Goal: Transaction & Acquisition: Purchase product/service

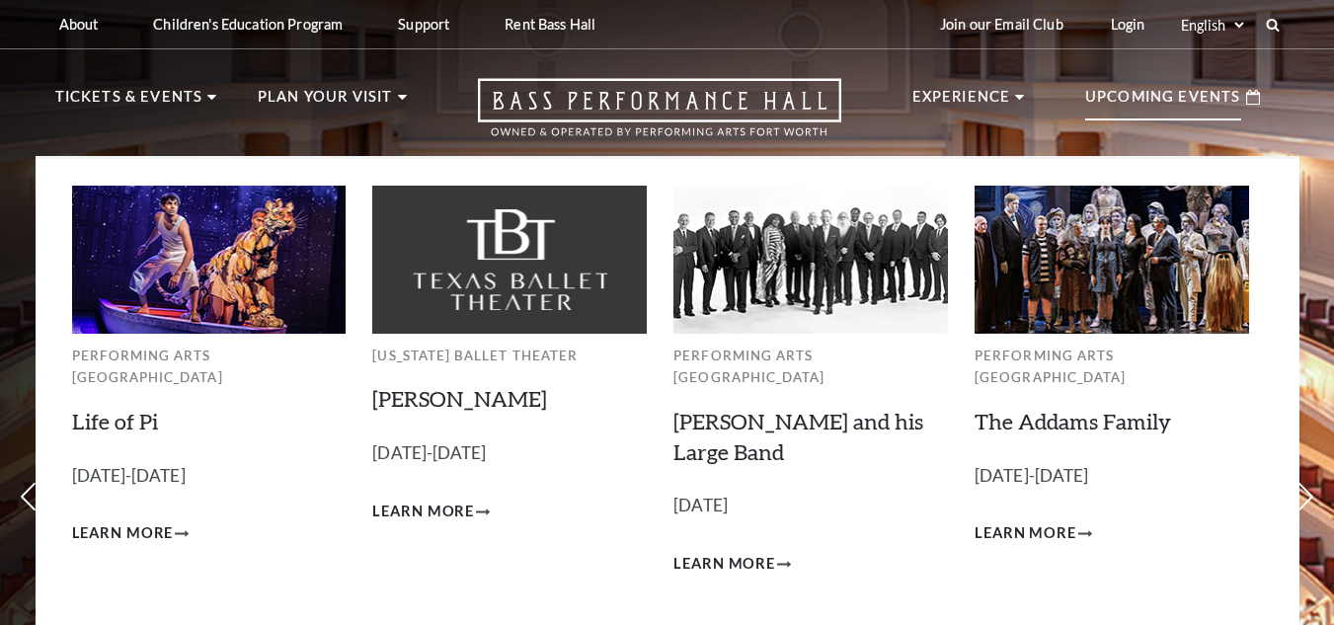
click at [1193, 96] on p "Upcoming Events" at bounding box center [1163, 103] width 156 height 36
click at [1253, 97] on icon at bounding box center [1253, 97] width 14 height 15
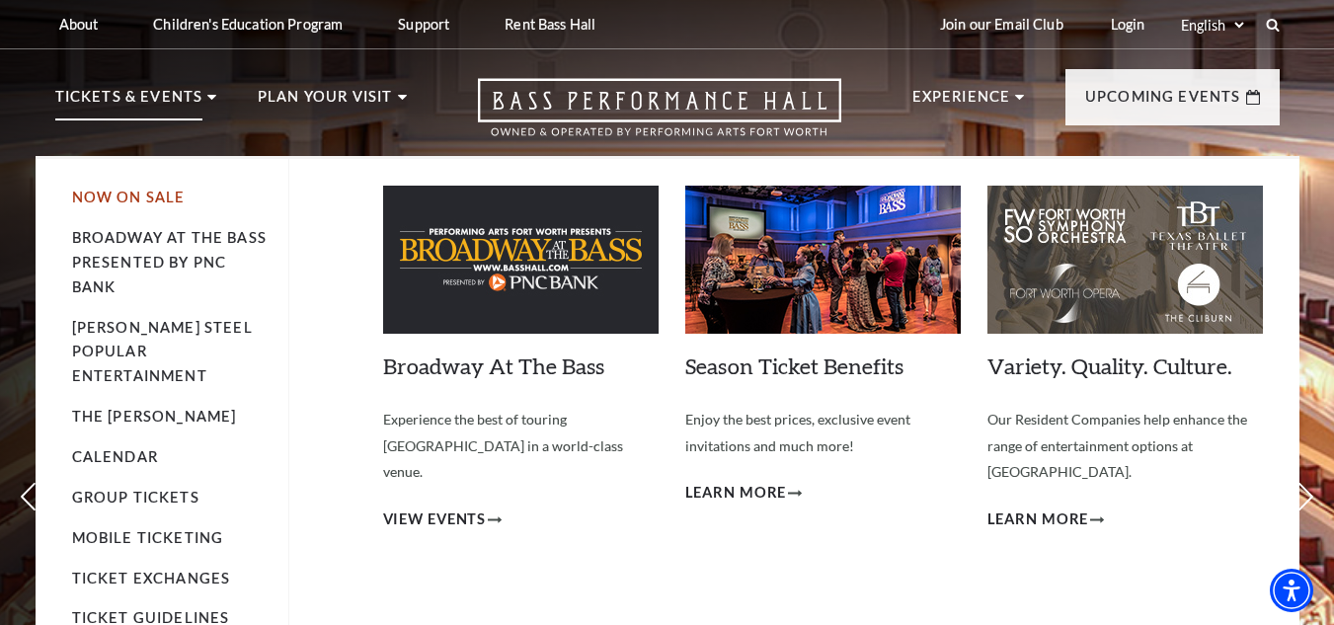
click at [137, 198] on link "Now On Sale" at bounding box center [129, 197] width 114 height 17
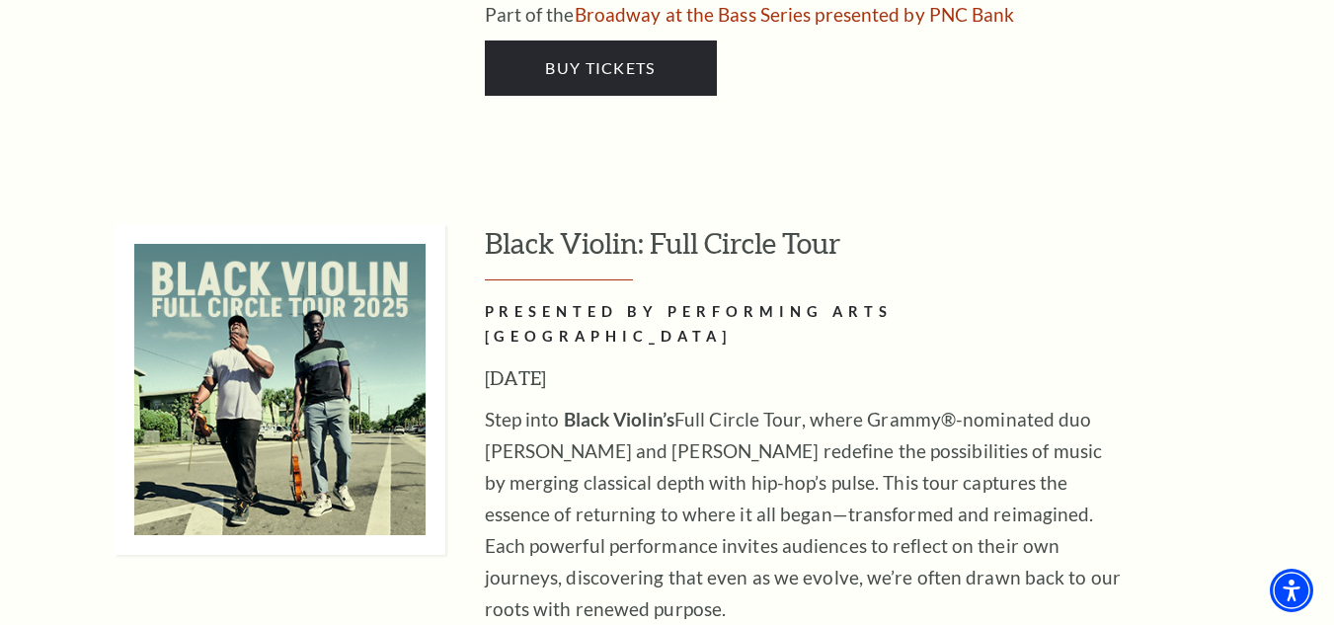
scroll to position [5531, 0]
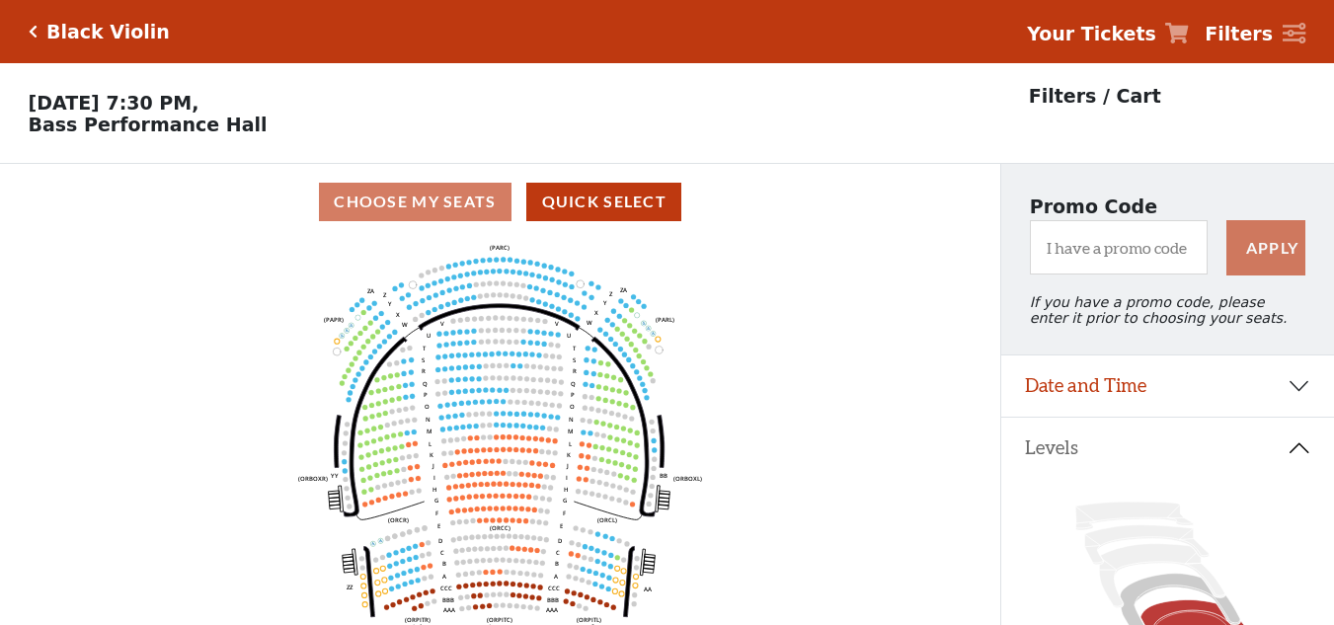
scroll to position [296, 0]
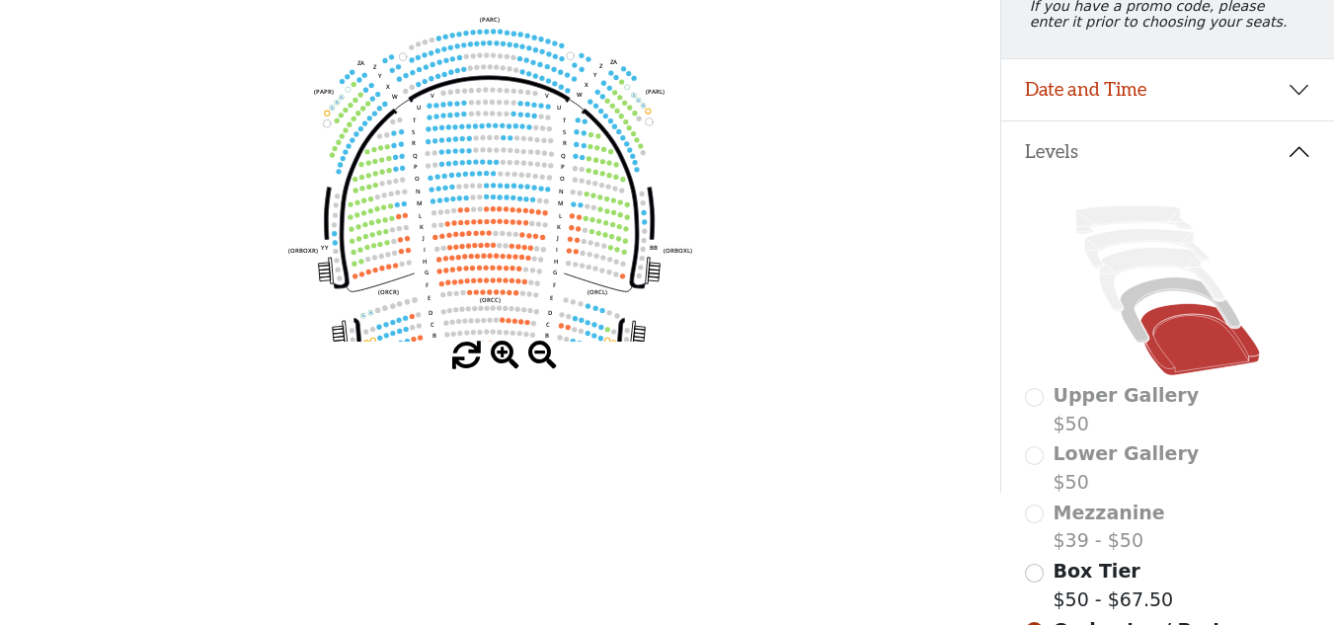
drag, startPoint x: 513, startPoint y: 172, endPoint x: 518, endPoint y: 200, distance: 29.1
click at [518, 200] on icon "Left (ORPITL) Right (ORPITR) Center (ORPITC) ZZ AA YY BB ZA ZA (ORCL) (ORCR) (O…" at bounding box center [500, 143] width 901 height 398
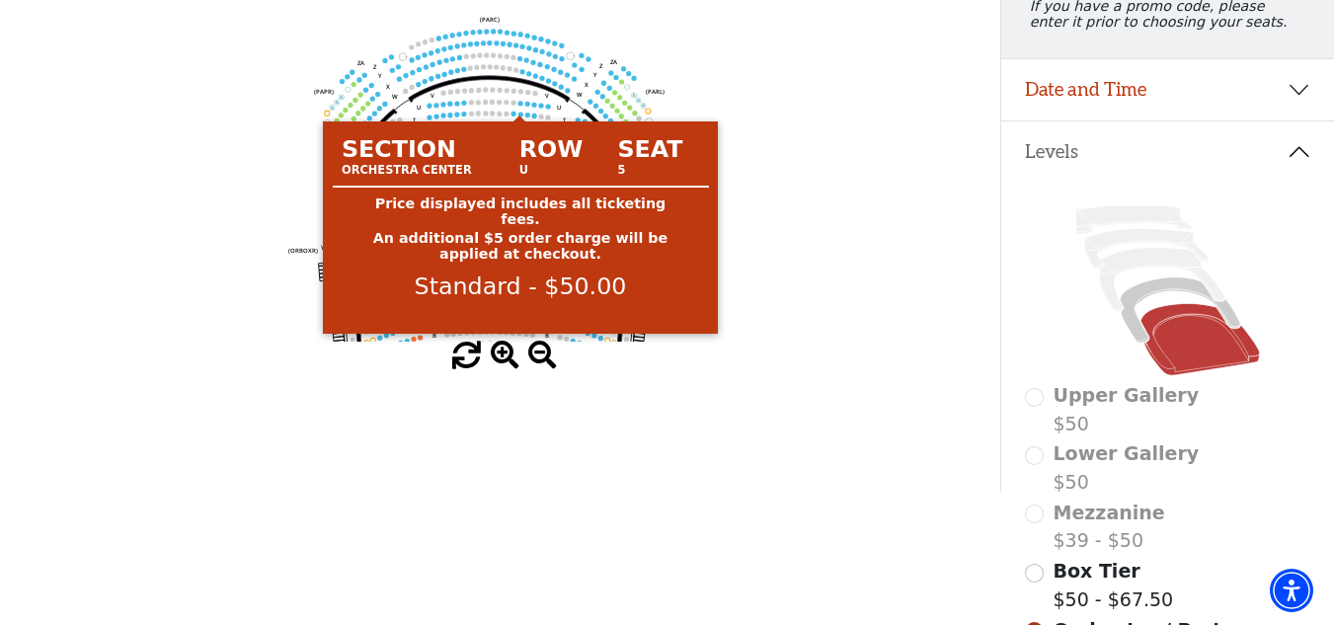
click at [518, 106] on circle at bounding box center [520, 103] width 5 height 5
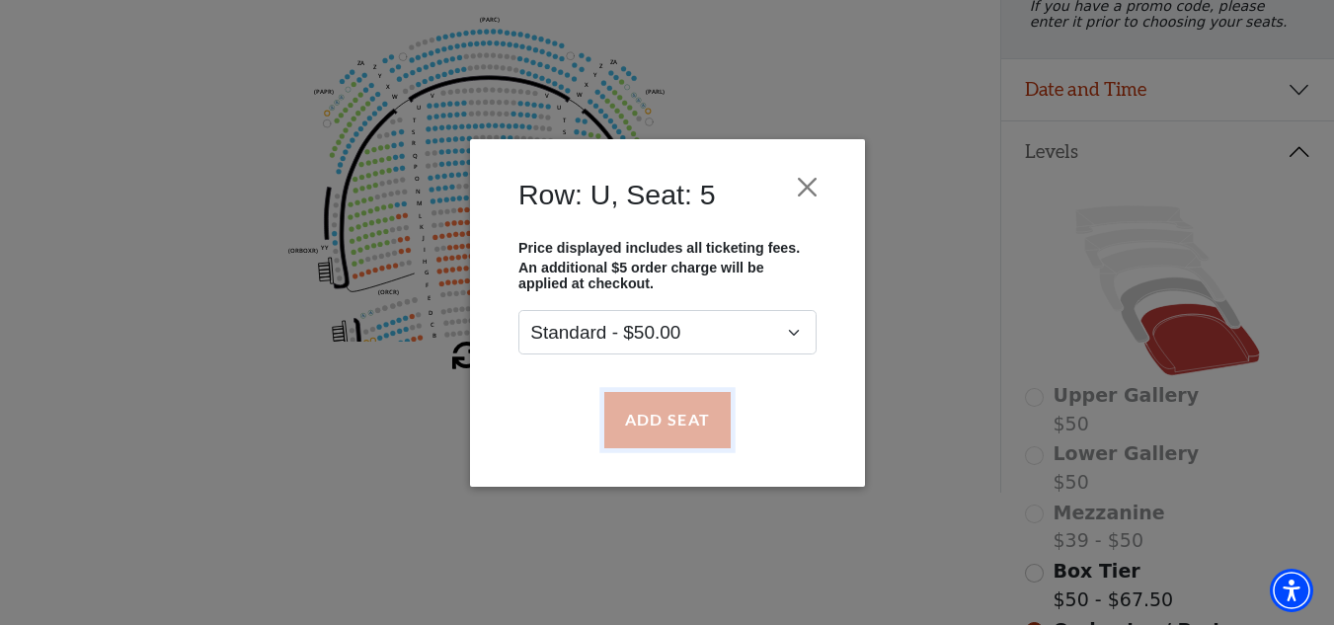
click at [651, 423] on button "Add Seat" at bounding box center [666, 419] width 126 height 55
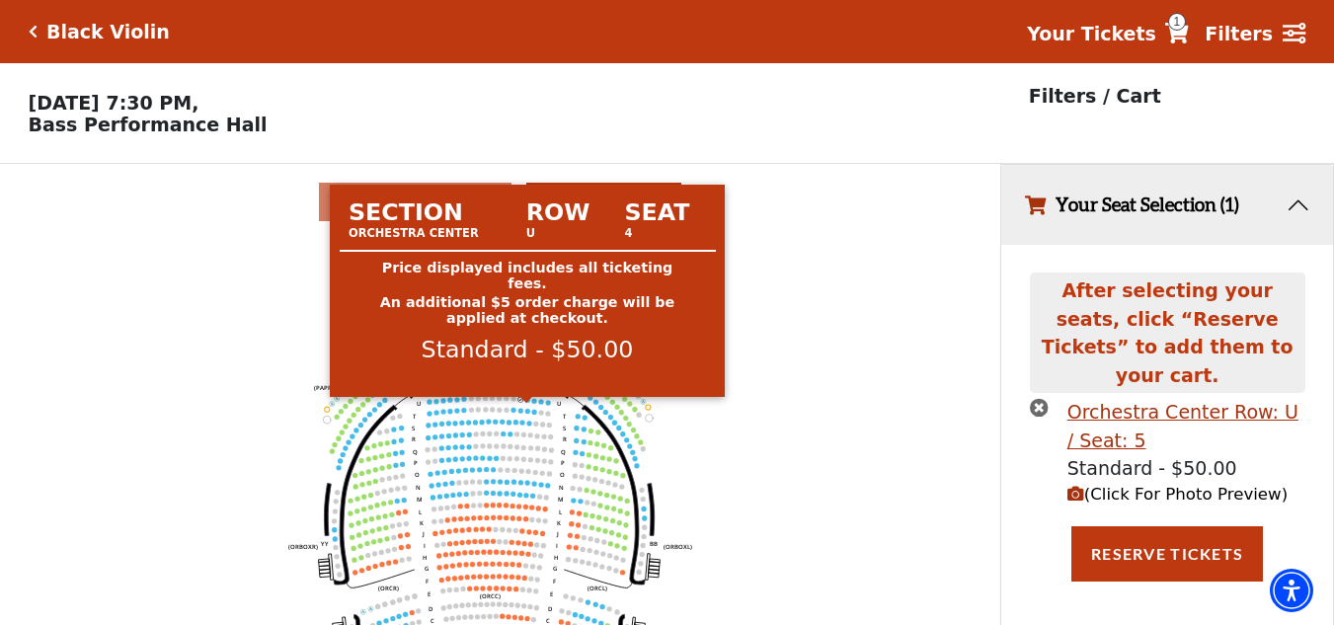
click at [528, 402] on circle at bounding box center [526, 399] width 5 height 5
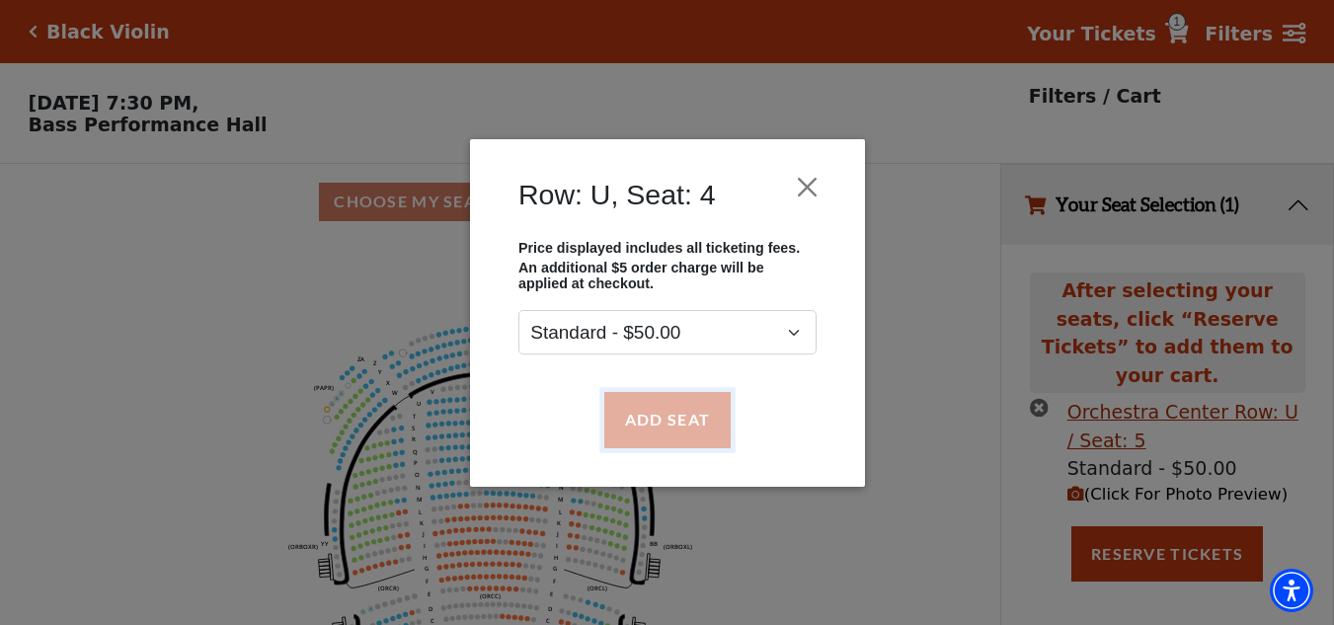
click at [633, 420] on button "Add Seat" at bounding box center [666, 419] width 126 height 55
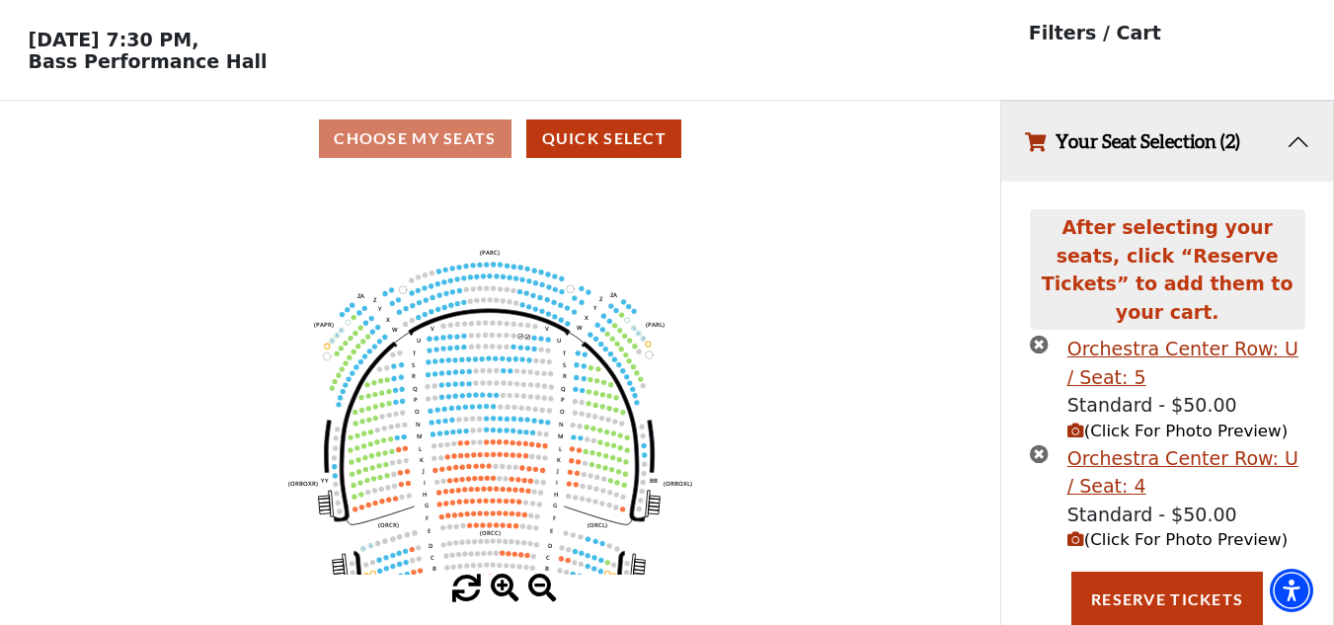
scroll to position [94, 0]
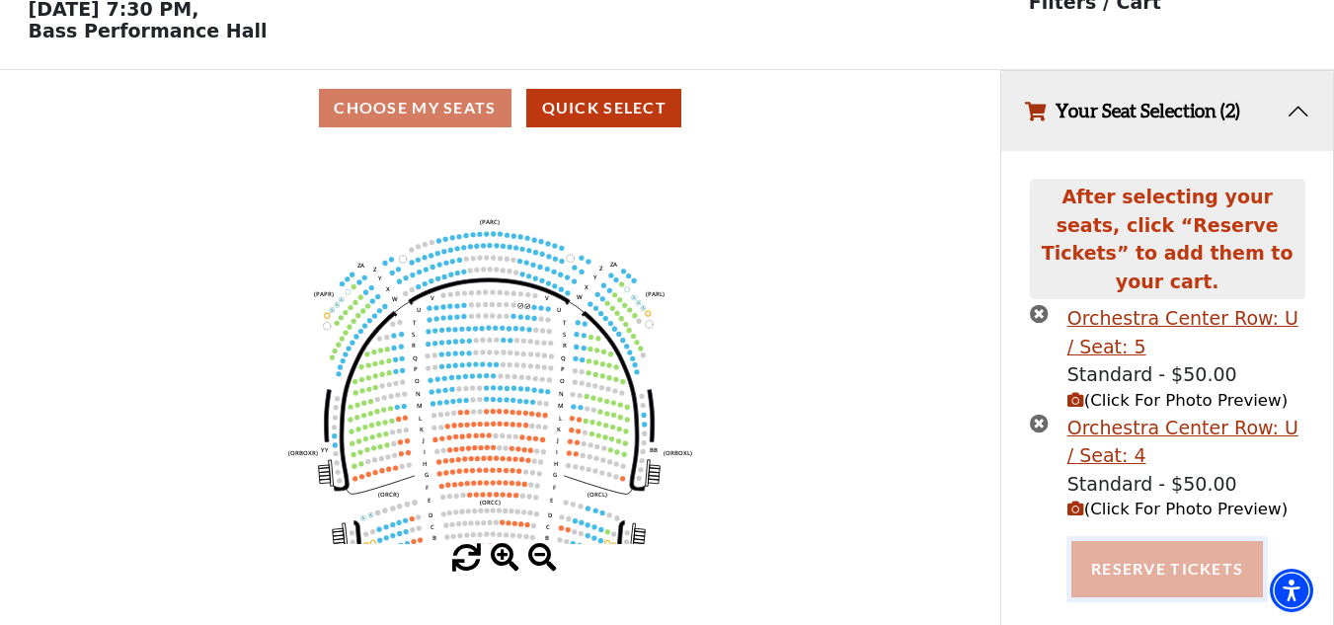
click at [1192, 548] on button "Reserve Tickets" at bounding box center [1168, 568] width 192 height 55
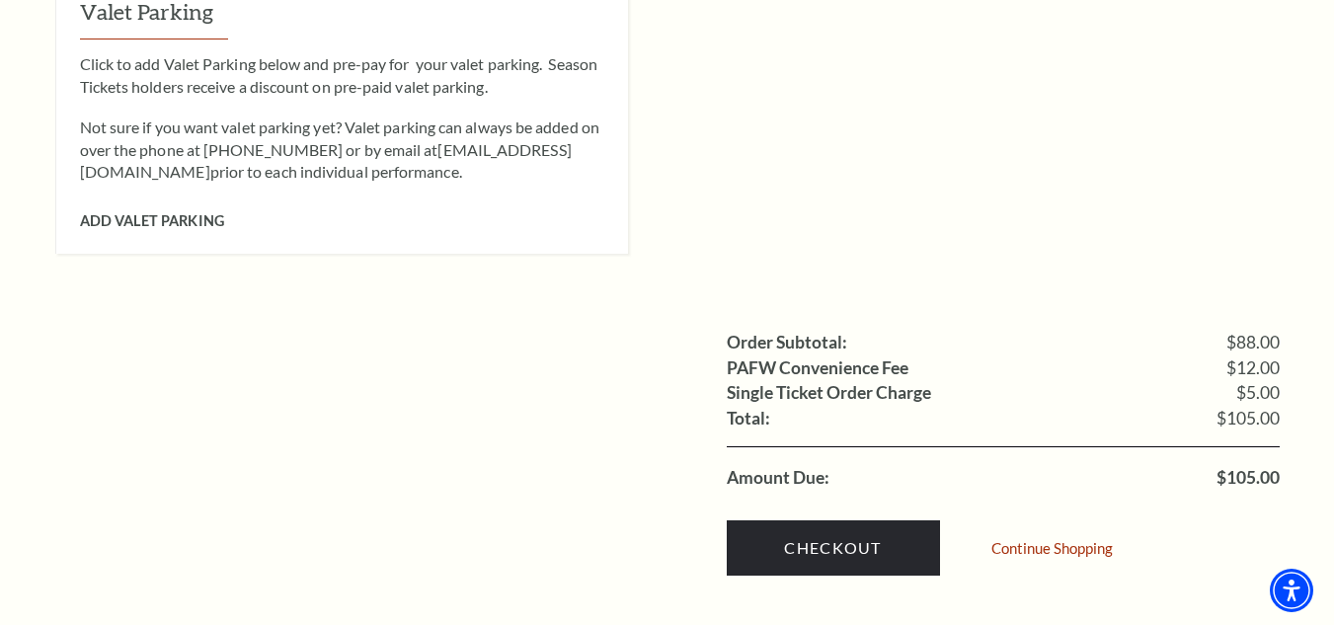
scroll to position [1778, 0]
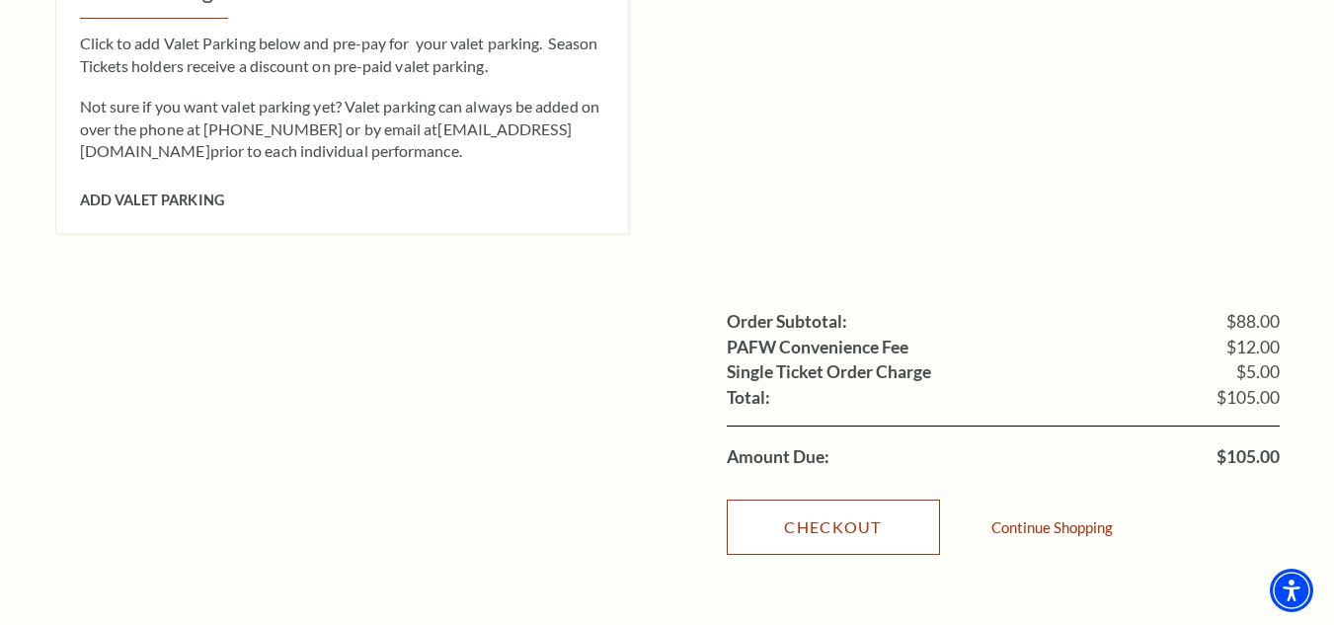
click at [827, 509] on link "Checkout" at bounding box center [833, 527] width 213 height 55
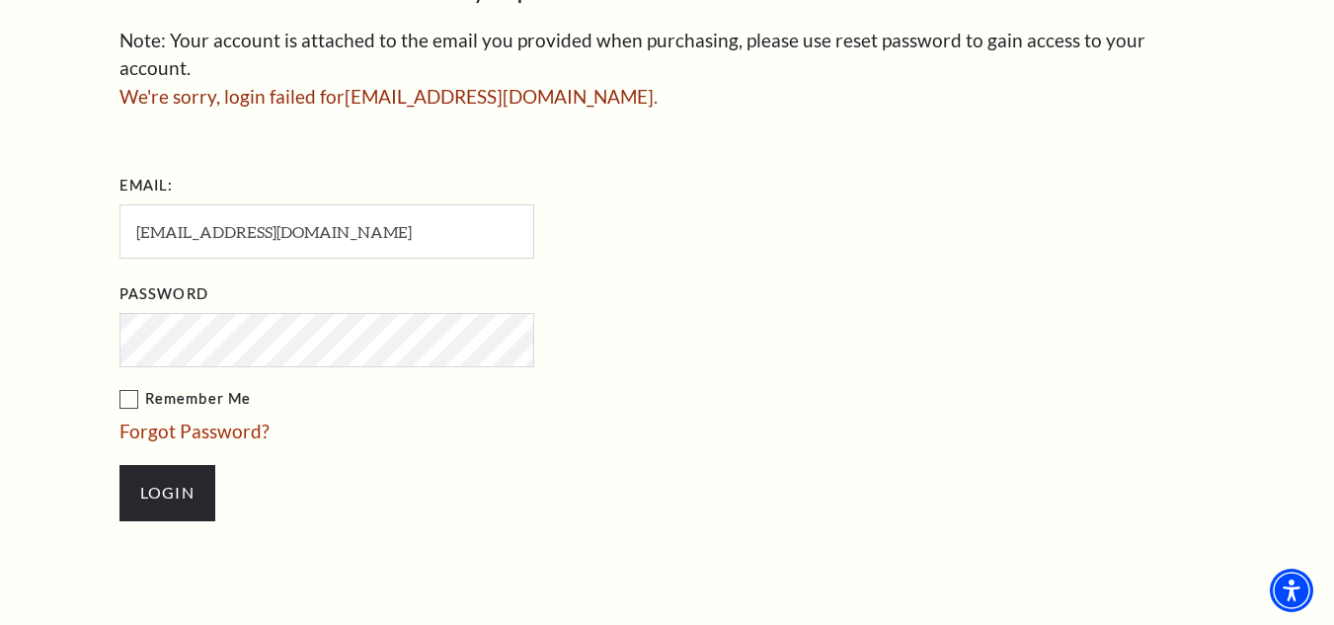
click at [119, 465] on input "Login" at bounding box center [167, 492] width 96 height 55
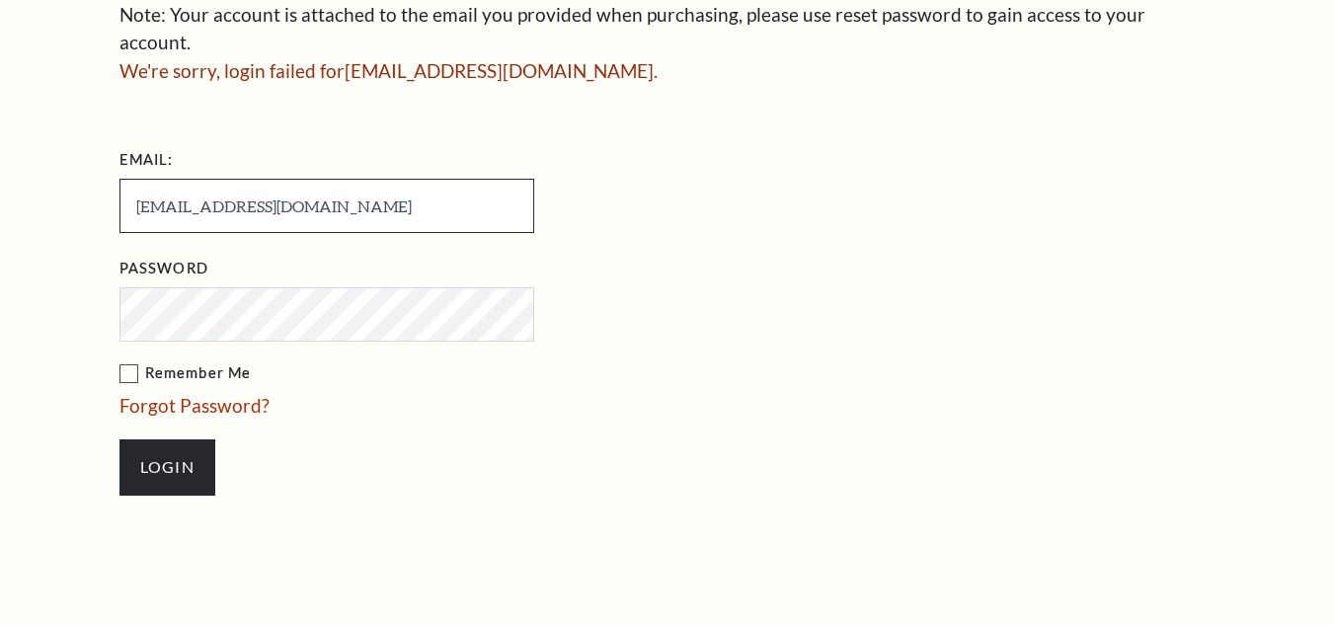
click at [392, 186] on input "[EMAIL_ADDRESS][DOMAIN_NAME]" at bounding box center [326, 206] width 415 height 54
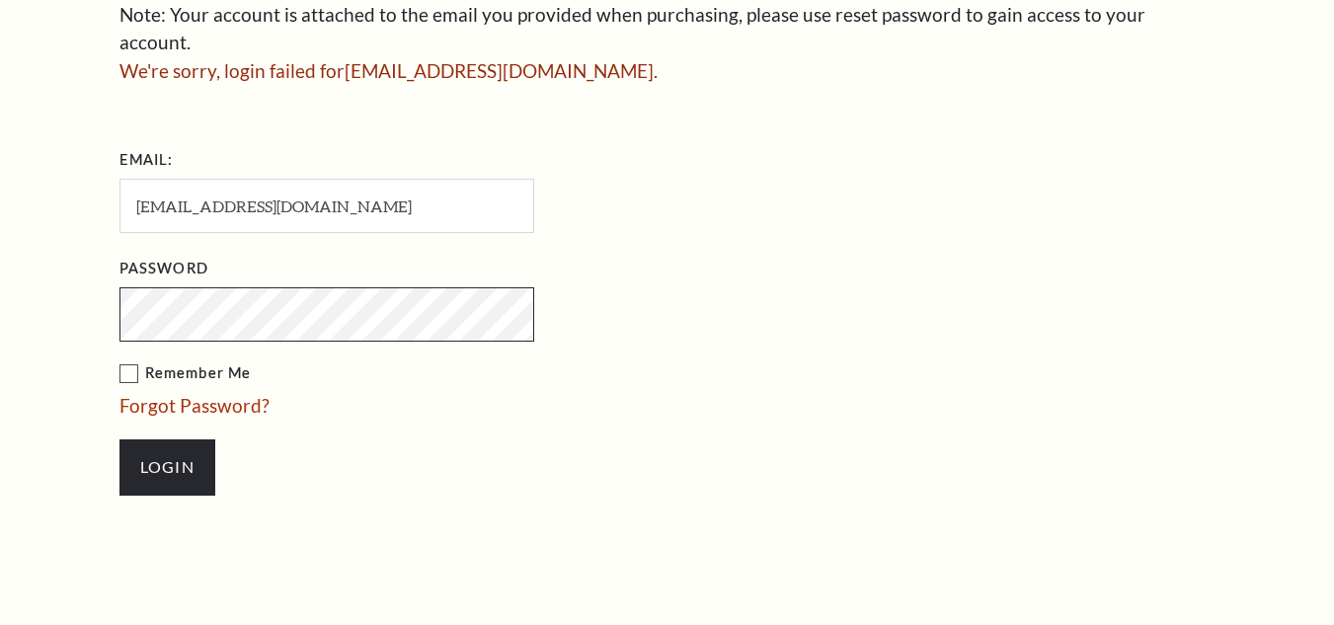
scroll to position [982, 0]
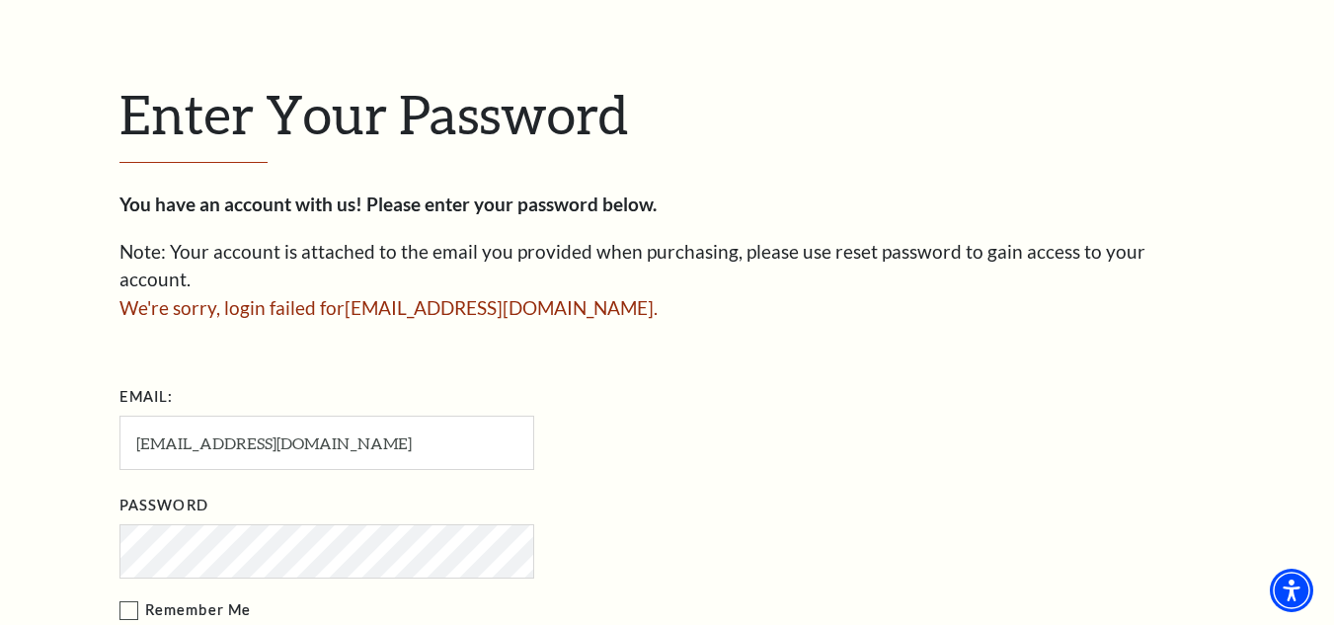
scroll to position [527, 0]
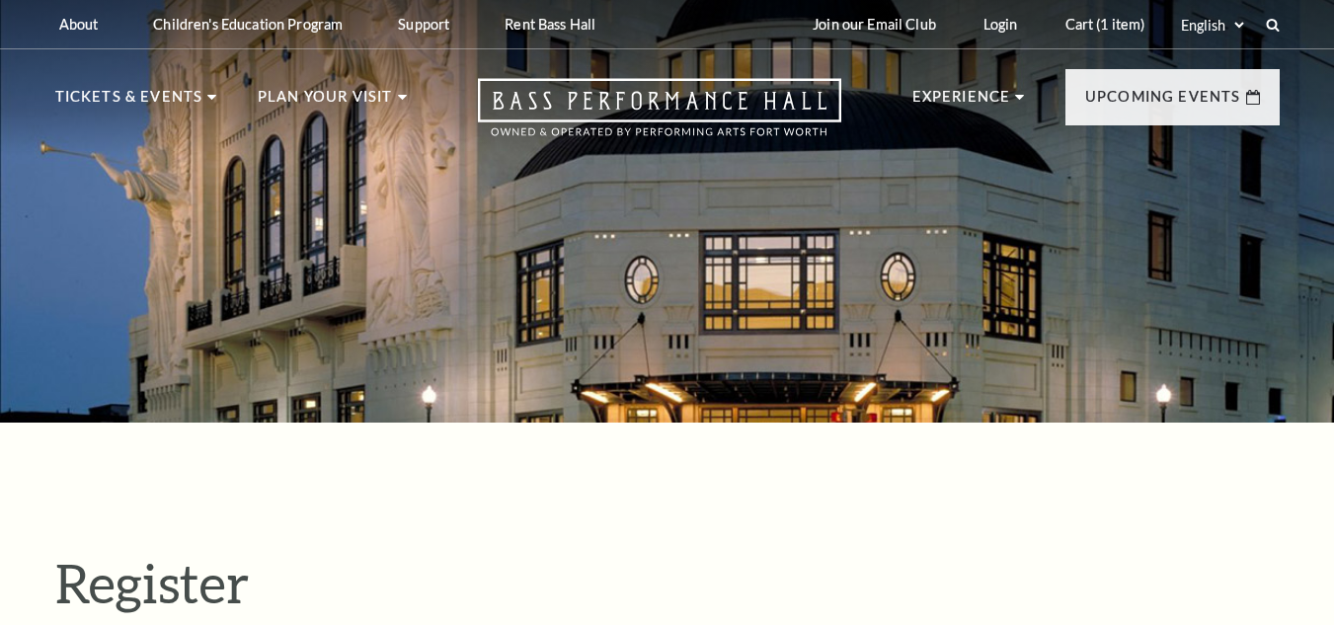
select select "1"
select select "[GEOGRAPHIC_DATA]"
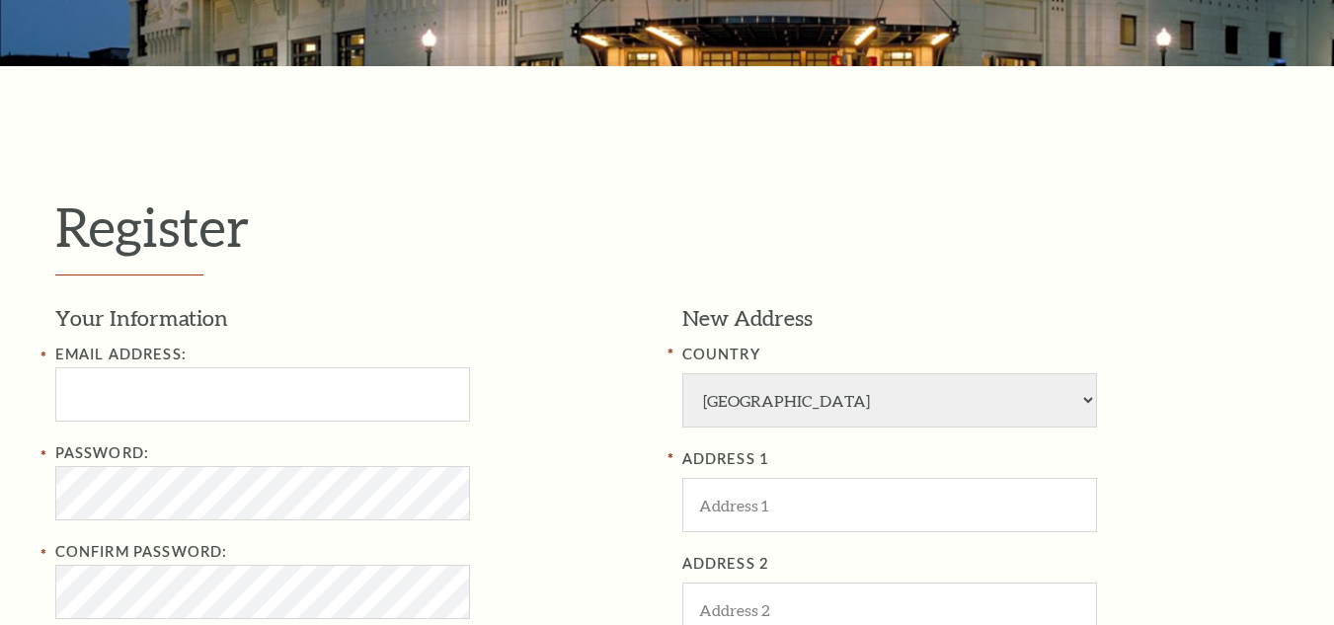
scroll to position [395, 0]
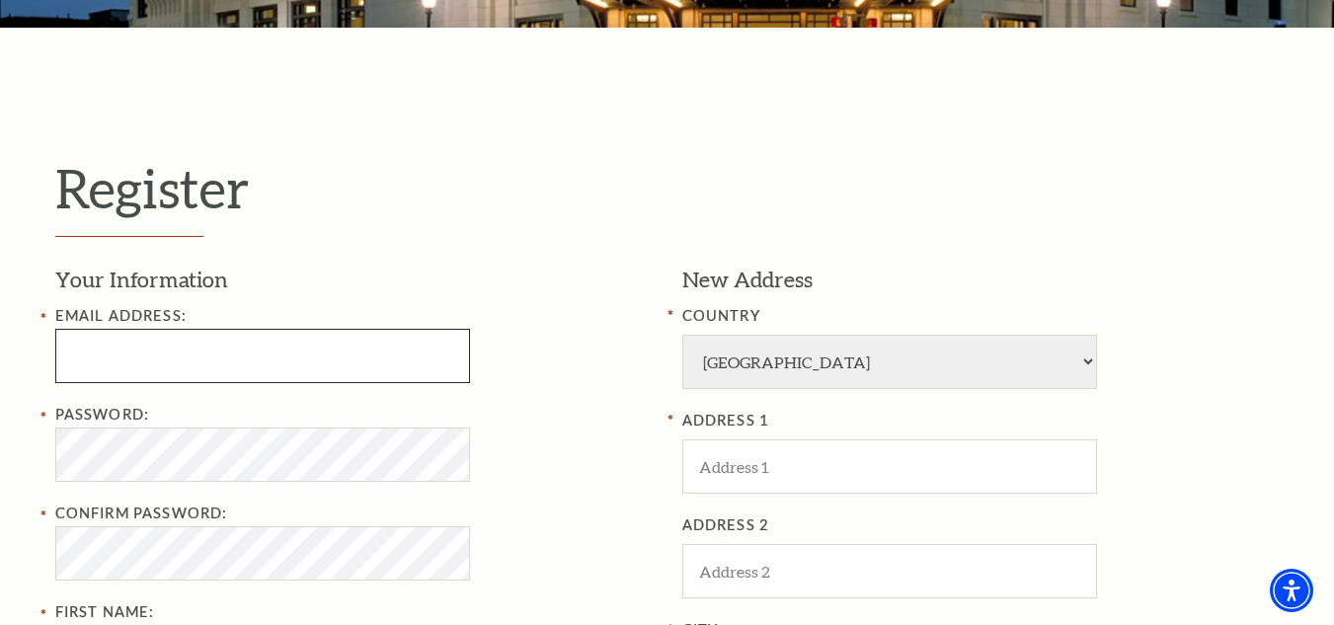
click at [214, 359] on input "text" at bounding box center [262, 356] width 415 height 54
paste input "[EMAIL_ADDRESS][DOMAIN_NAME]"
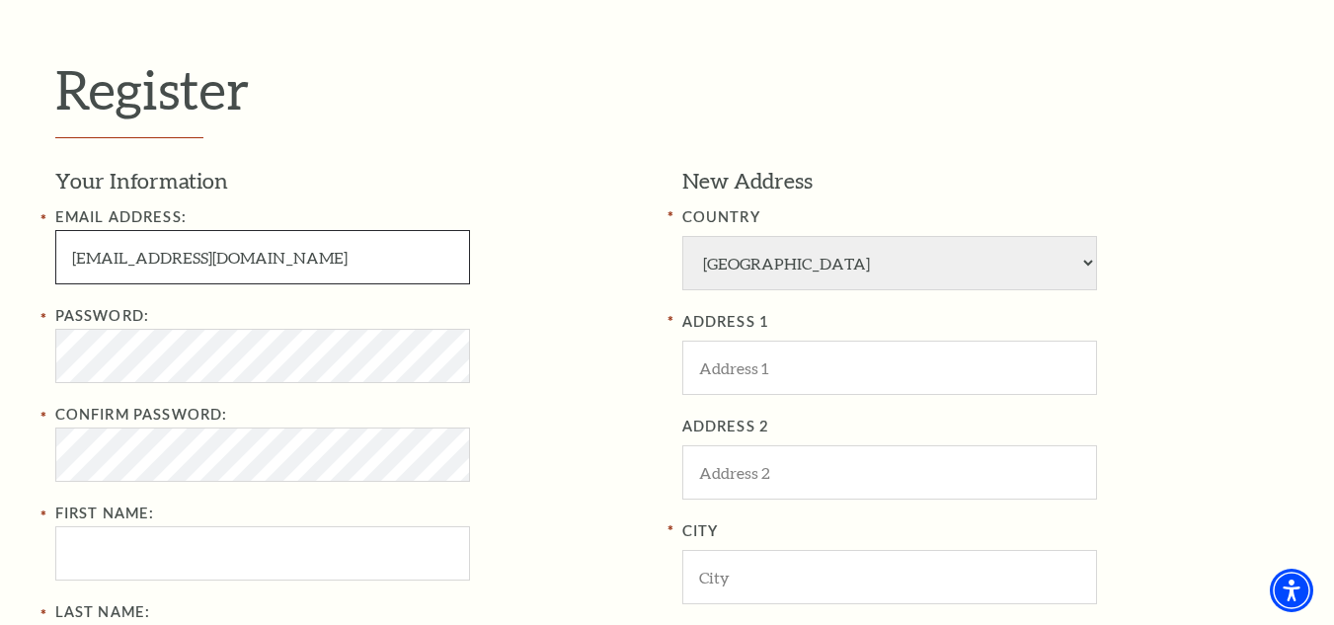
type input "[EMAIL_ADDRESS][DOMAIN_NAME]"
drag, startPoint x: 173, startPoint y: 253, endPoint x: 0, endPoint y: 267, distance: 173.4
click at [0, 267] on div "Register Your Information Email Address: roelandcousin1399@gmail.com Password: …" at bounding box center [667, 532] width 1334 height 1206
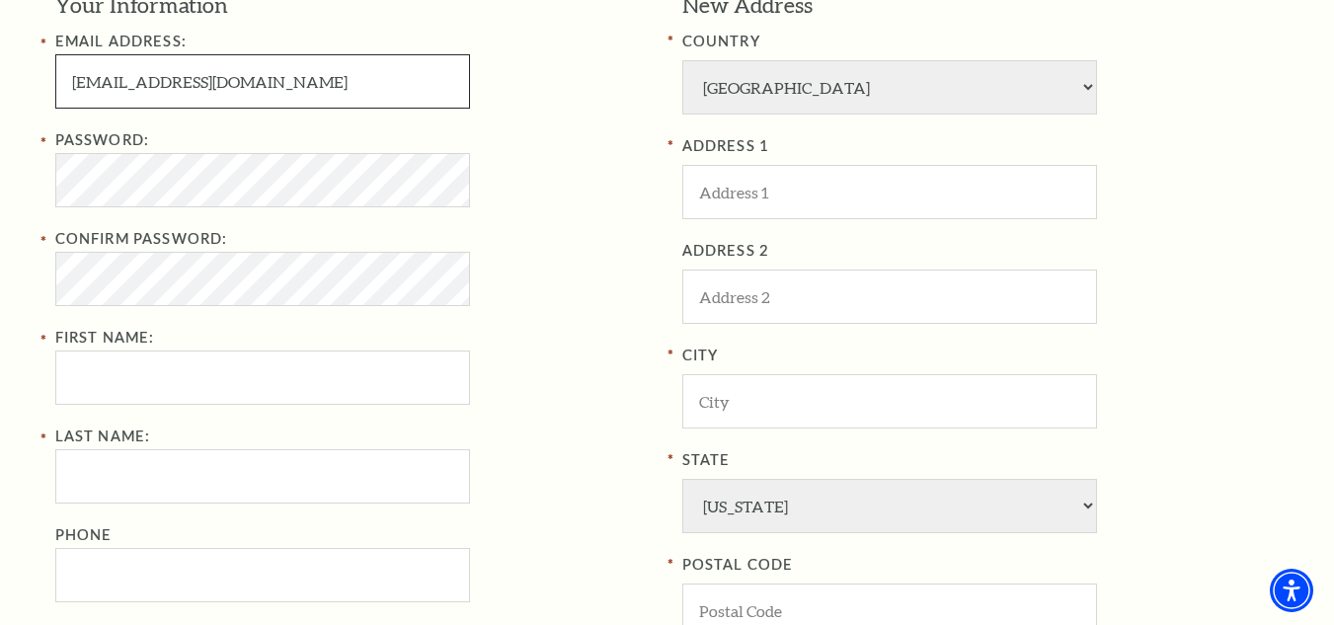
scroll to position [691, 0]
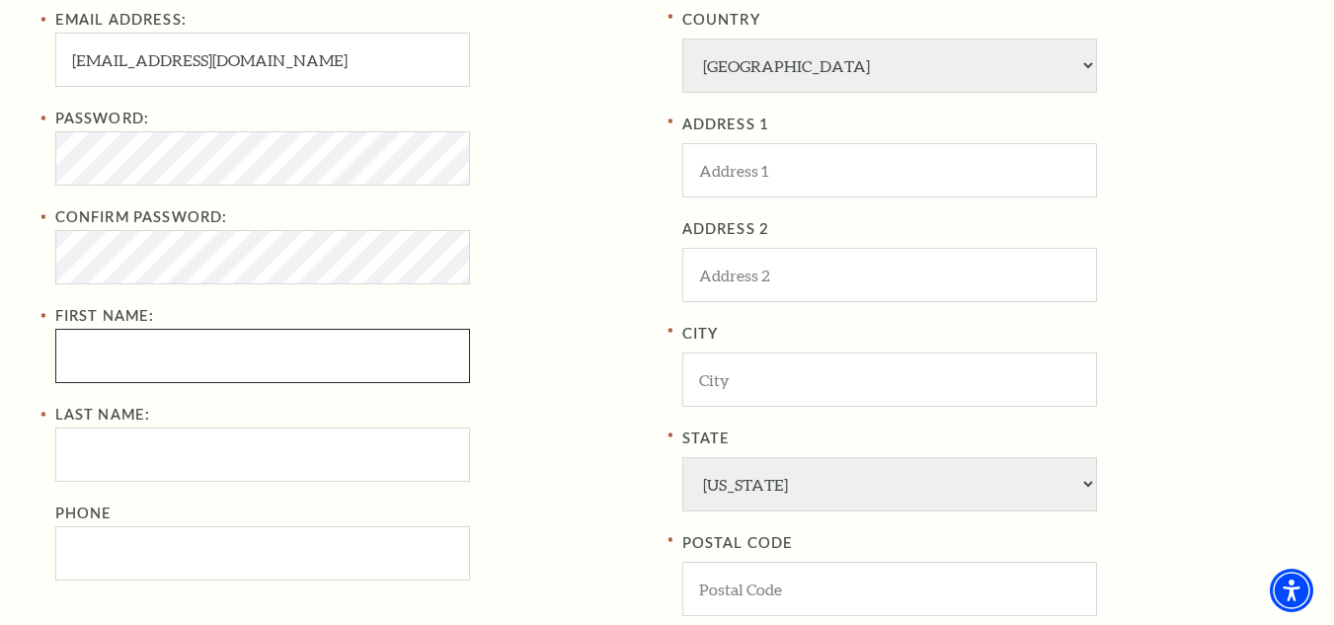
click at [202, 350] on input "First Name:" at bounding box center [262, 356] width 415 height 54
paste input "roelandcousin"
drag, startPoint x: 128, startPoint y: 357, endPoint x: 388, endPoint y: 366, distance: 259.9
click at [388, 366] on input "roelandcousin" at bounding box center [262, 356] width 415 height 54
type input "roeland"
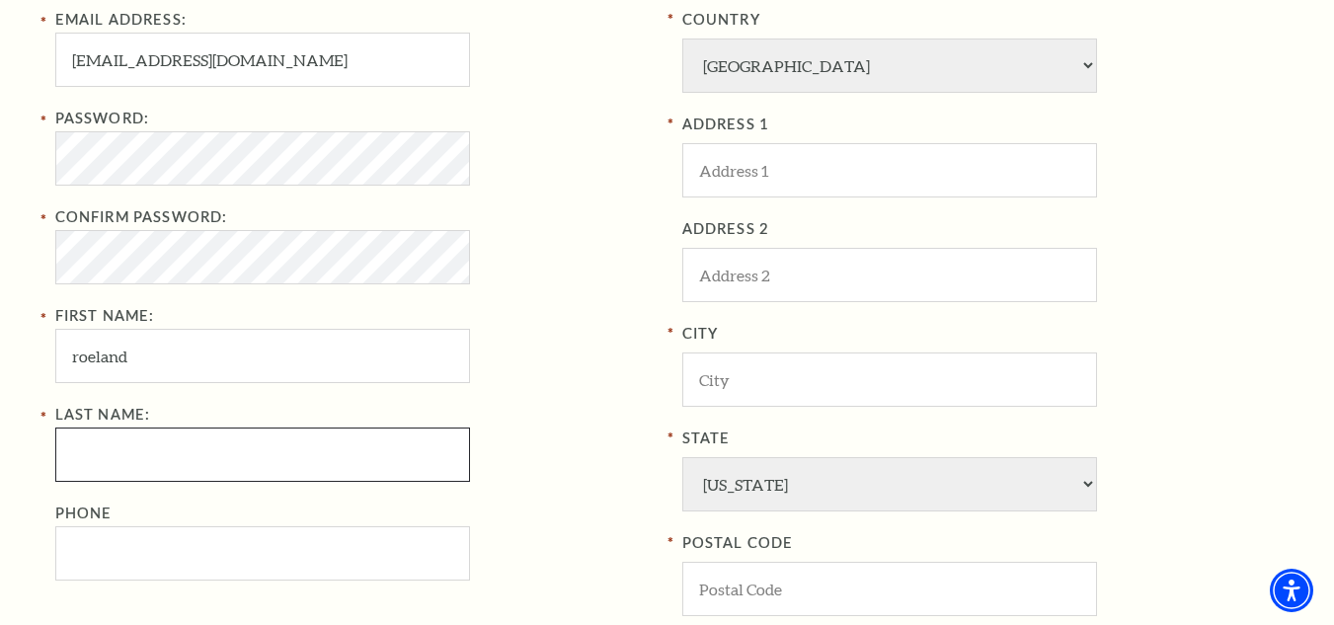
click at [169, 456] on input "Last Name:" at bounding box center [262, 455] width 415 height 54
paste input "cousin"
type input "cousin"
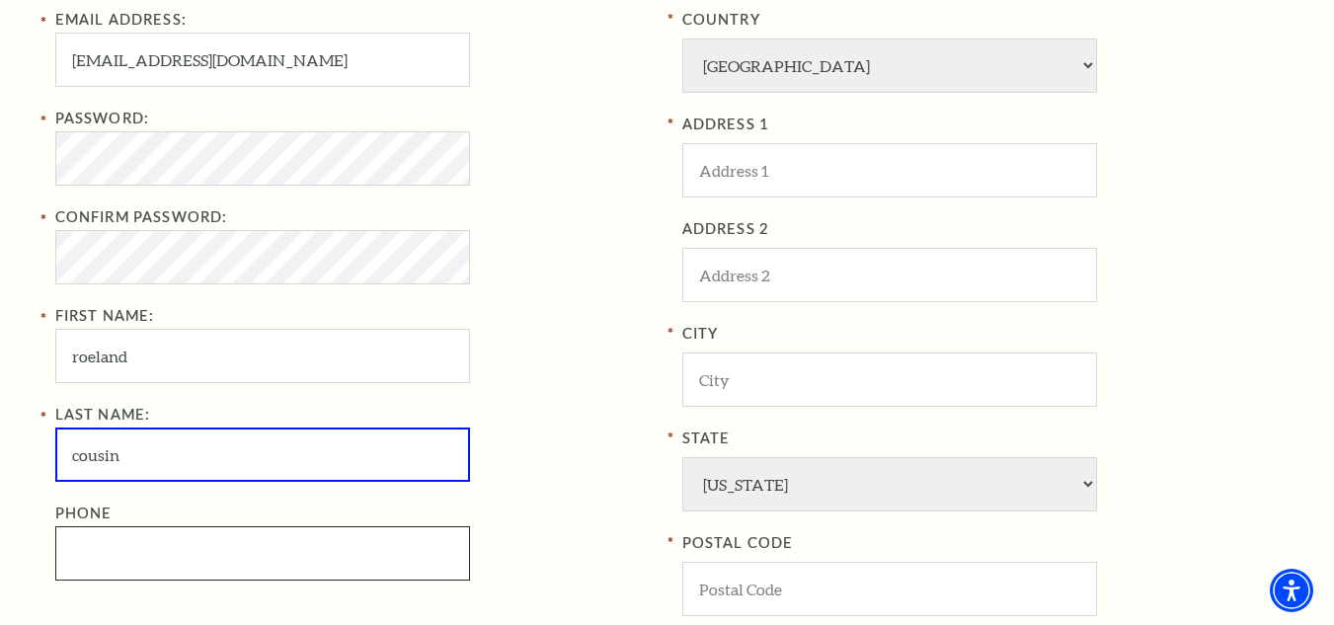
click at [199, 538] on input "Phone" at bounding box center [262, 553] width 415 height 54
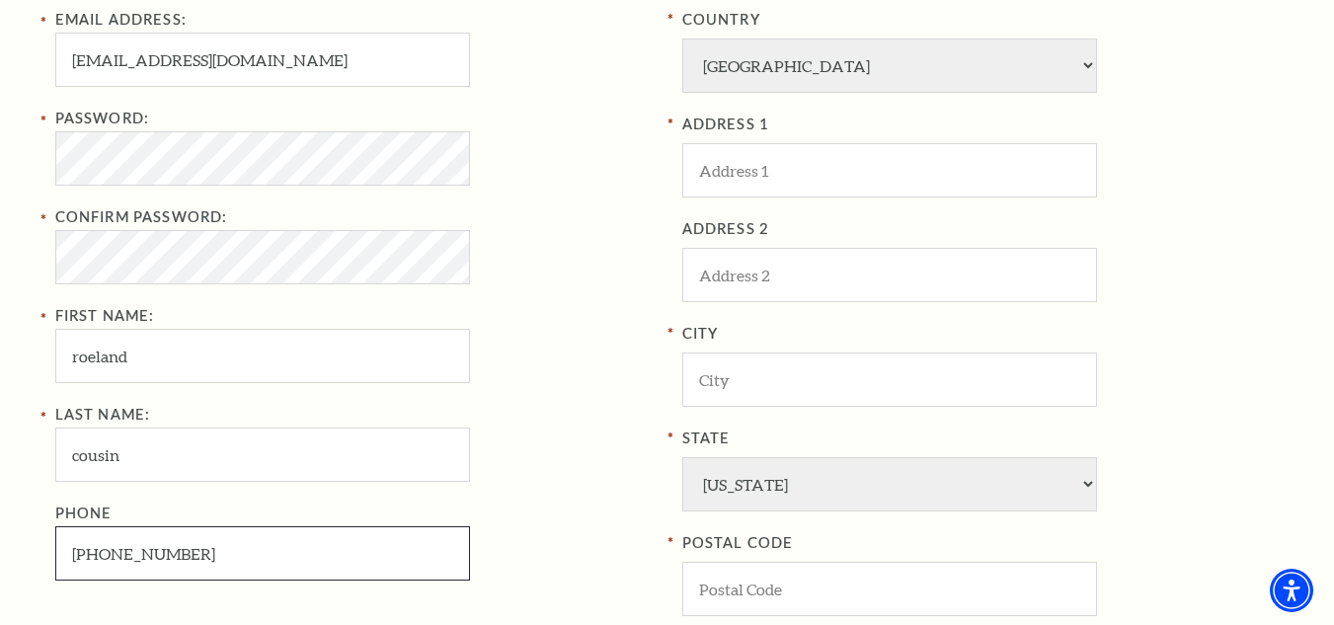
click at [195, 551] on input "216-255-4201" at bounding box center [262, 553] width 415 height 54
type input "216-255-4201"
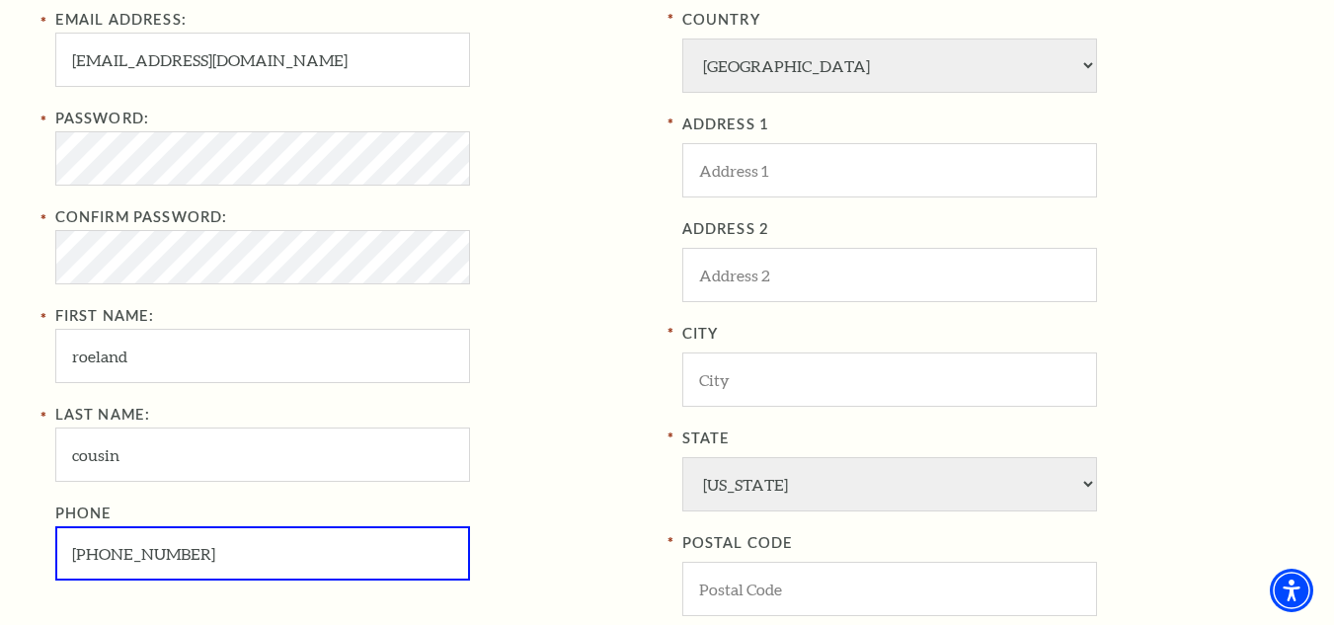
click at [561, 180] on div "Password:" at bounding box center [353, 146] width 597 height 79
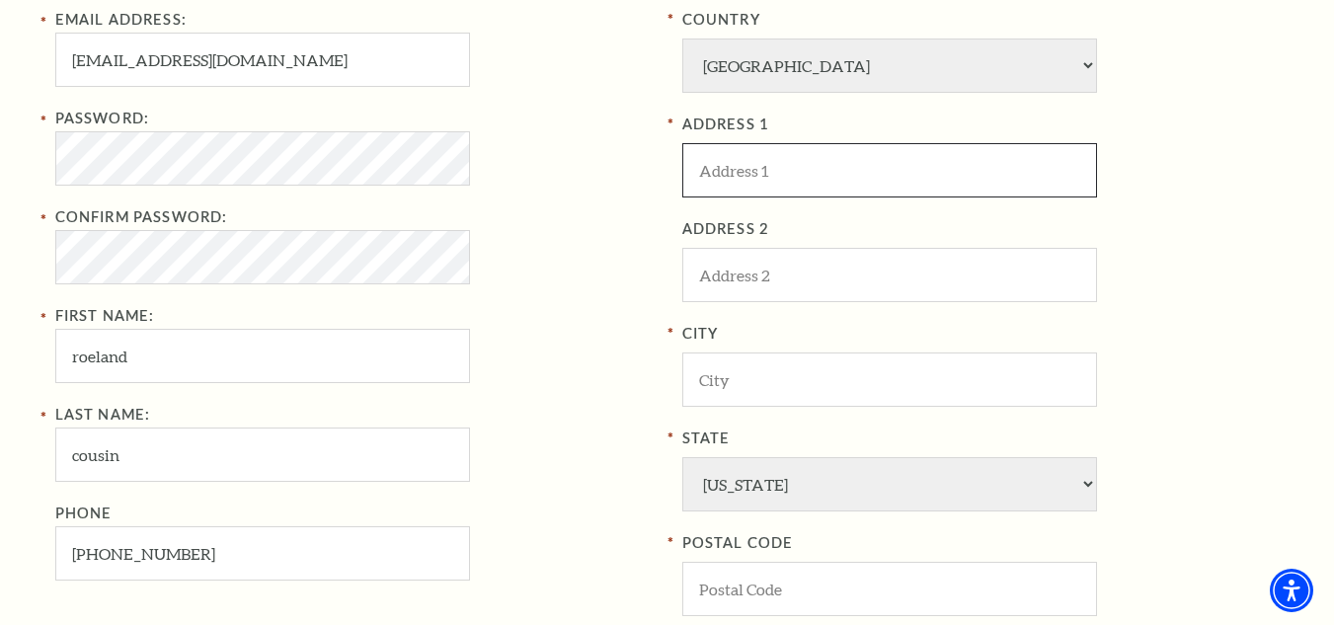
click at [785, 174] on input "ADDRESS 1" at bounding box center [889, 170] width 415 height 54
paste input "3420 Berea Rd, Cleveland, OH 44111, USA"
click at [931, 160] on input "3420 Berea Rd, Cleveland, OH 44111, USA" at bounding box center [889, 170] width 415 height 54
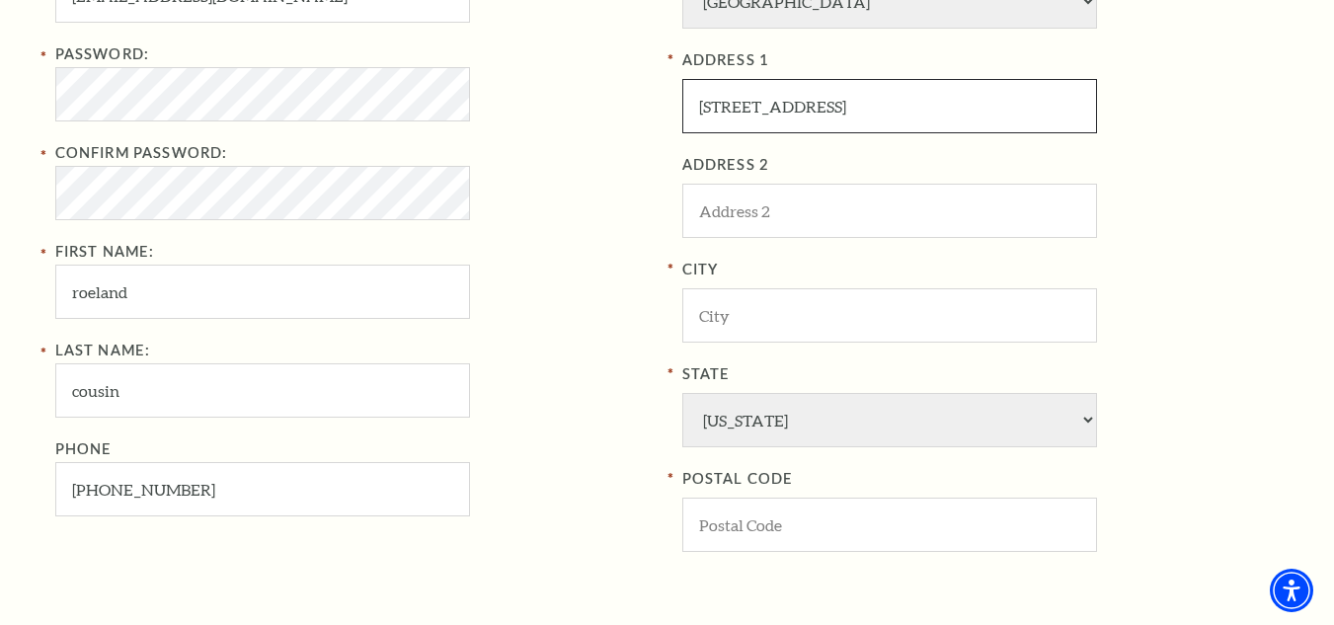
scroll to position [790, 0]
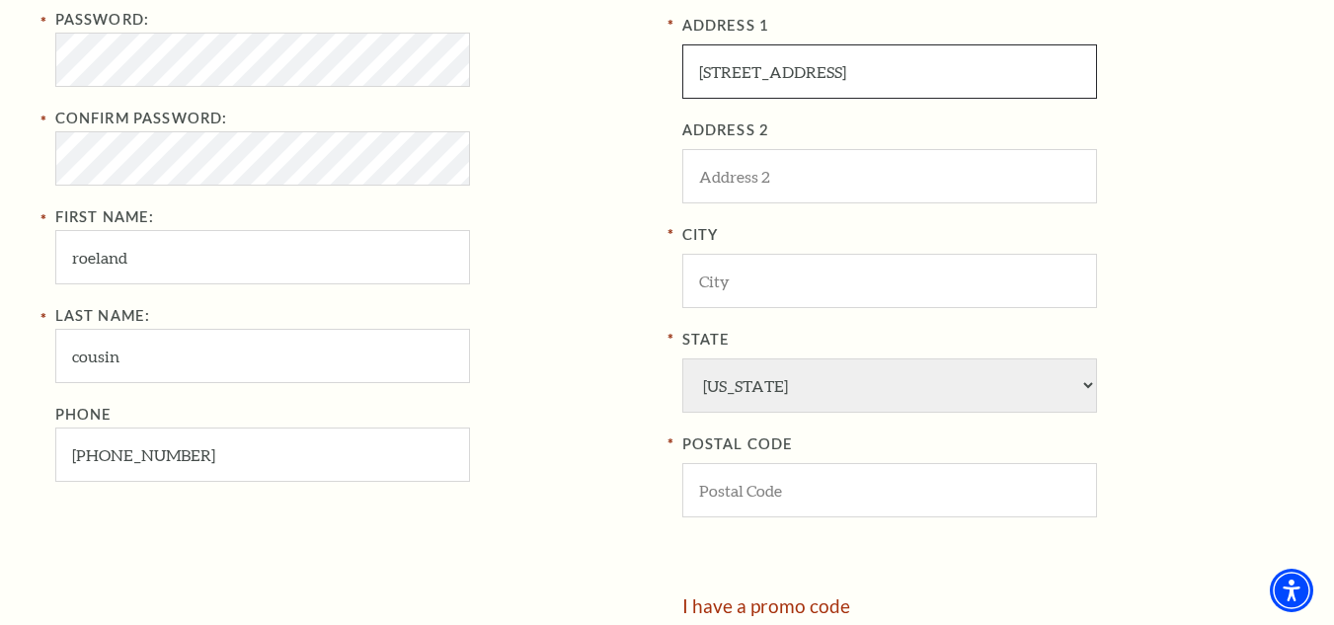
type input "3420 Berea Rd, Cleveland, OH 44111, USA"
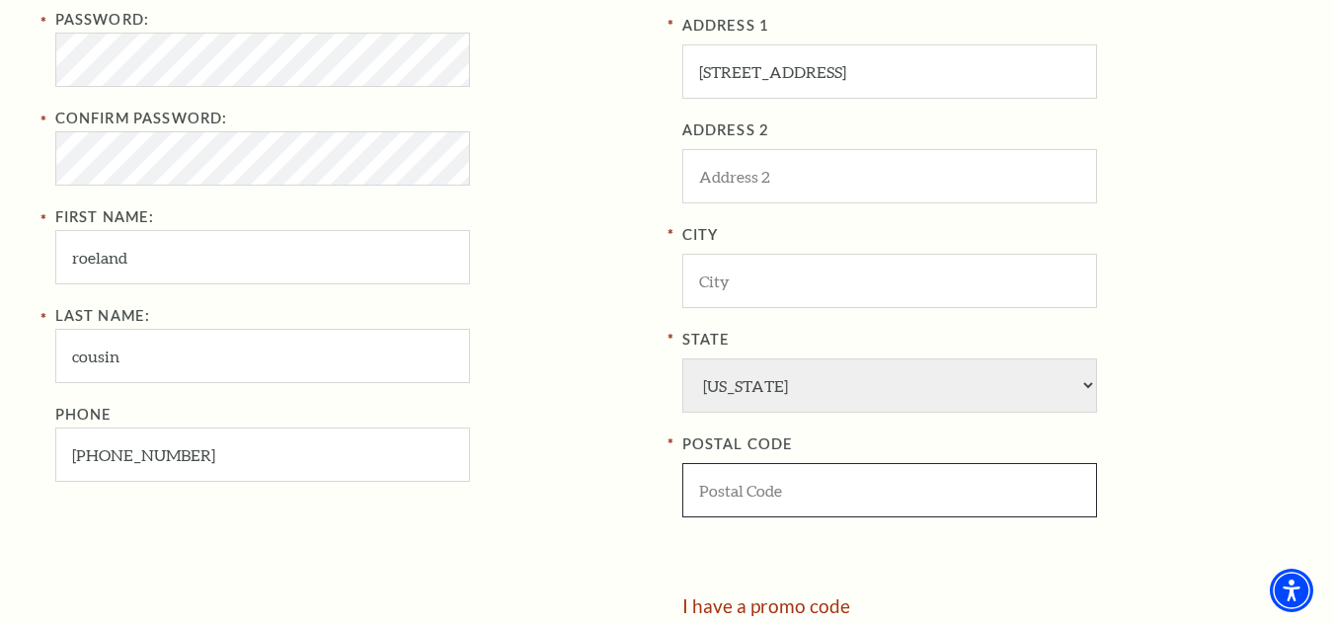
click at [802, 485] on input "POSTAL CODE" at bounding box center [889, 490] width 415 height 54
paste input "44111"
type input "44111"
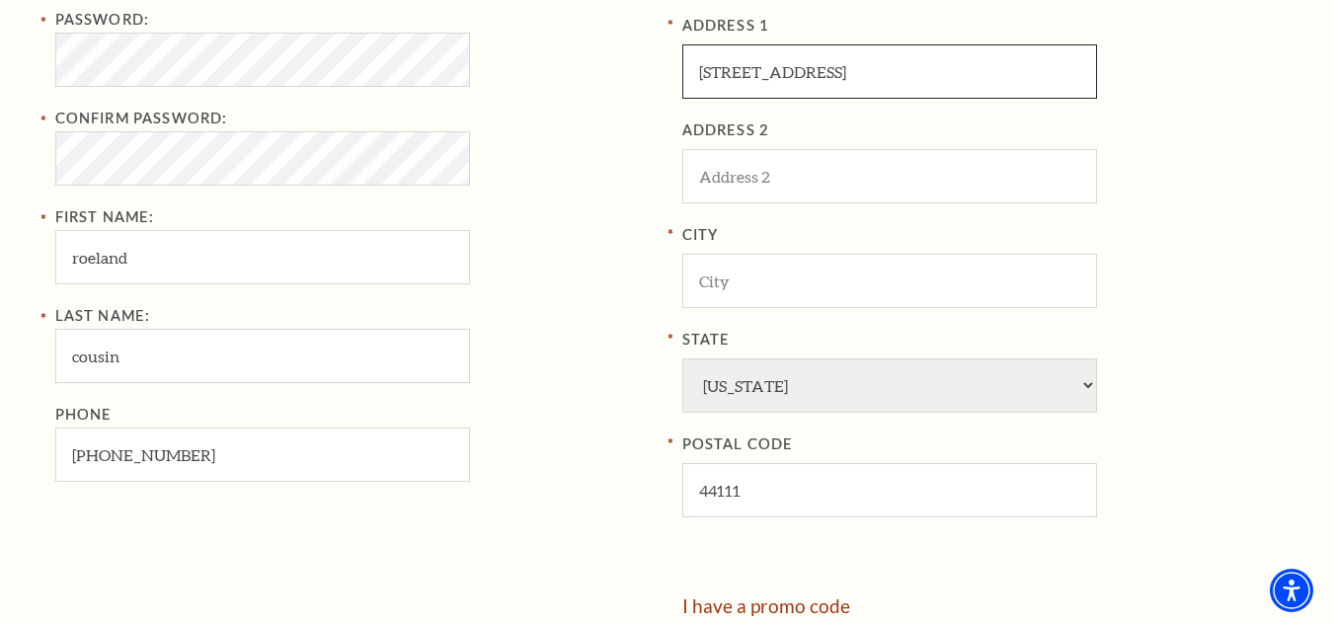
click at [839, 77] on input "3420 Berea Rd, Cleveland, OH 44111, USA" at bounding box center [889, 71] width 415 height 54
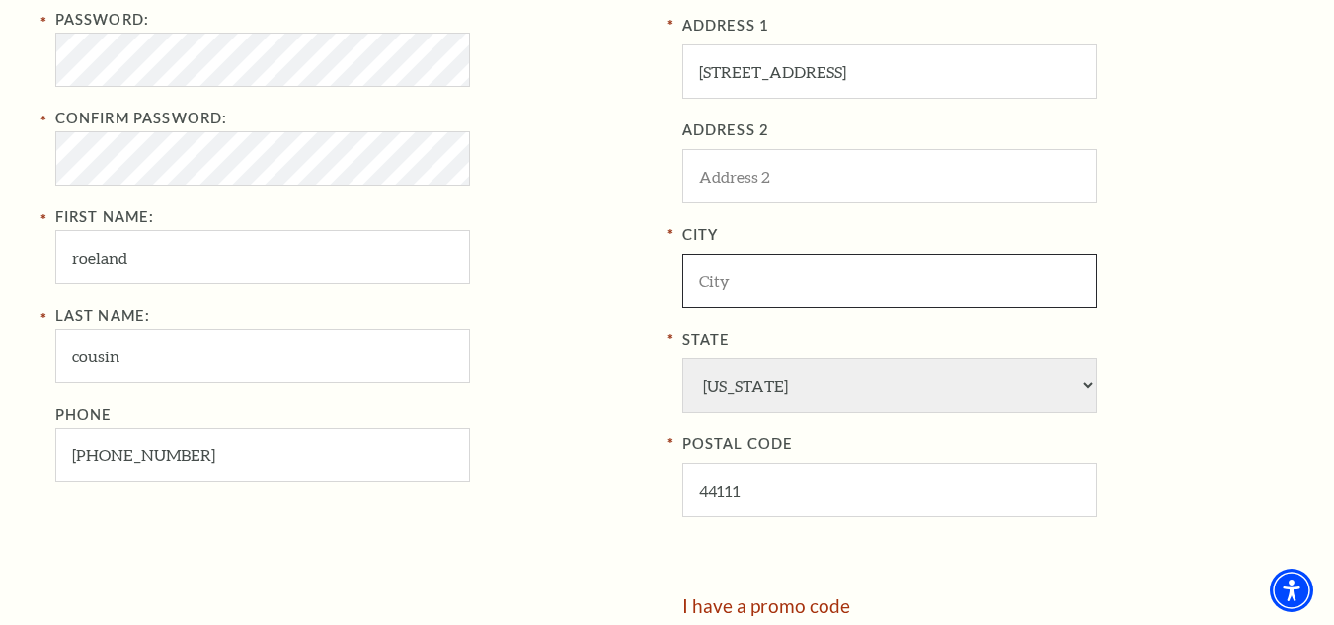
click at [799, 270] on input "City" at bounding box center [889, 281] width 415 height 54
paste input "[GEOGRAPHIC_DATA]"
type input "[GEOGRAPHIC_DATA]"
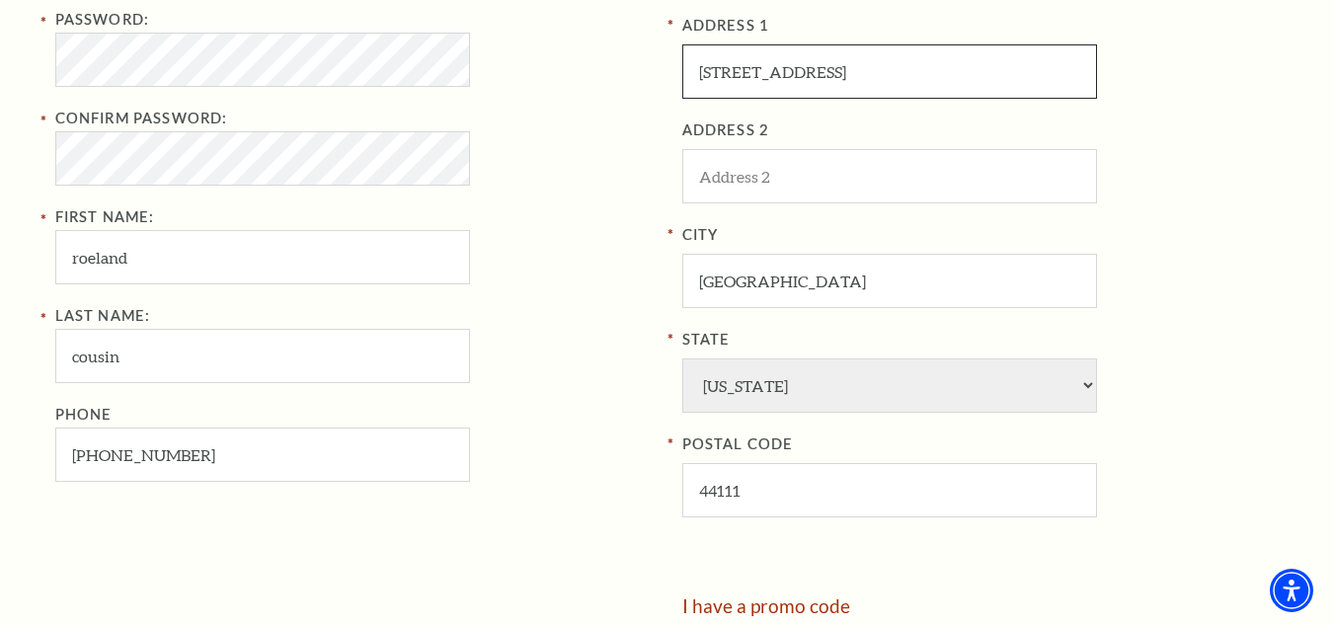
drag, startPoint x: 803, startPoint y: 72, endPoint x: 1158, endPoint y: 54, distance: 356.0
click at [1158, 54] on div "ADDRESS 1 3420 Berea Rd, Cleveland, OH 44111, USA" at bounding box center [980, 56] width 597 height 85
type input "[STREET_ADDRESS]"
click at [1179, 142] on label "ADDRESS 2" at bounding box center [980, 131] width 597 height 25
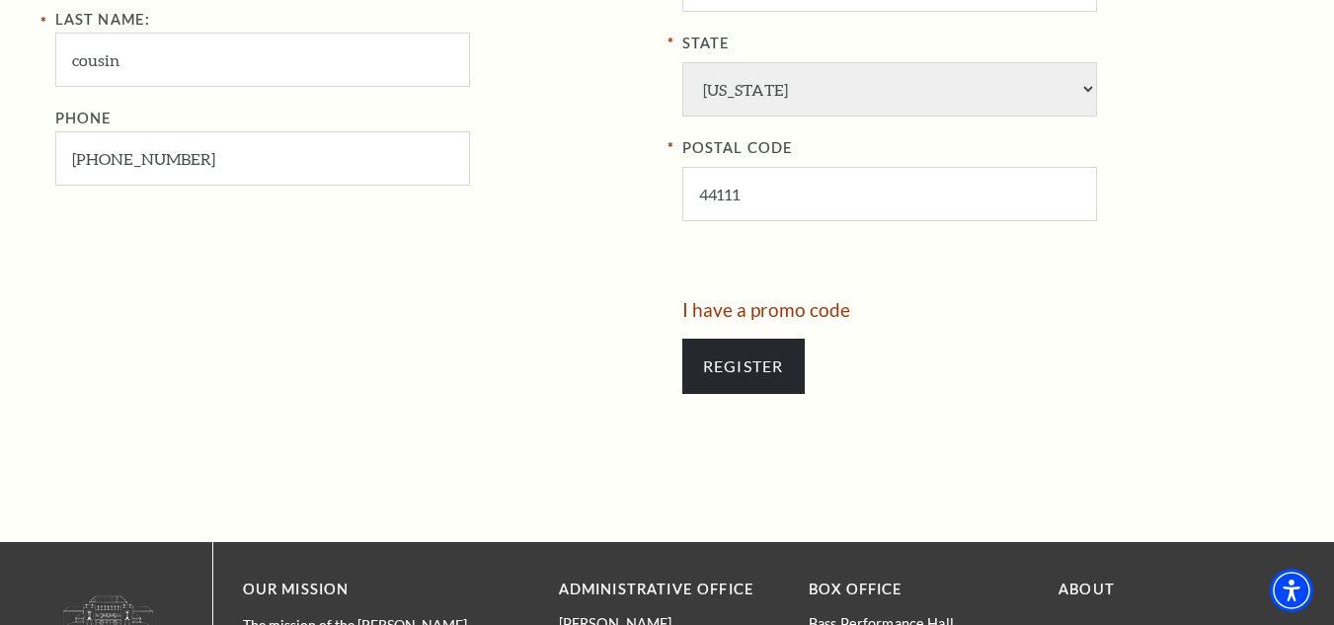
scroll to position [1185, 0]
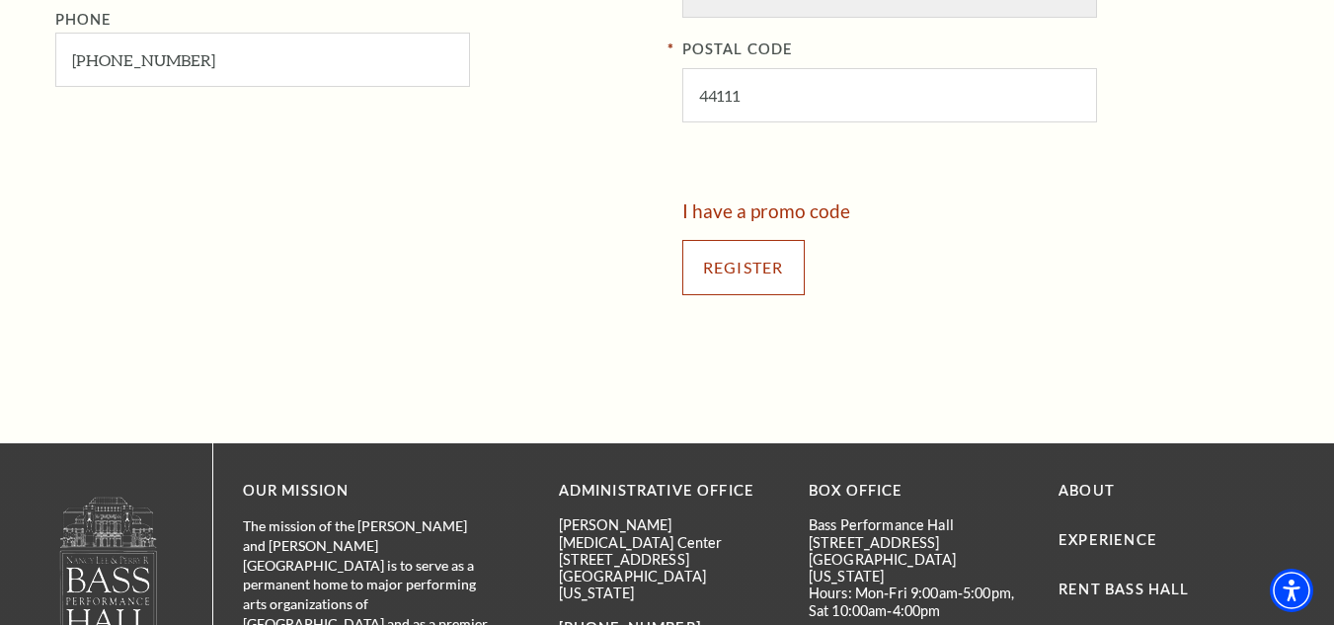
click at [757, 279] on input "Register" at bounding box center [743, 267] width 122 height 55
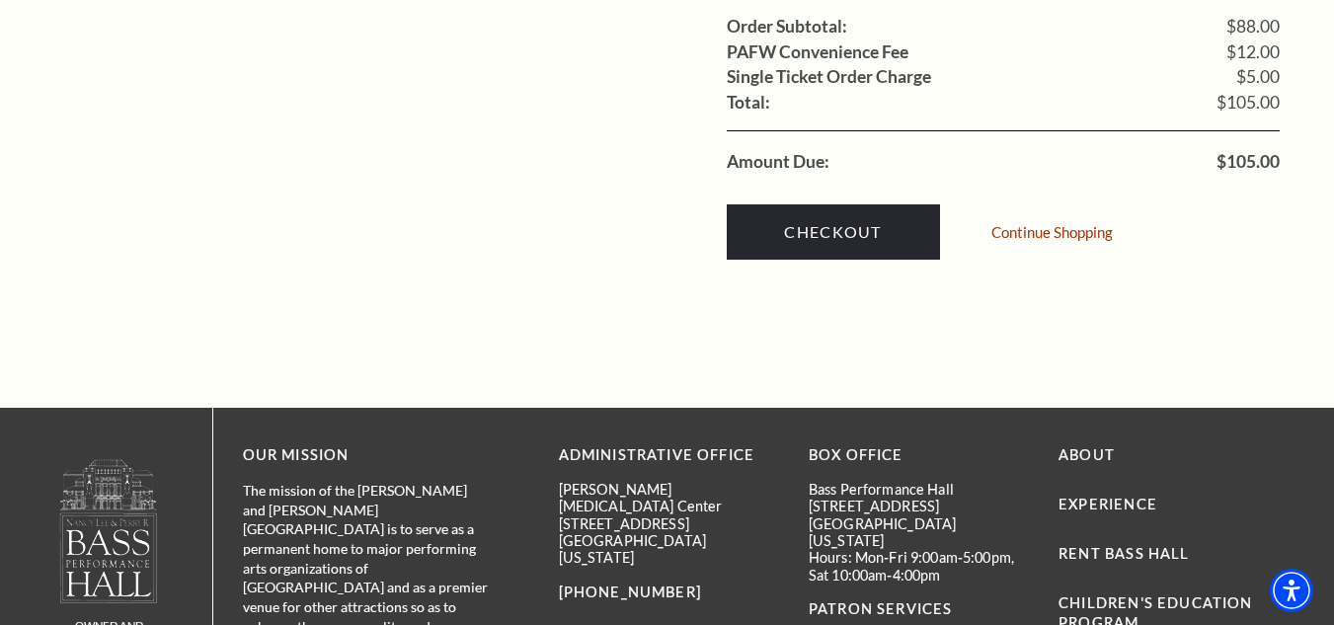
scroll to position [2074, 0]
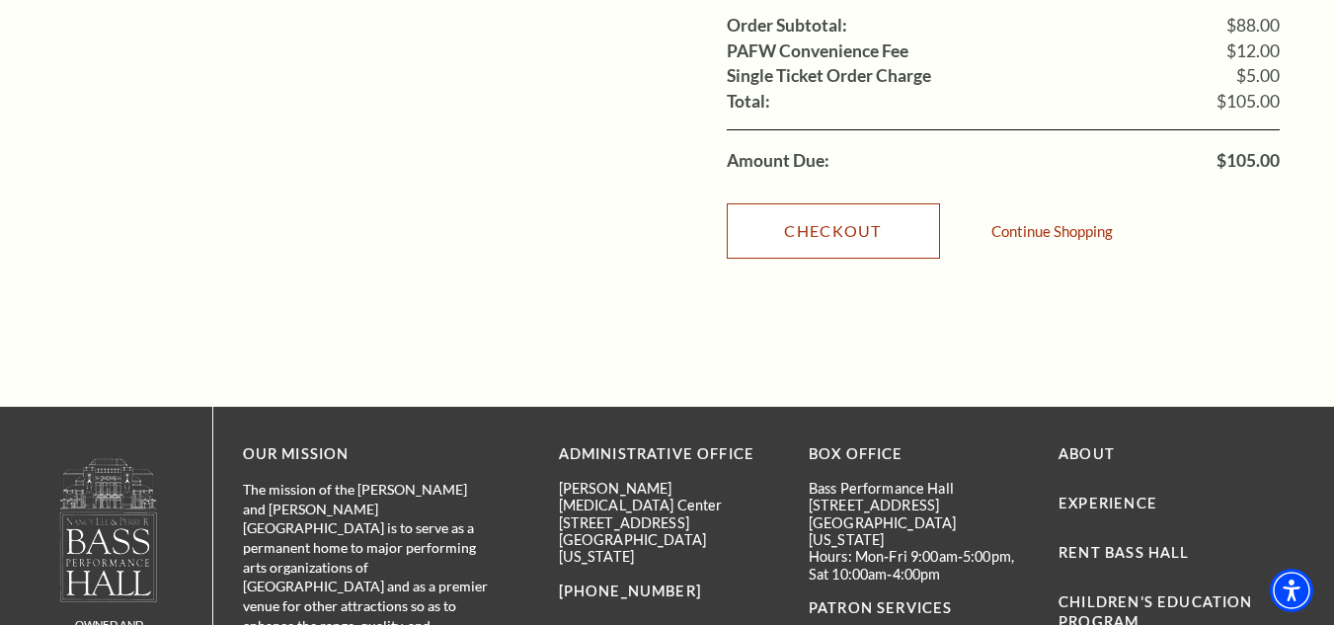
click at [886, 214] on link "Checkout" at bounding box center [833, 230] width 213 height 55
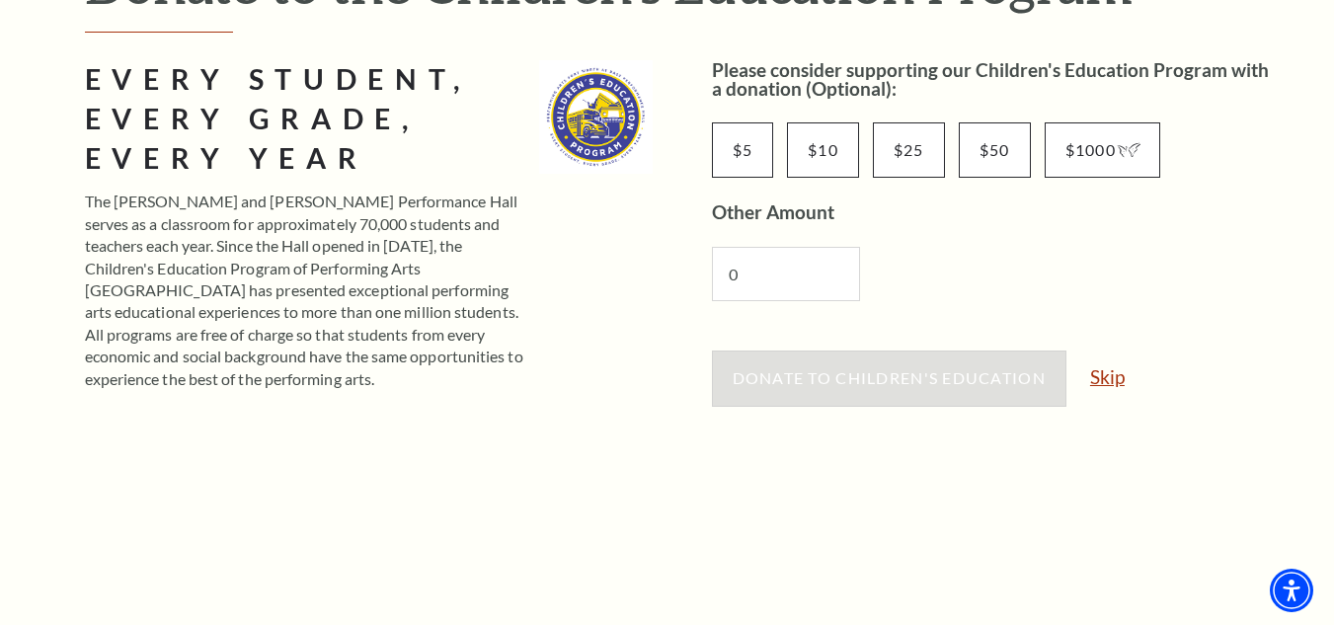
click at [1114, 373] on link "Skip" at bounding box center [1107, 376] width 35 height 19
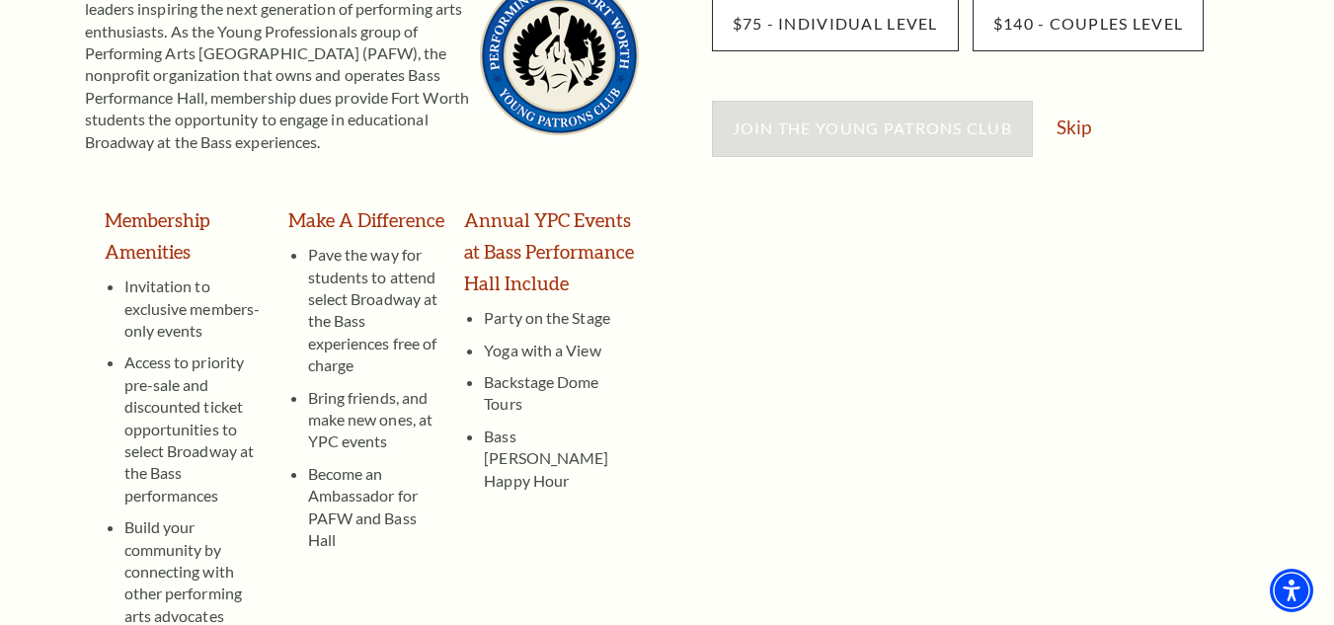
scroll to position [277, 0]
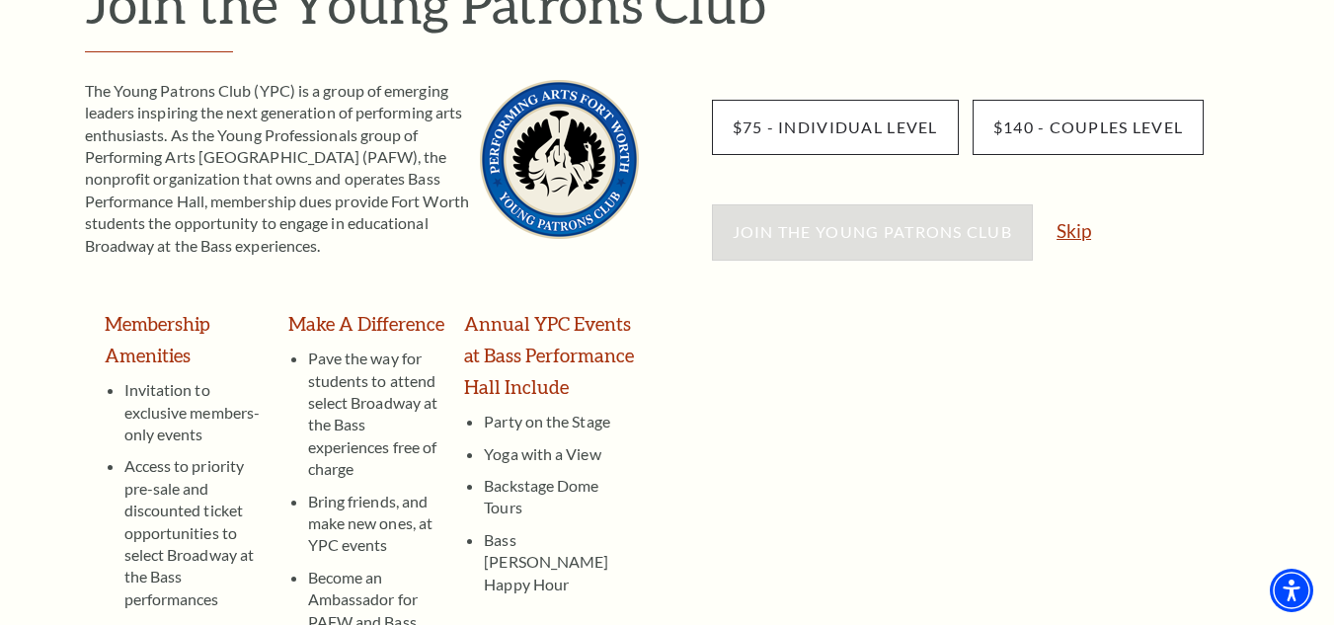
click at [1078, 233] on link "Skip" at bounding box center [1074, 230] width 35 height 19
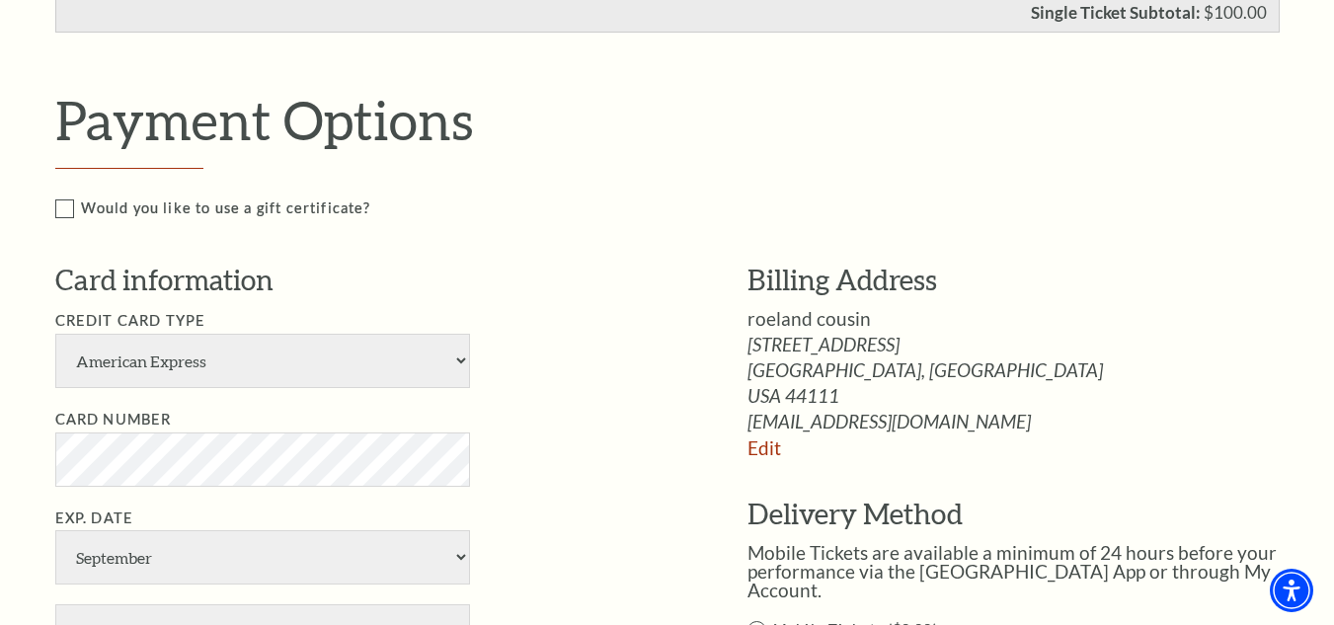
scroll to position [889, 0]
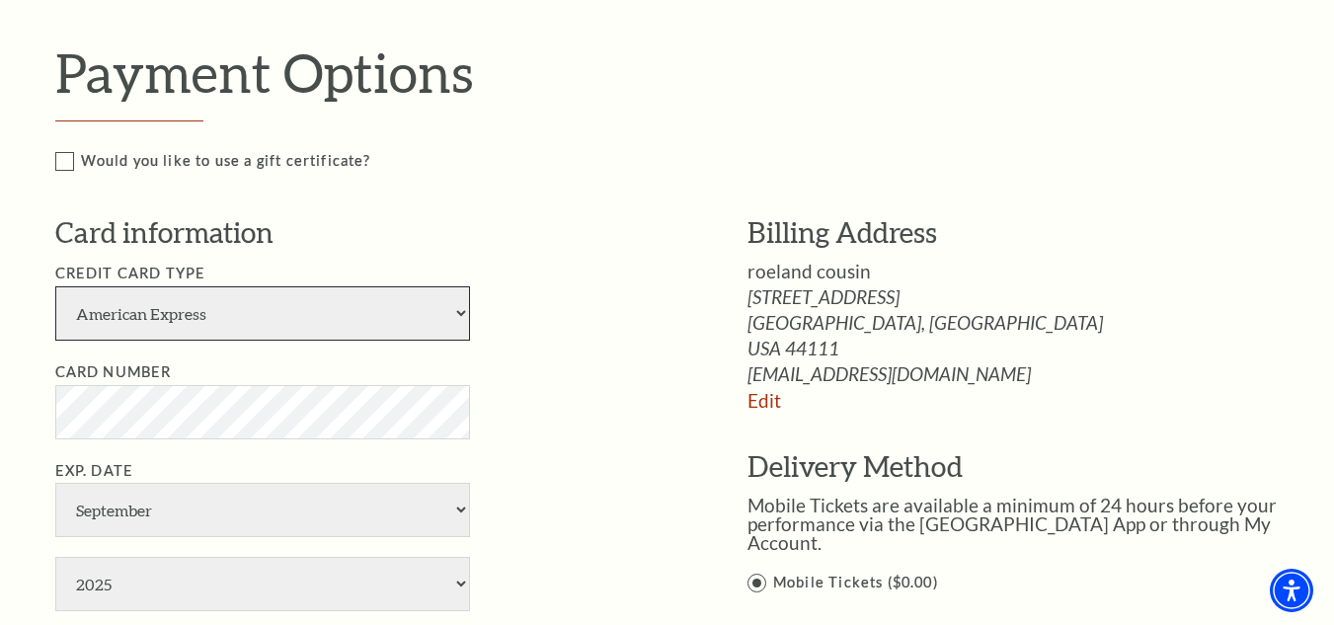
click at [446, 301] on select "American Express Visa Master Card Discover" at bounding box center [262, 313] width 415 height 54
select select "24"
click at [55, 286] on select "American Express Visa Master Card Discover" at bounding box center [262, 313] width 415 height 54
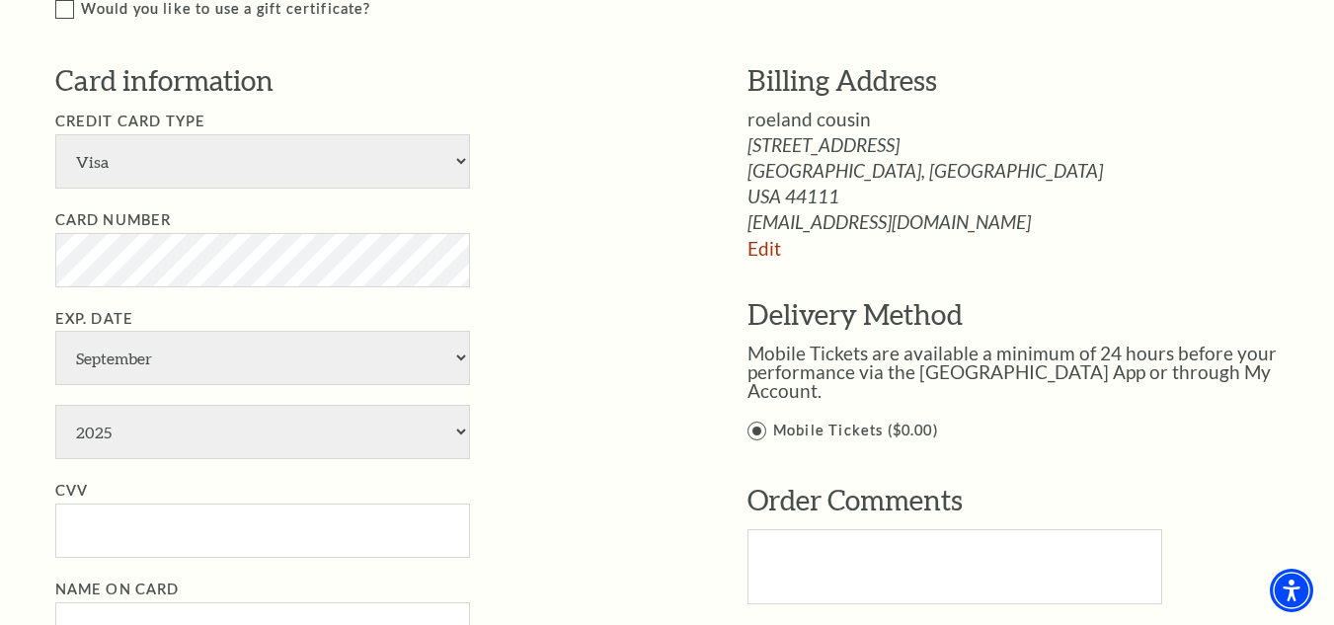
scroll to position [1086, 0]
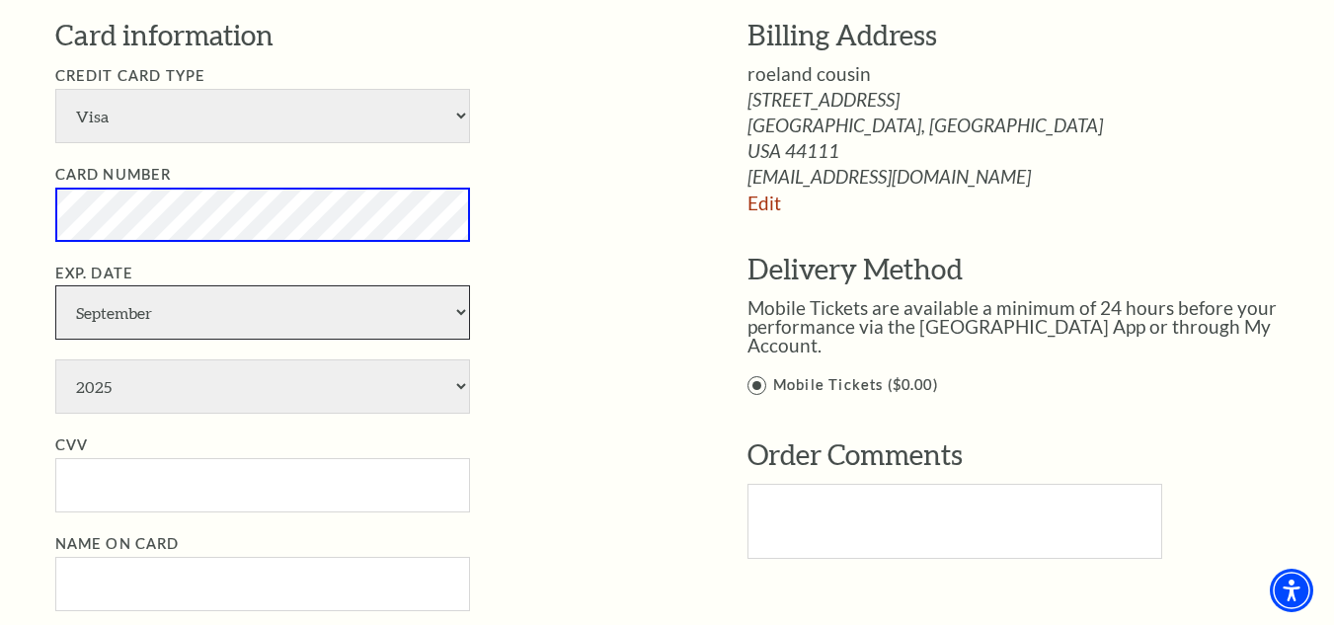
click at [463, 301] on select "January February March April May June July August September October November De…" at bounding box center [262, 312] width 415 height 54
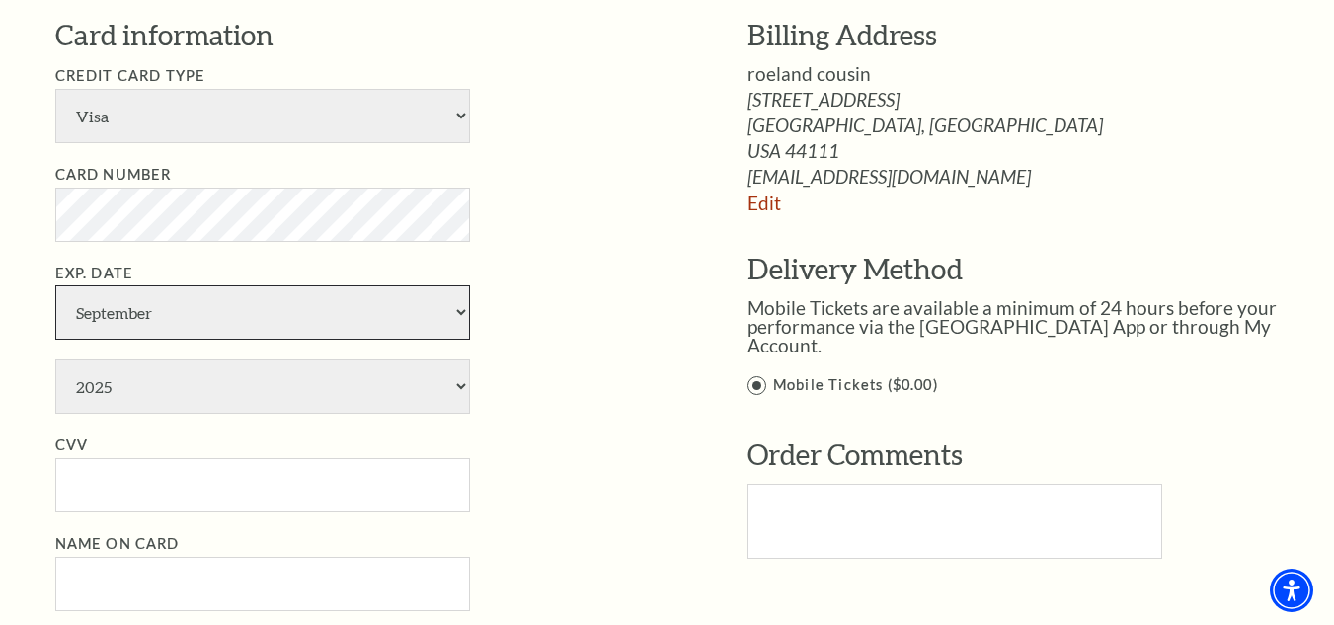
select select "2"
click at [55, 285] on select "January February March April May June July August September October November De…" at bounding box center [262, 312] width 415 height 54
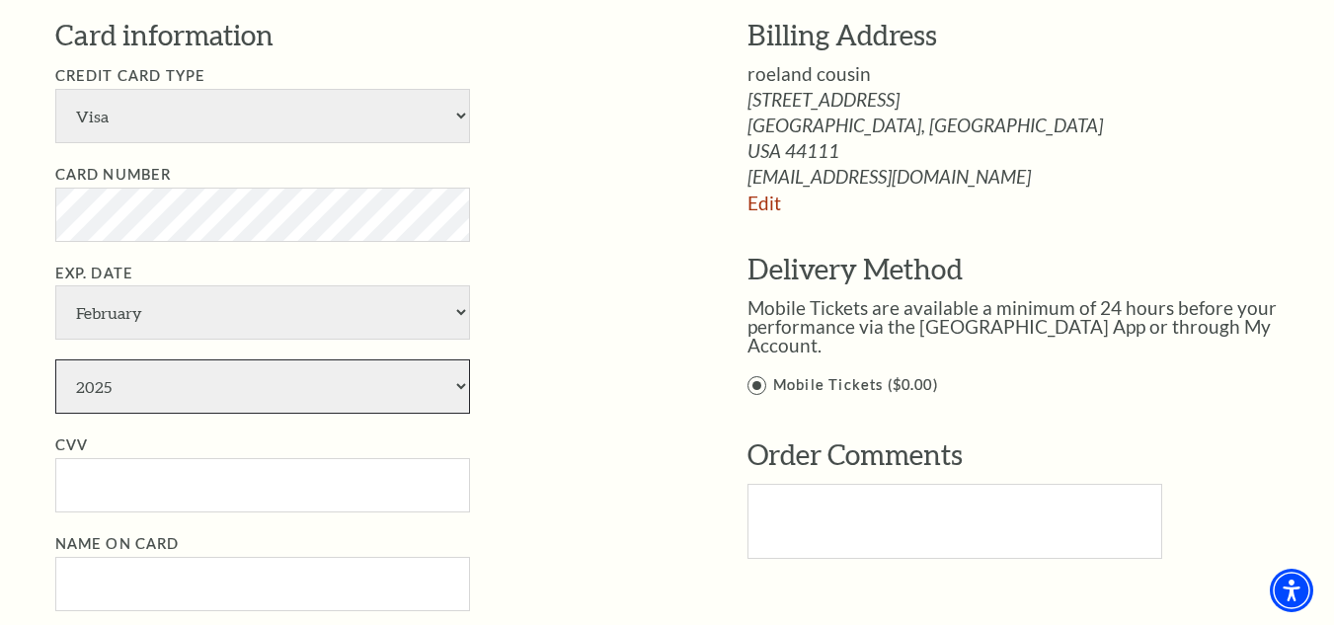
click at [296, 386] on select "2025 2026 2027 2028 2029 2030 2031 2032 2033 2034" at bounding box center [262, 386] width 415 height 54
select select "2028"
click at [55, 359] on select "2025 2026 2027 2028 2029 2030 2031 2032 2033 2034" at bounding box center [262, 386] width 415 height 54
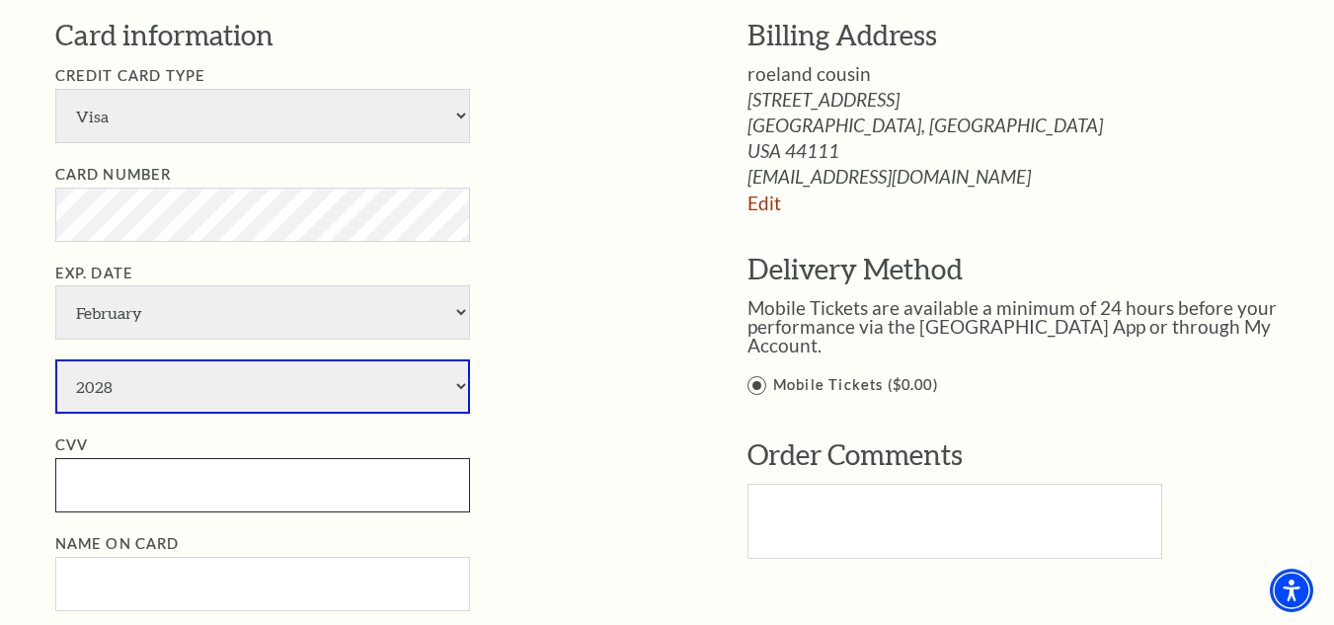
click at [182, 502] on input "CVV" at bounding box center [262, 485] width 415 height 54
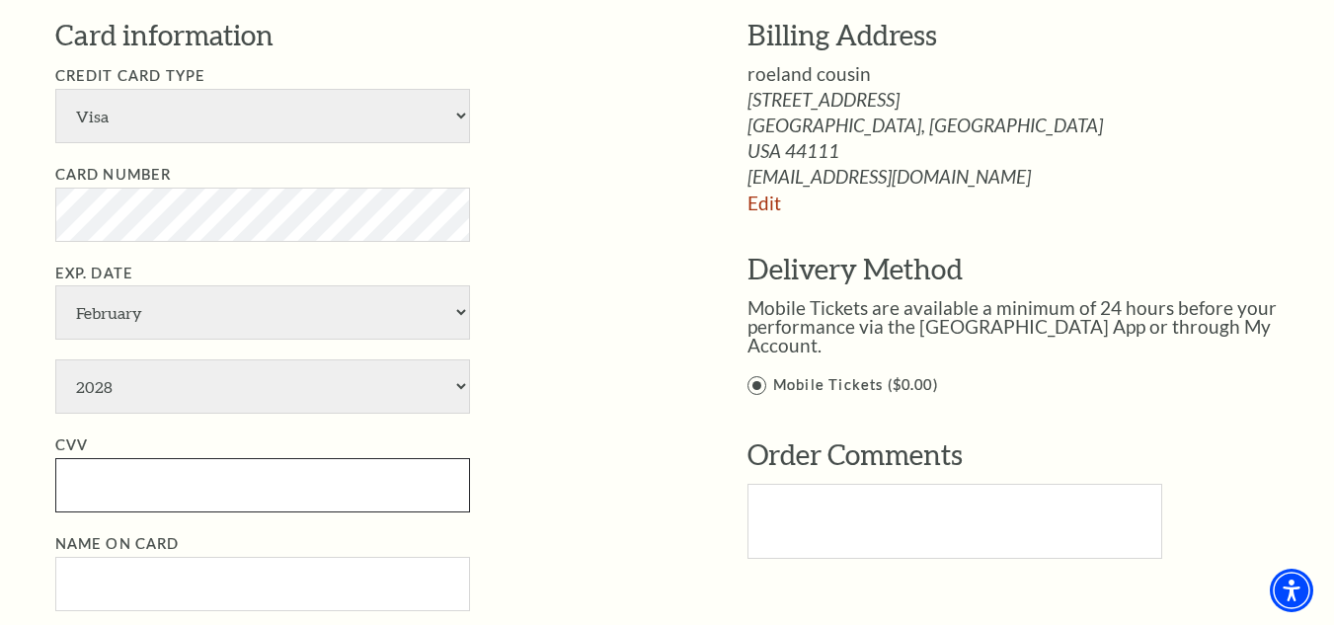
paste input "528"
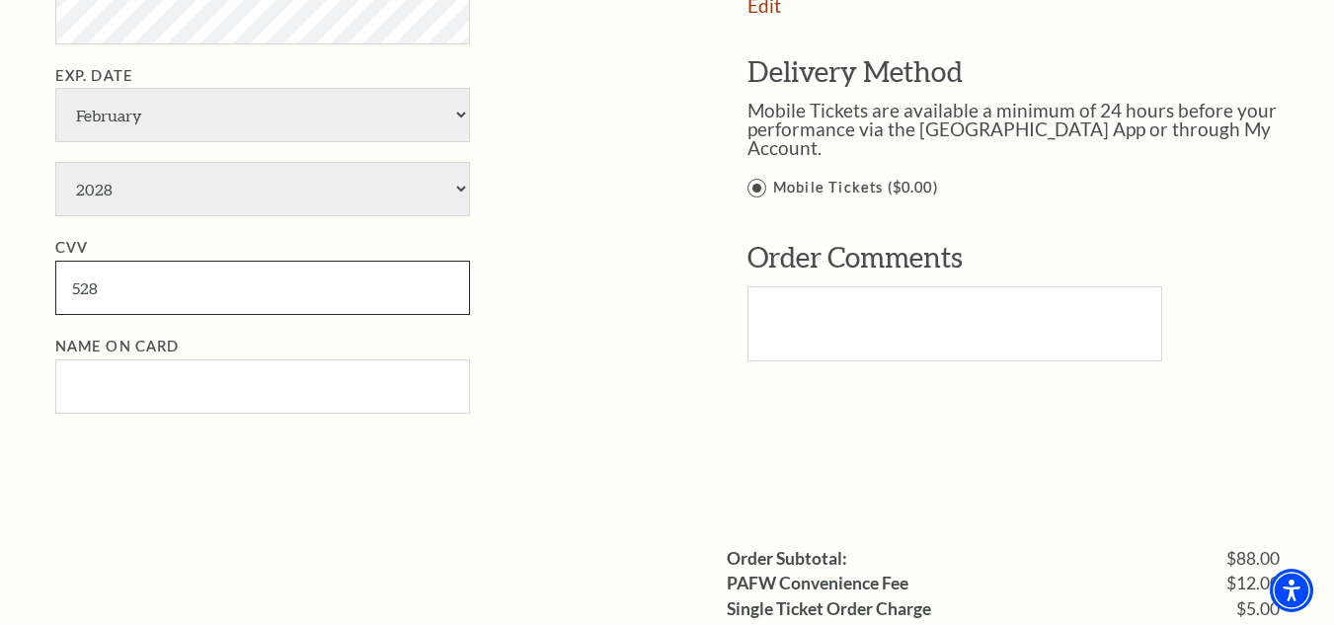
type input "528"
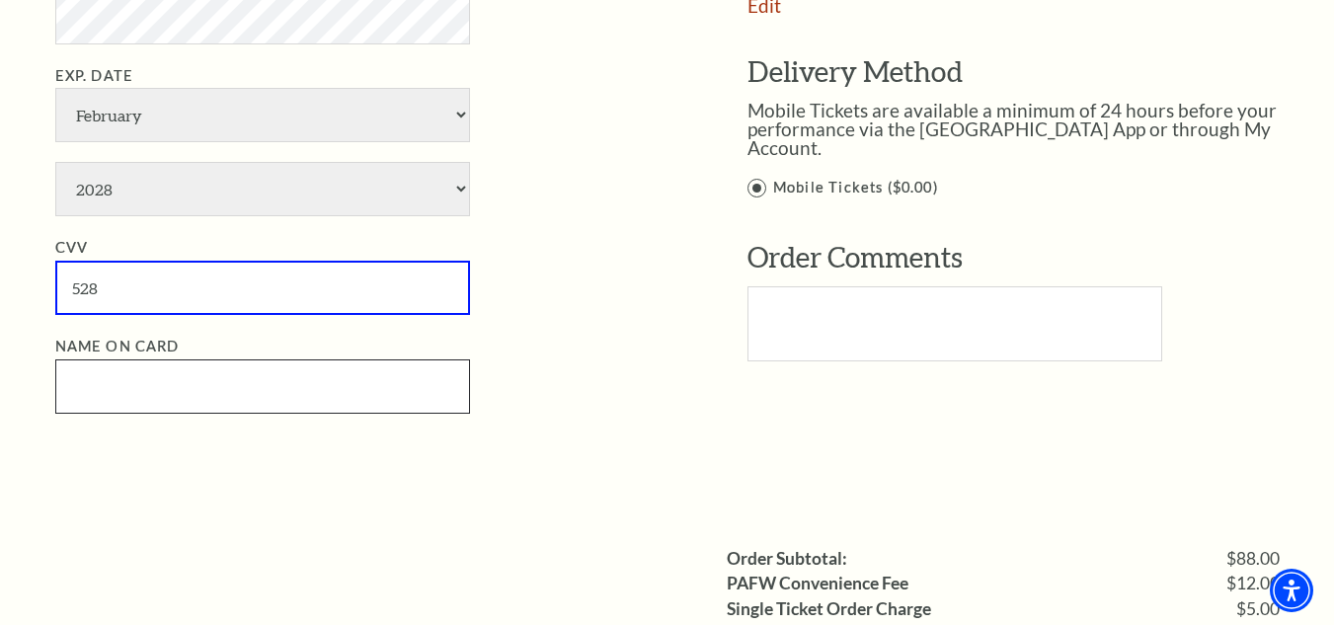
click at [231, 386] on input "Name on Card" at bounding box center [262, 386] width 415 height 54
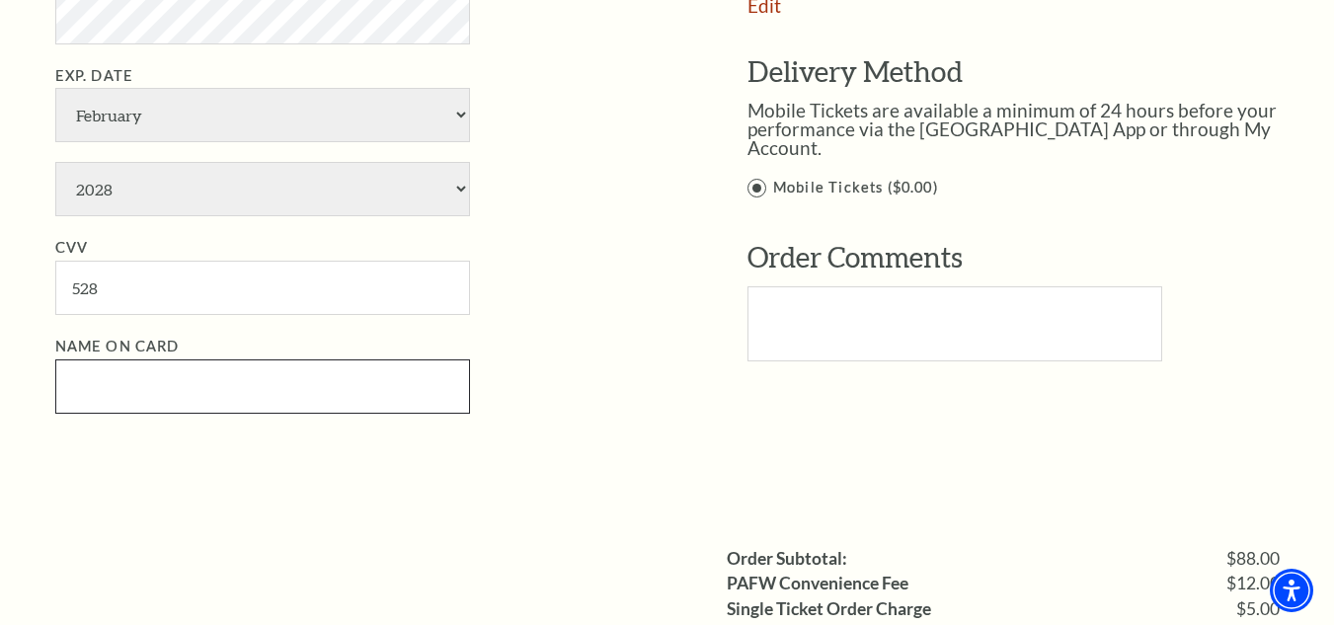
paste input "roelandcousin"
click at [123, 389] on input "roelandcousin" at bounding box center [262, 386] width 415 height 54
type input "roeland cousin"
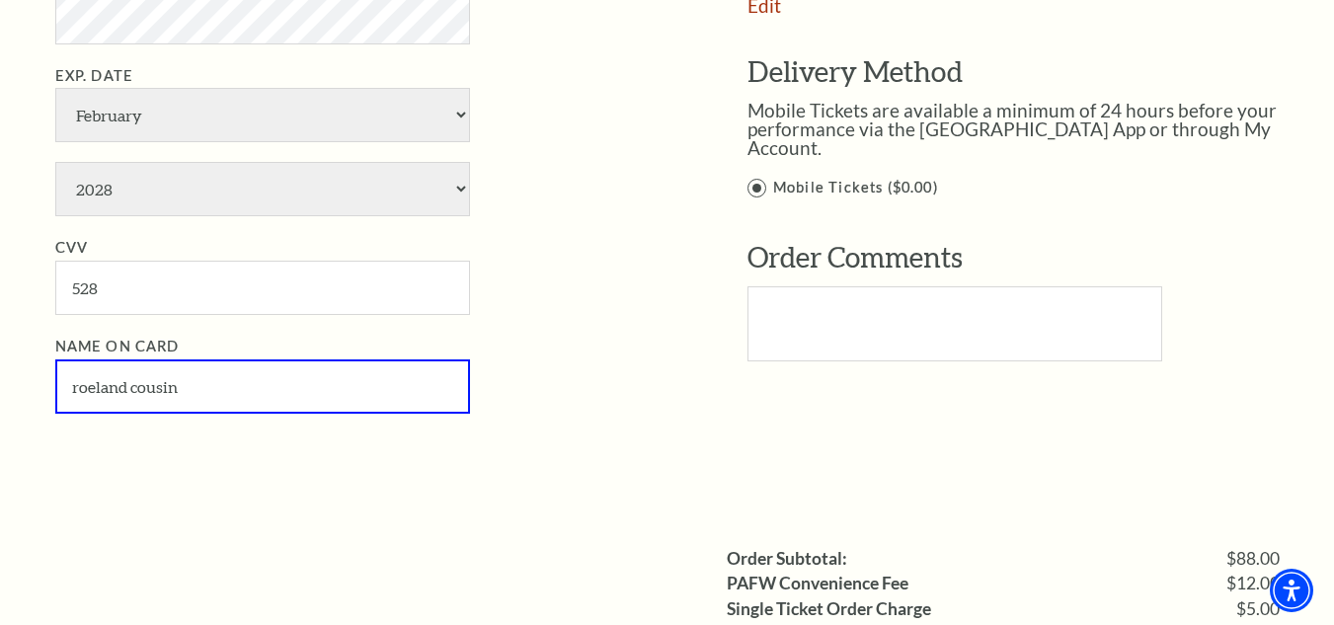
scroll to position [1679, 0]
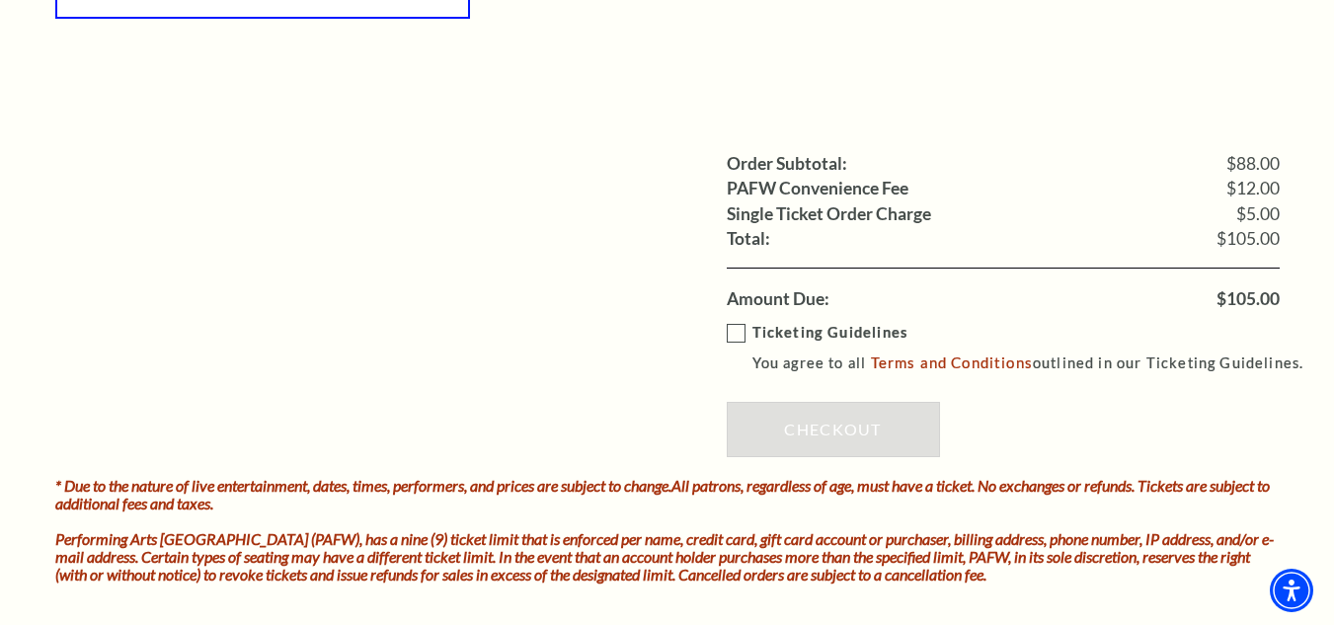
click at [735, 337] on label "Ticketing Guidelines You agree to all Terms and Conditions outlined in our Tick…" at bounding box center [1025, 348] width 596 height 54
click at [0, 0] on input "Ticketing Guidelines You agree to all Terms and Conditions outlined in our Tick…" at bounding box center [0, 0] width 0 height 0
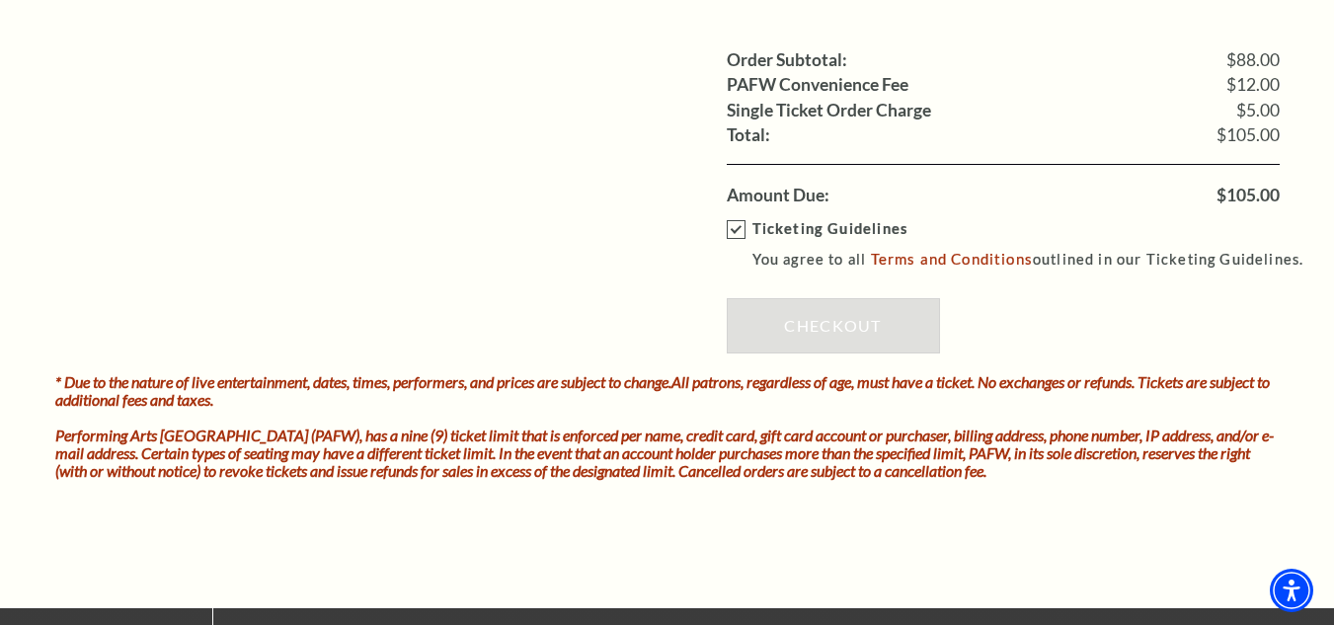
scroll to position [1778, 0]
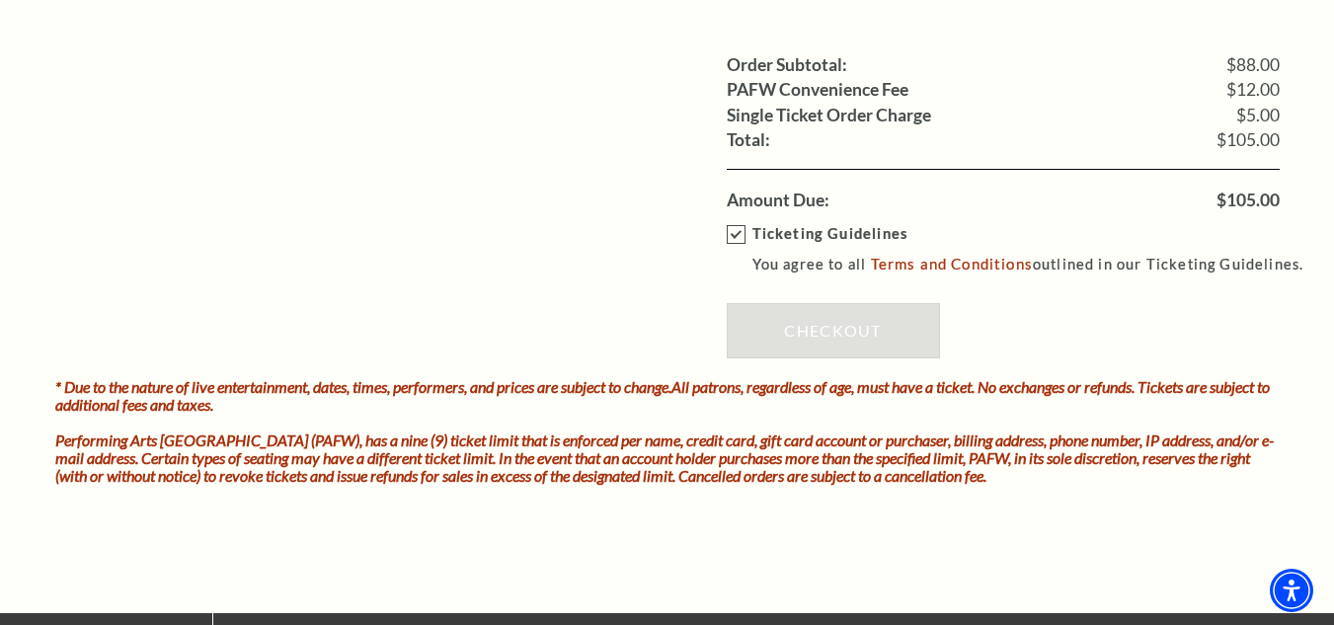
click at [736, 229] on label "Ticketing Guidelines You agree to all Terms and Conditions outlined in our Tick…" at bounding box center [1025, 249] width 596 height 54
click at [0, 0] on input "Ticketing Guidelines You agree to all Terms and Conditions outlined in our Tick…" at bounding box center [0, 0] width 0 height 0
click at [736, 229] on label "Ticketing Guidelines You agree to all Terms and Conditions outlined in our Tick…" at bounding box center [1025, 249] width 596 height 54
click at [0, 0] on input "Ticketing Guidelines You agree to all Terms and Conditions outlined in our Tick…" at bounding box center [0, 0] width 0 height 0
click at [859, 329] on div "Ticketing Guidelines You agree to all Terms and Conditions outlined in our Tick…" at bounding box center [1003, 295] width 553 height 166
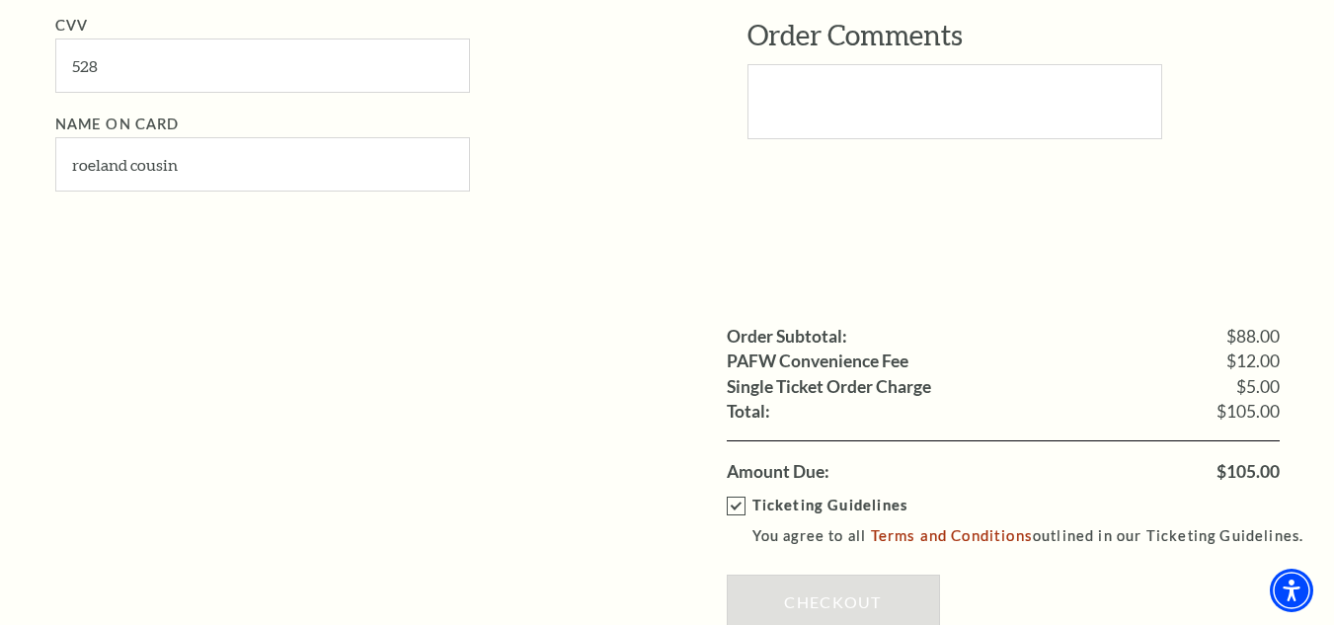
scroll to position [1876, 0]
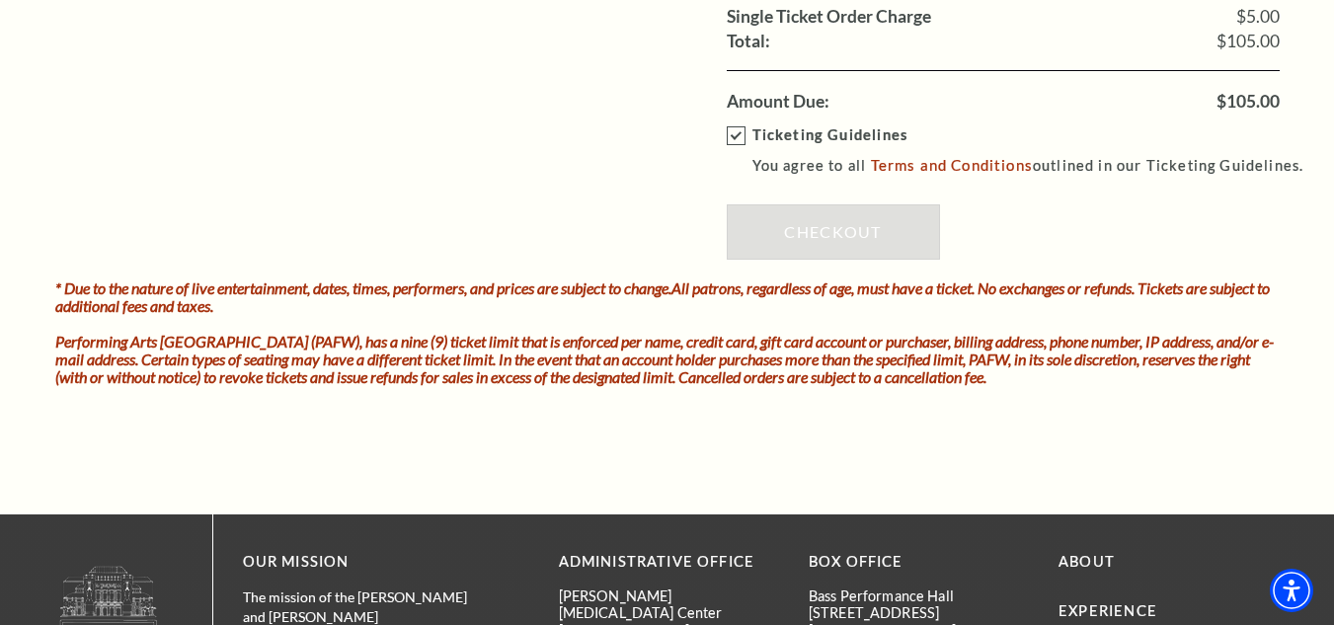
click at [811, 226] on div "Ticketing Guidelines You agree to all Terms and Conditions outlined in our Tick…" at bounding box center [1003, 197] width 553 height 166
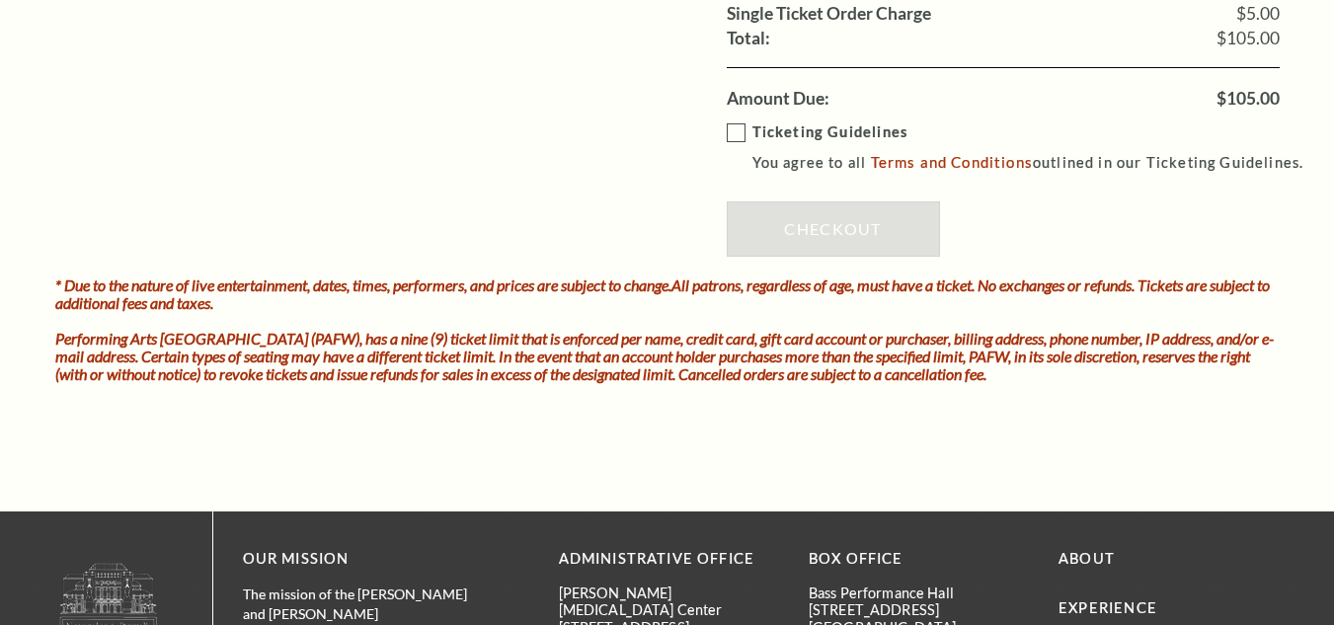
click at [734, 133] on label "Ticketing Guidelines You agree to all Terms and Conditions outlined in our Tick…" at bounding box center [1025, 147] width 596 height 54
click at [0, 0] on input "Ticketing Guidelines You agree to all Terms and Conditions outlined in our Tick…" at bounding box center [0, 0] width 0 height 0
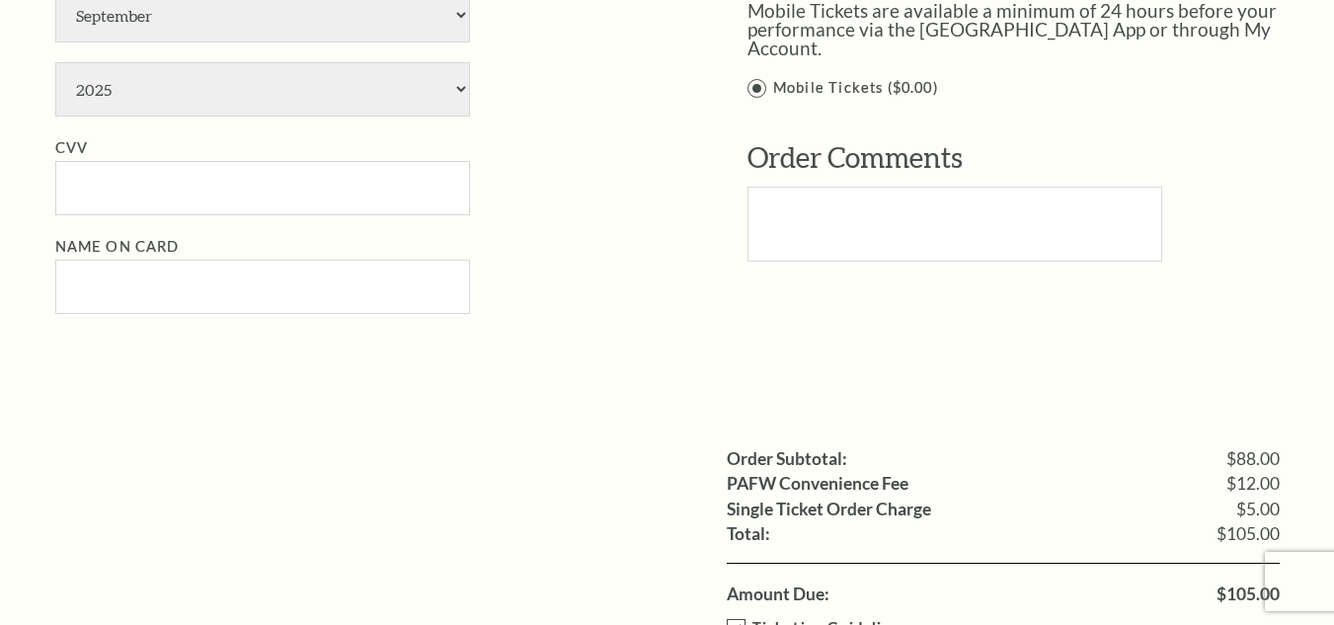
scroll to position [1385, 0]
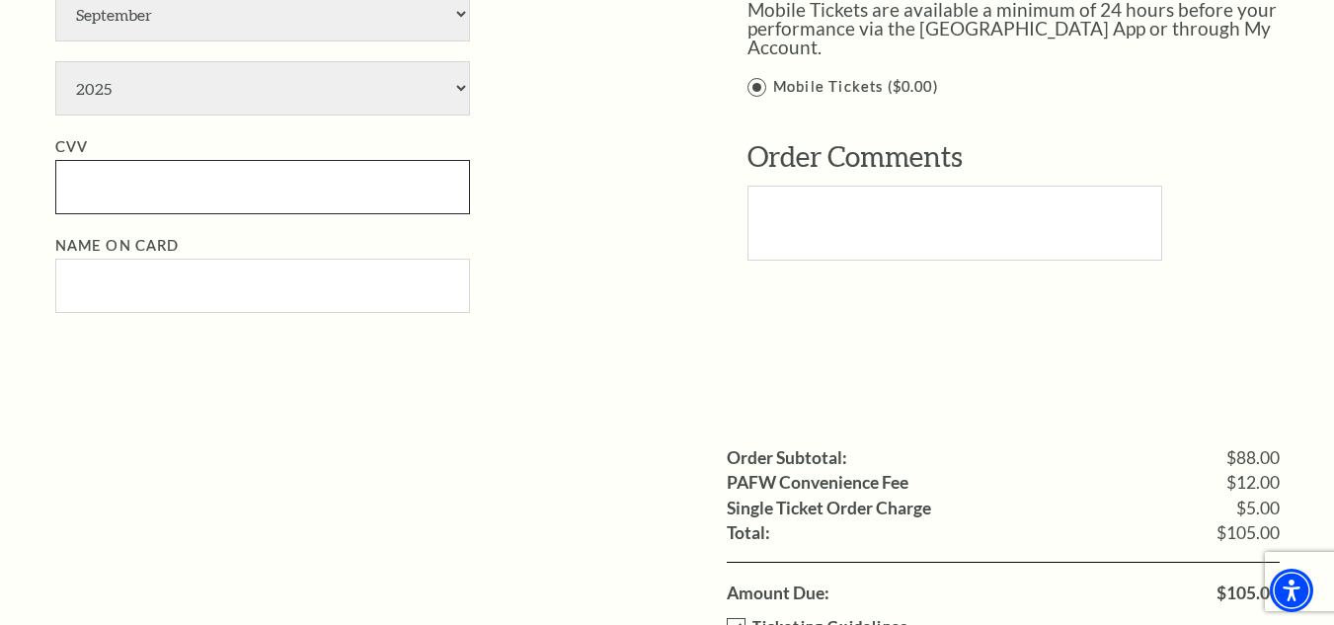
click at [183, 195] on input "CVV" at bounding box center [262, 187] width 415 height 54
paste input "528"
type input "528"
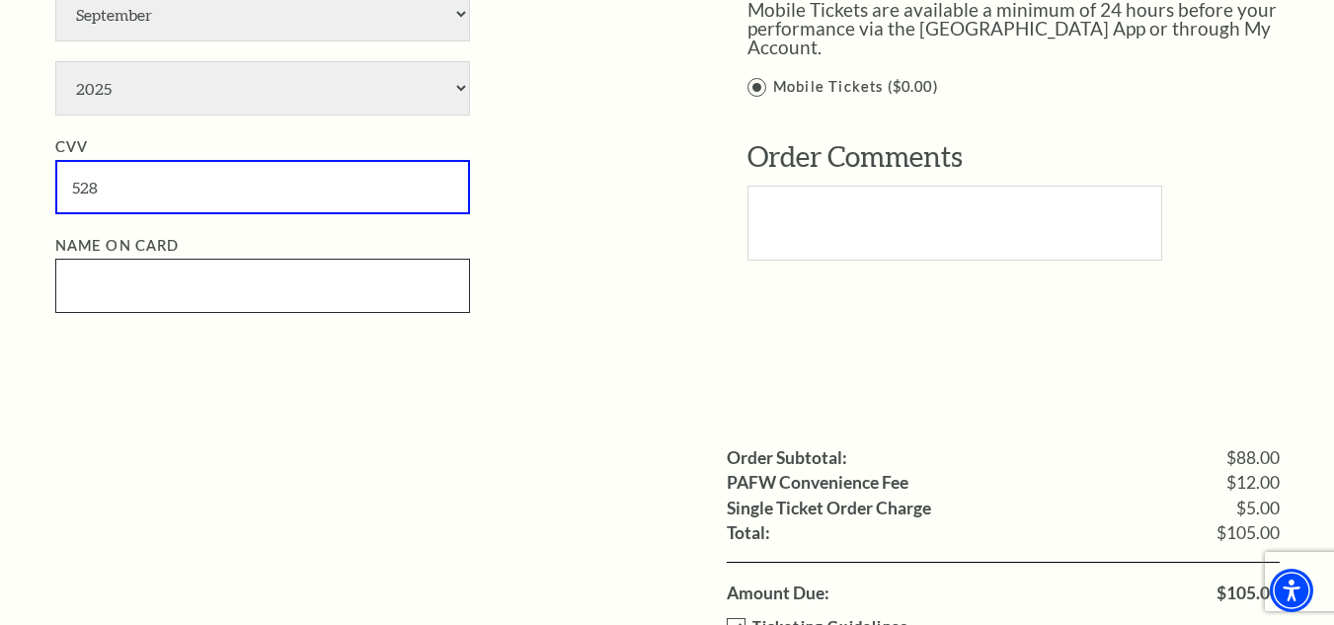
click at [270, 291] on input "Name on Card" at bounding box center [262, 286] width 415 height 54
paste input "roelandcousin"
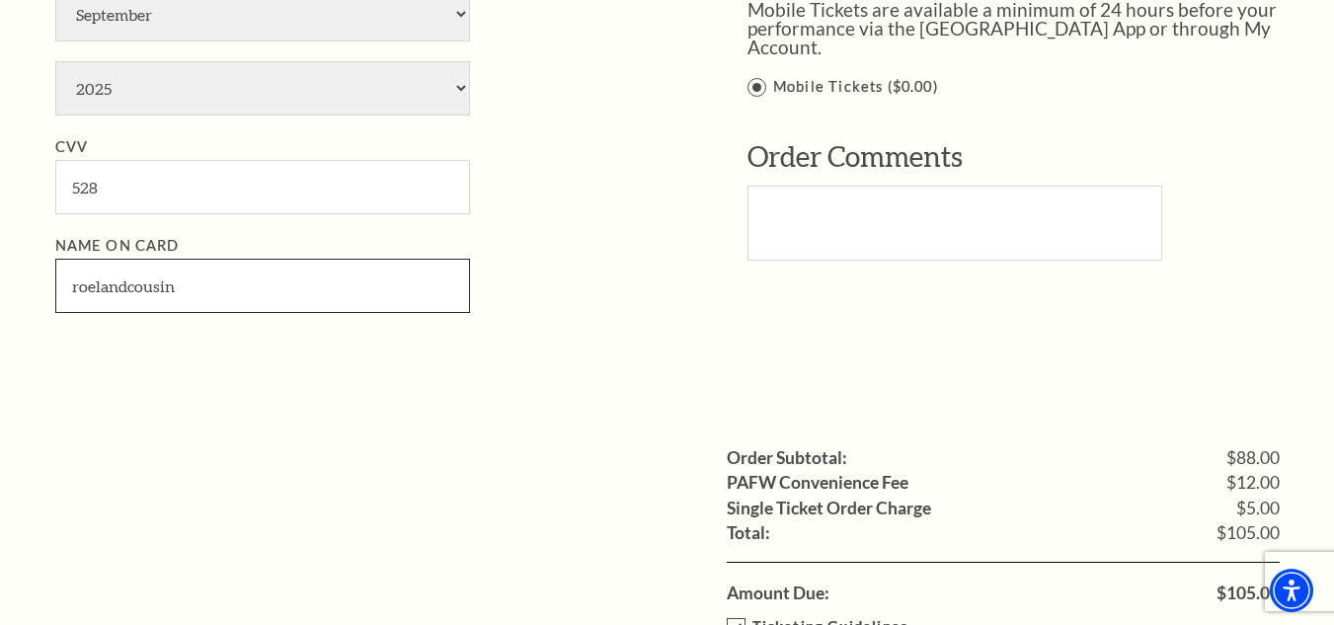
click at [130, 293] on input "roelandcousin" at bounding box center [262, 286] width 415 height 54
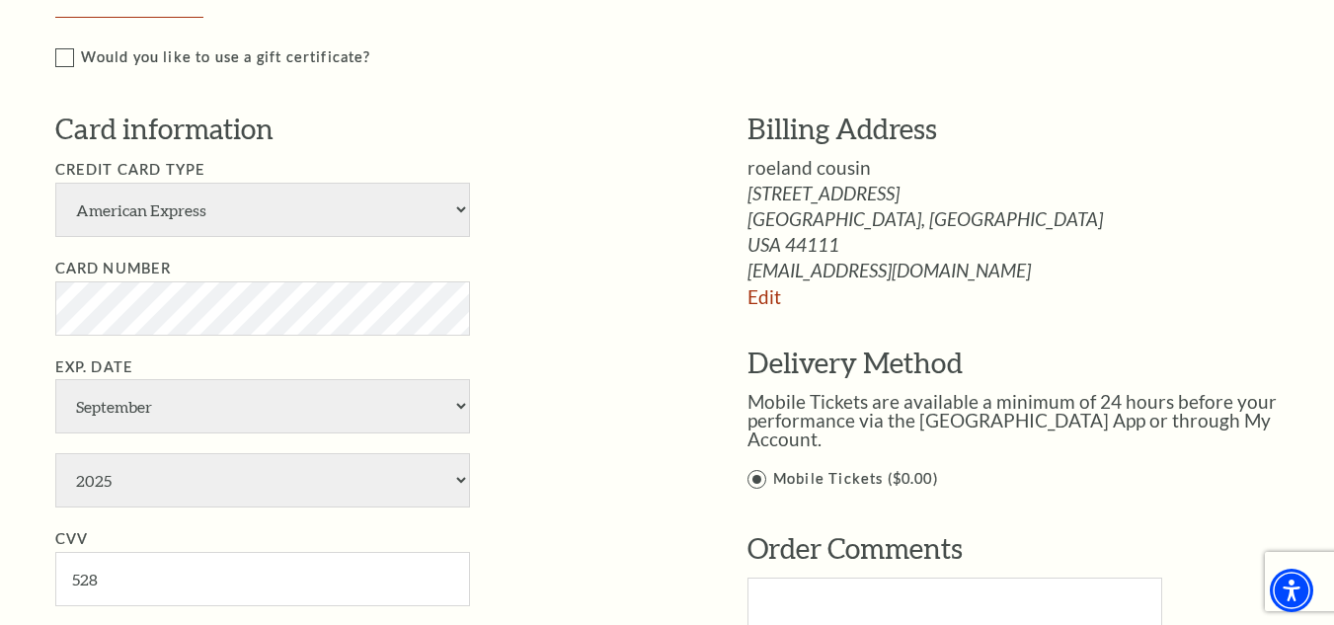
scroll to position [990, 0]
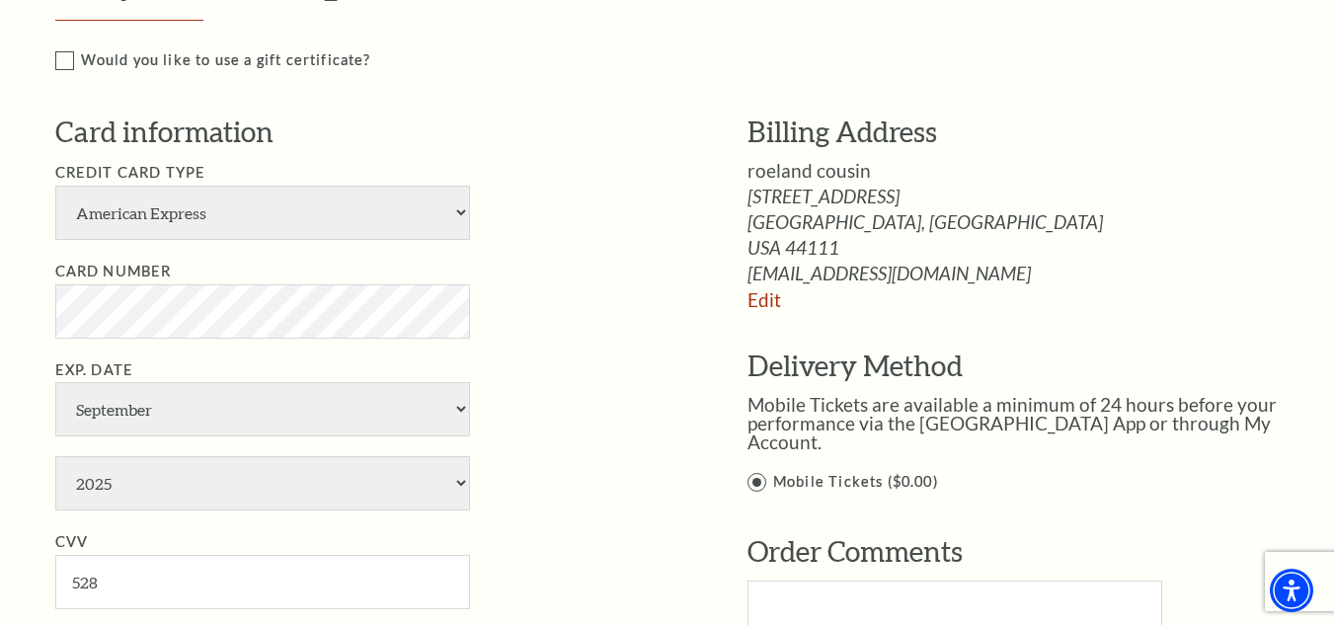
type input "roeland cousin"
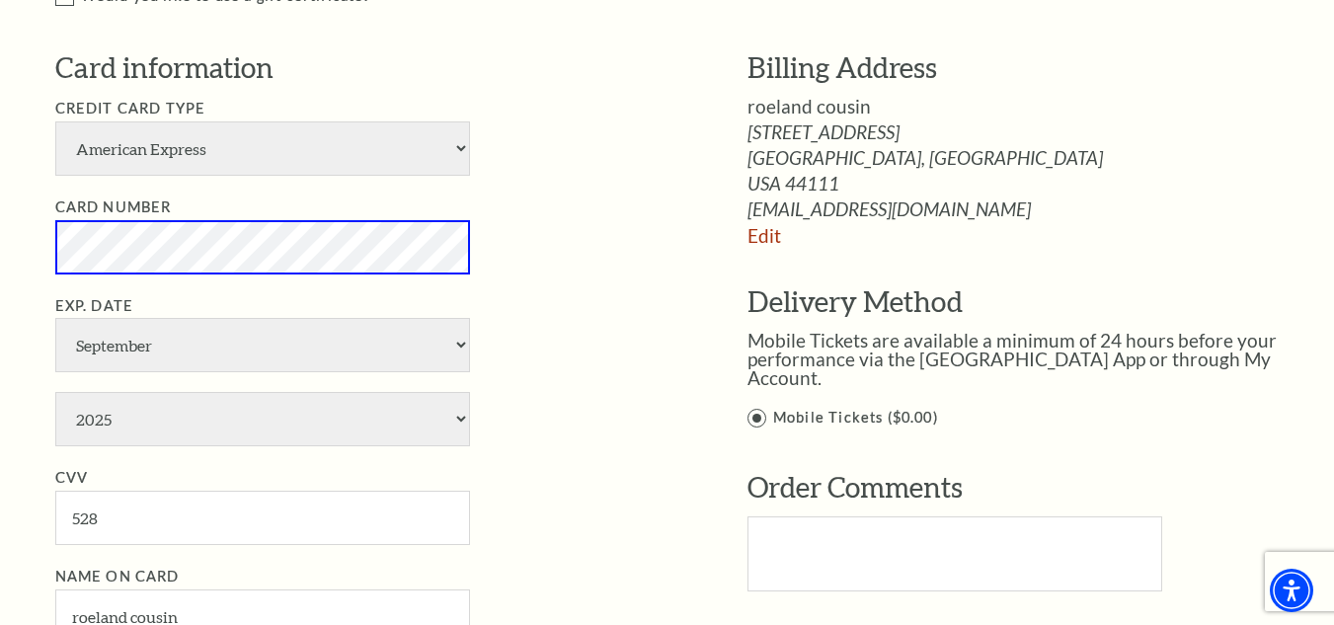
scroll to position [1088, 0]
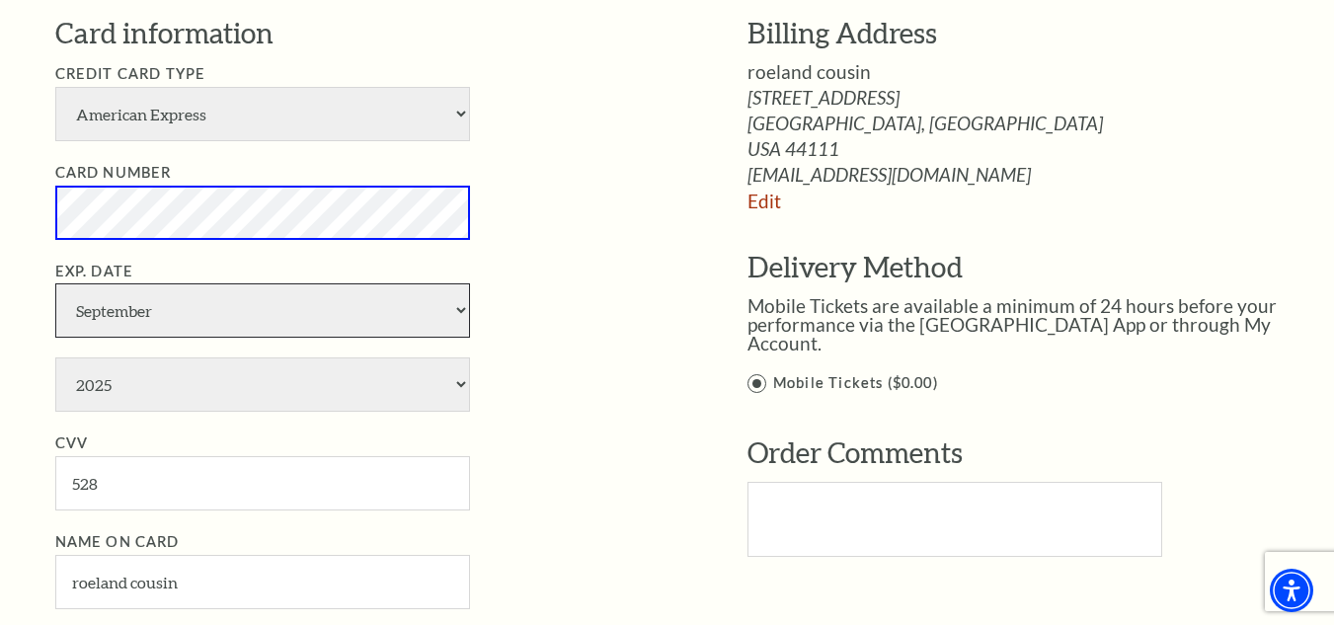
click at [446, 307] on select "January February March April May June July August September October November De…" at bounding box center [262, 310] width 415 height 54
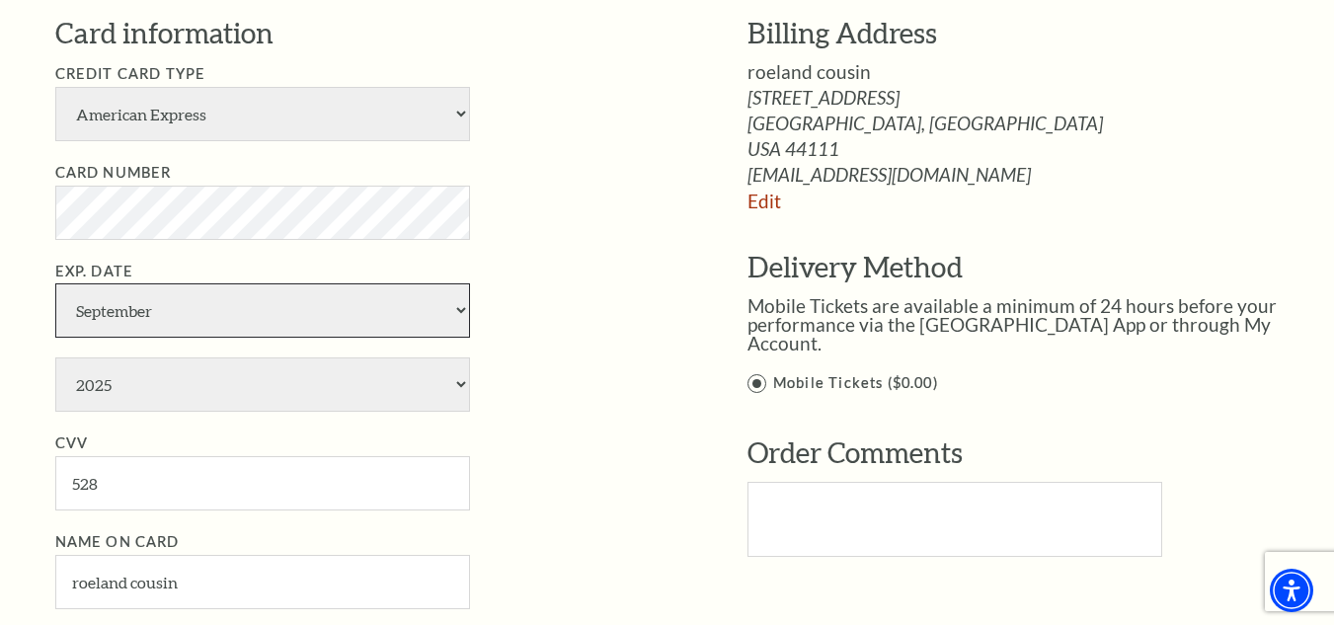
select select "2"
click at [55, 283] on select "January February March April May June July August September October November De…" at bounding box center [262, 310] width 415 height 54
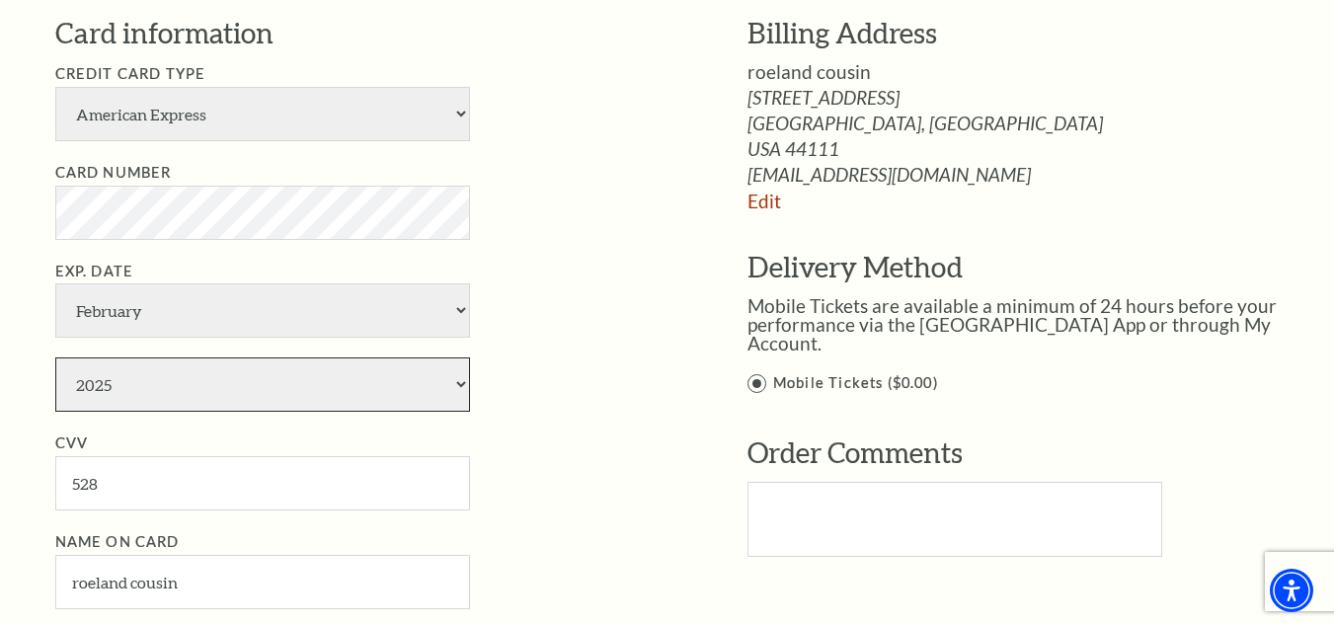
click at [193, 396] on select "2025 2026 2027 2028 2029 2030 2031 2032 2033 2034" at bounding box center [262, 385] width 415 height 54
select select "2028"
click at [55, 358] on select "2025 2026 2027 2028 2029 2030 2031 2032 2033 2034" at bounding box center [262, 385] width 415 height 54
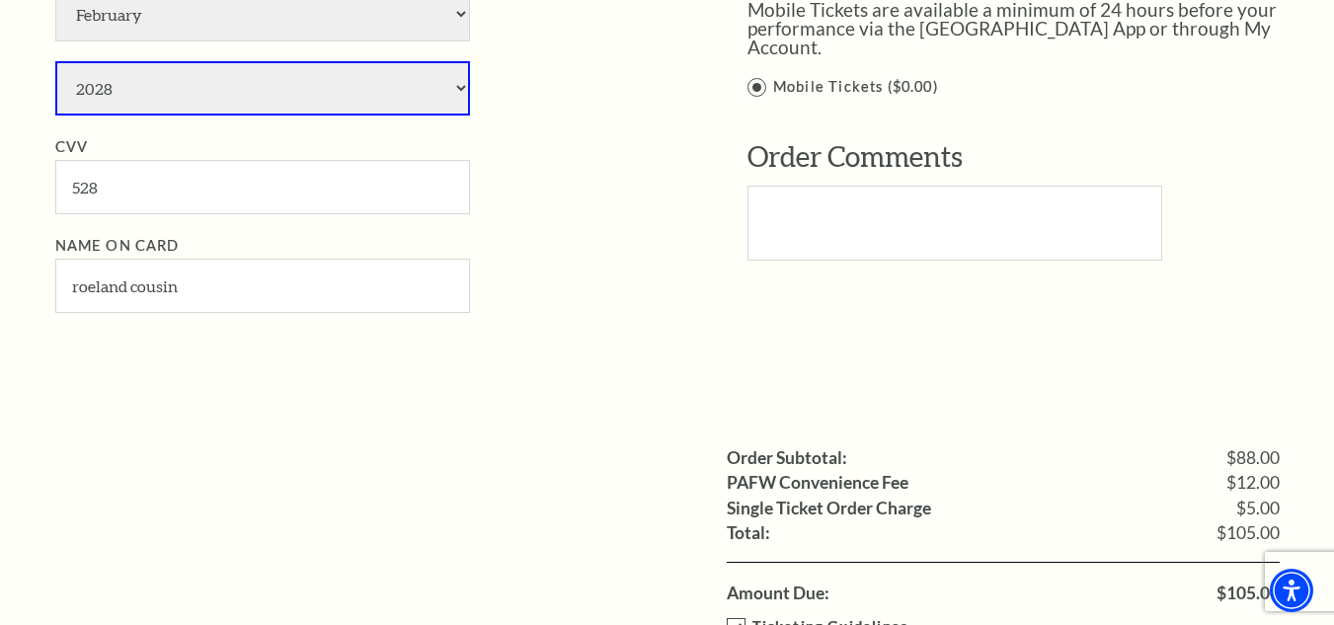
scroll to position [1681, 0]
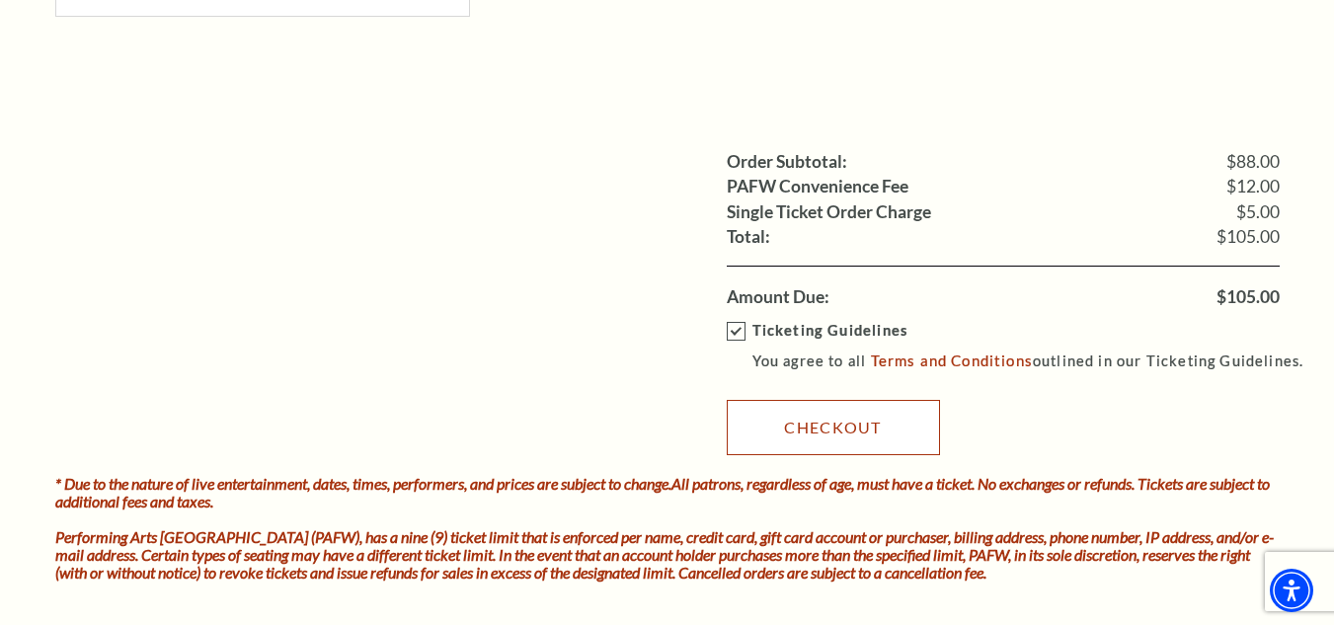
click at [875, 438] on link "Checkout" at bounding box center [833, 427] width 213 height 55
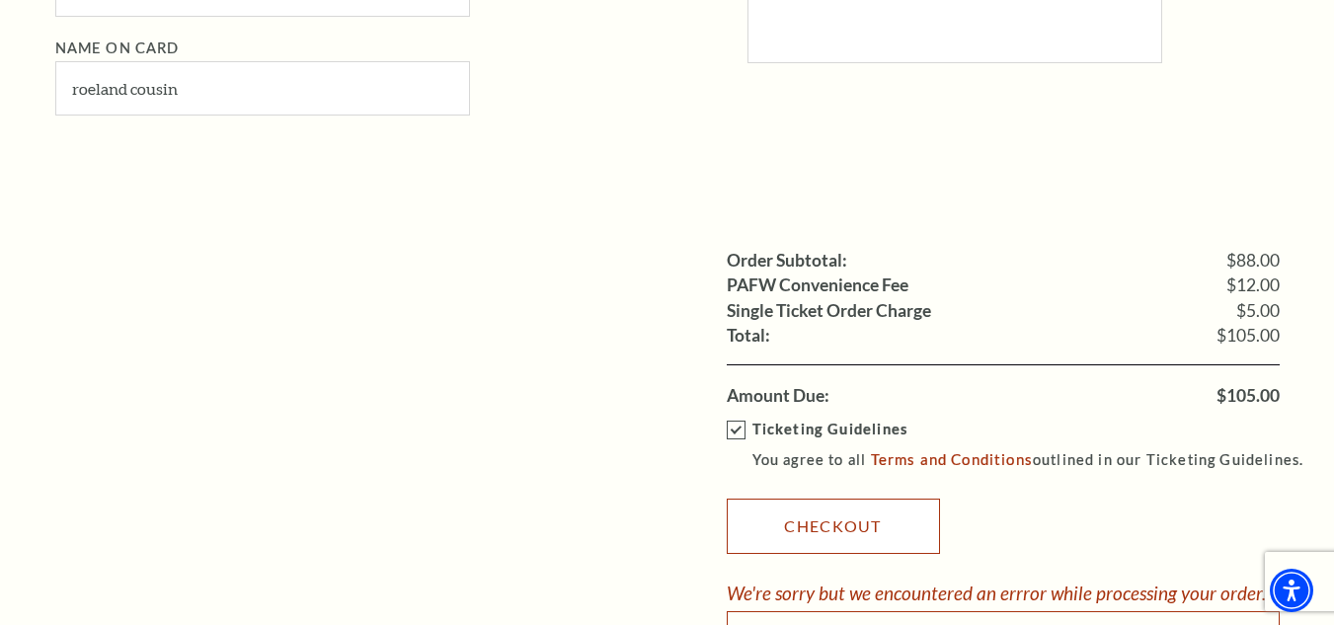
scroll to position [1878, 0]
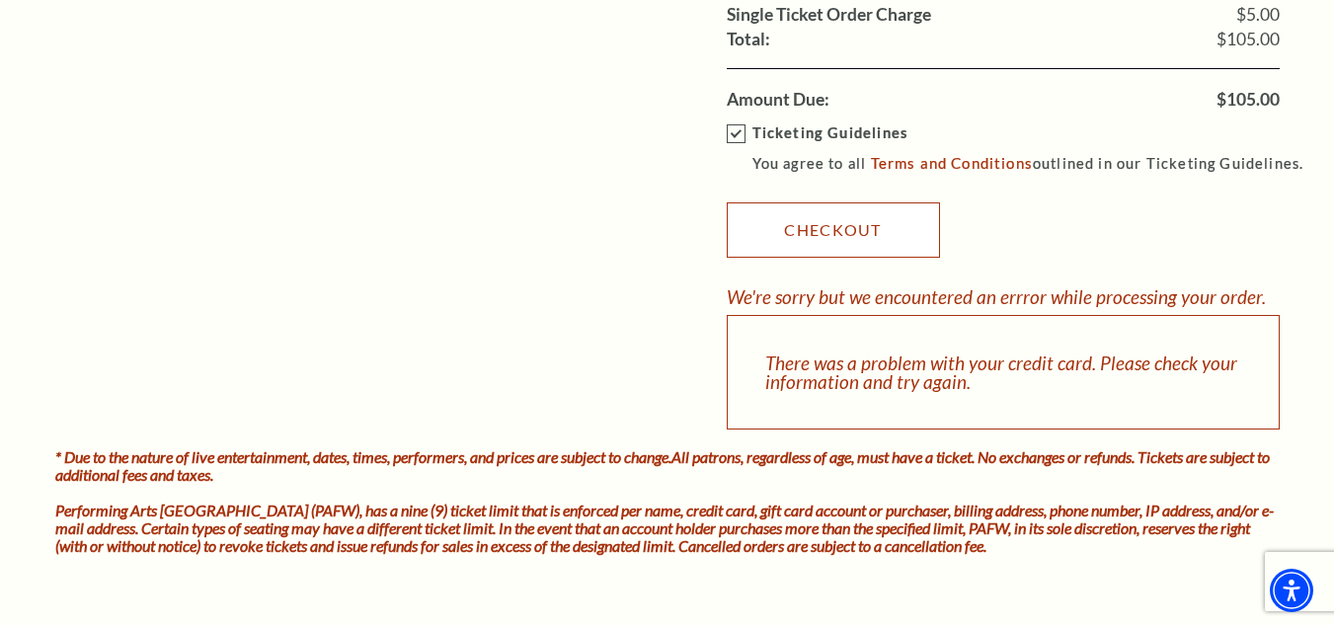
click at [863, 238] on link "Checkout" at bounding box center [833, 229] width 213 height 55
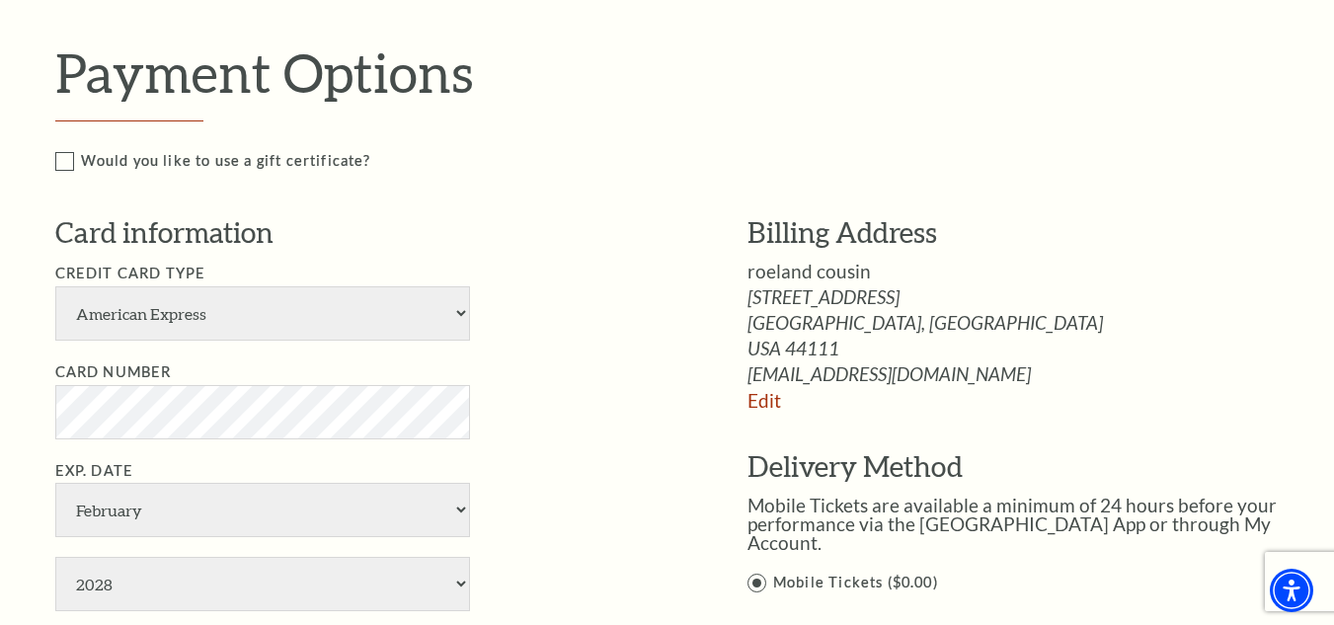
scroll to position [1185, 0]
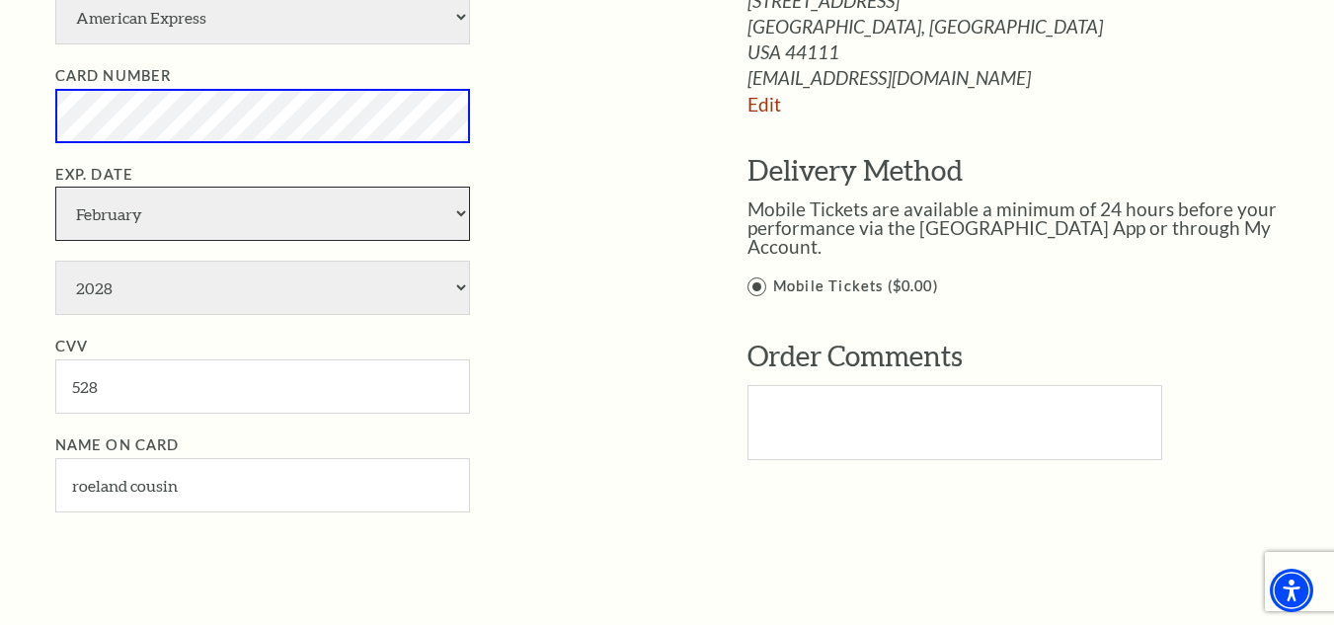
click at [399, 206] on select "January February March April May June July August September October November De…" at bounding box center [262, 214] width 415 height 54
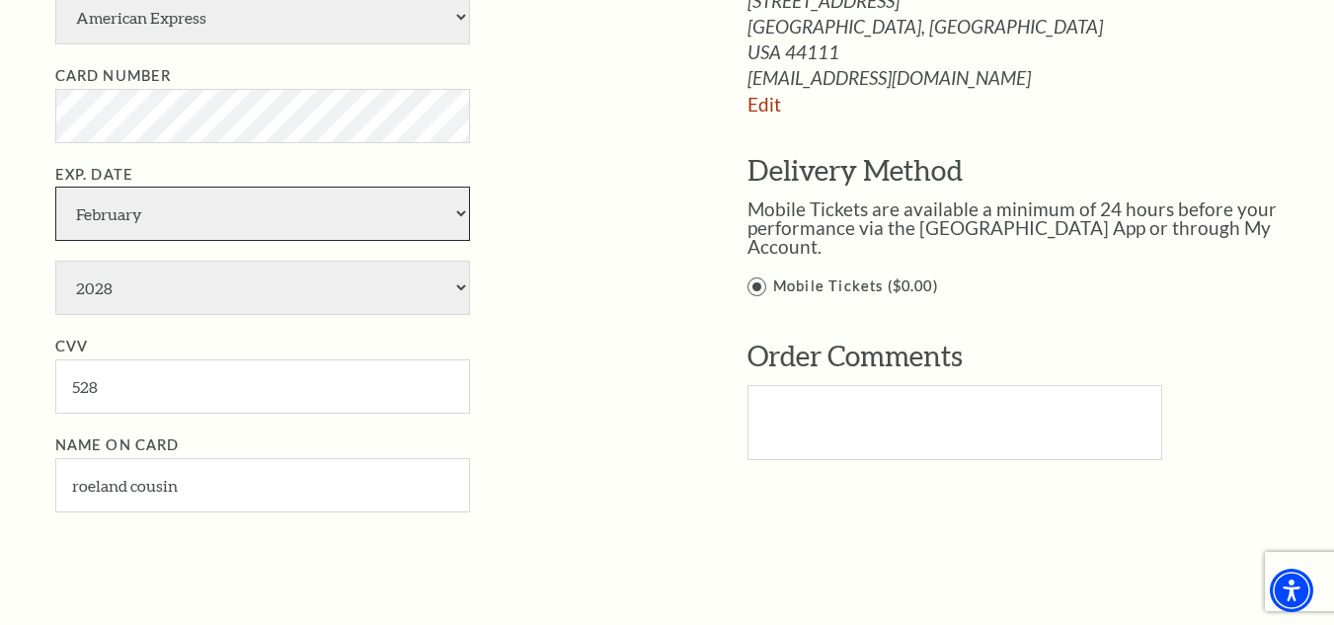
select select "11"
click at [55, 187] on select "January February March April May June July August September October November De…" at bounding box center [262, 214] width 415 height 54
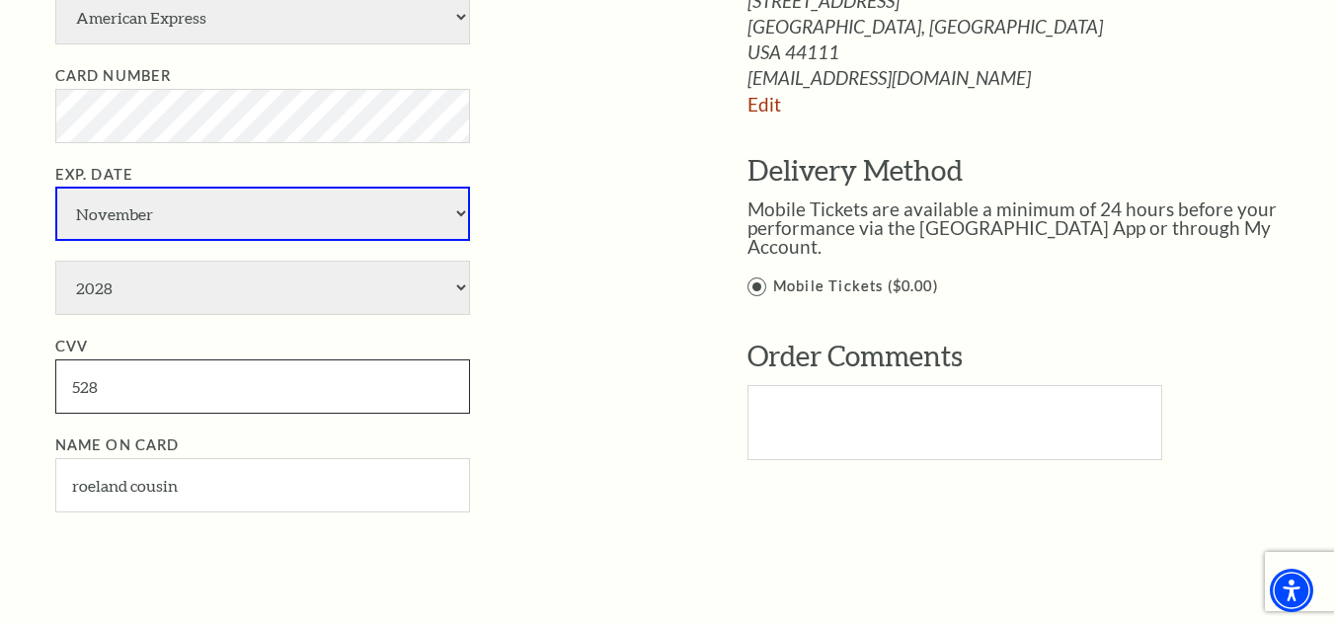
click at [237, 404] on input "528" at bounding box center [262, 386] width 415 height 54
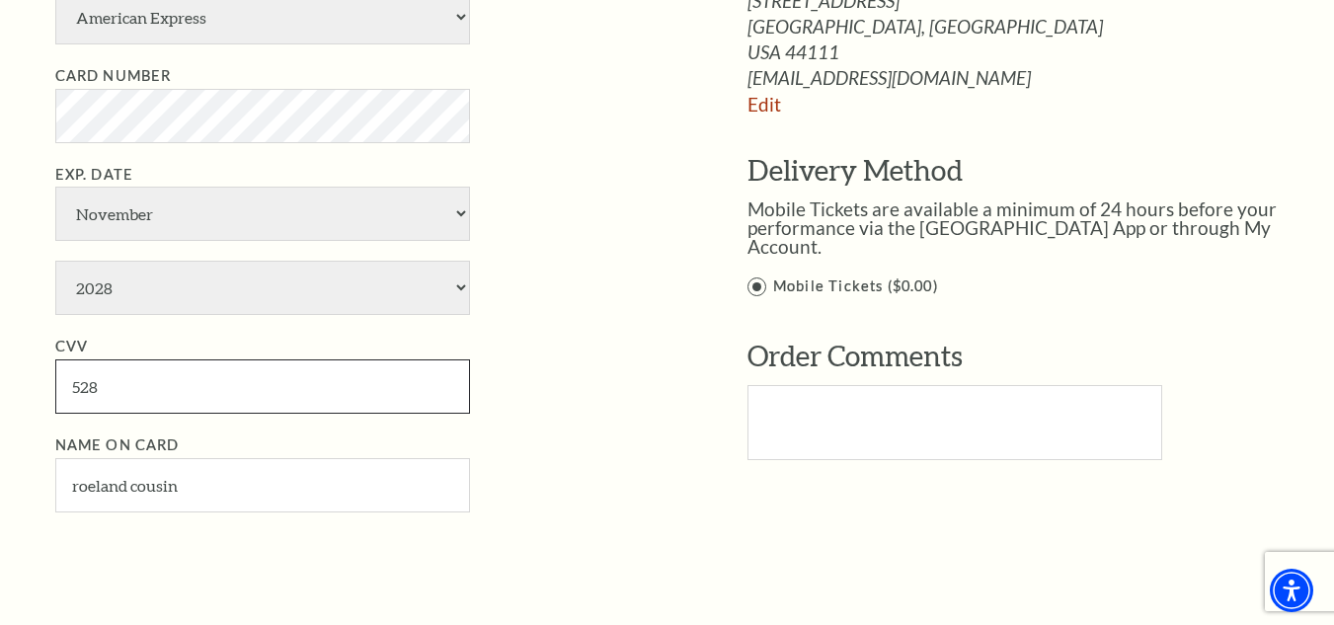
click at [237, 404] on input "528" at bounding box center [262, 386] width 415 height 54
paste input "487"
type input "487"
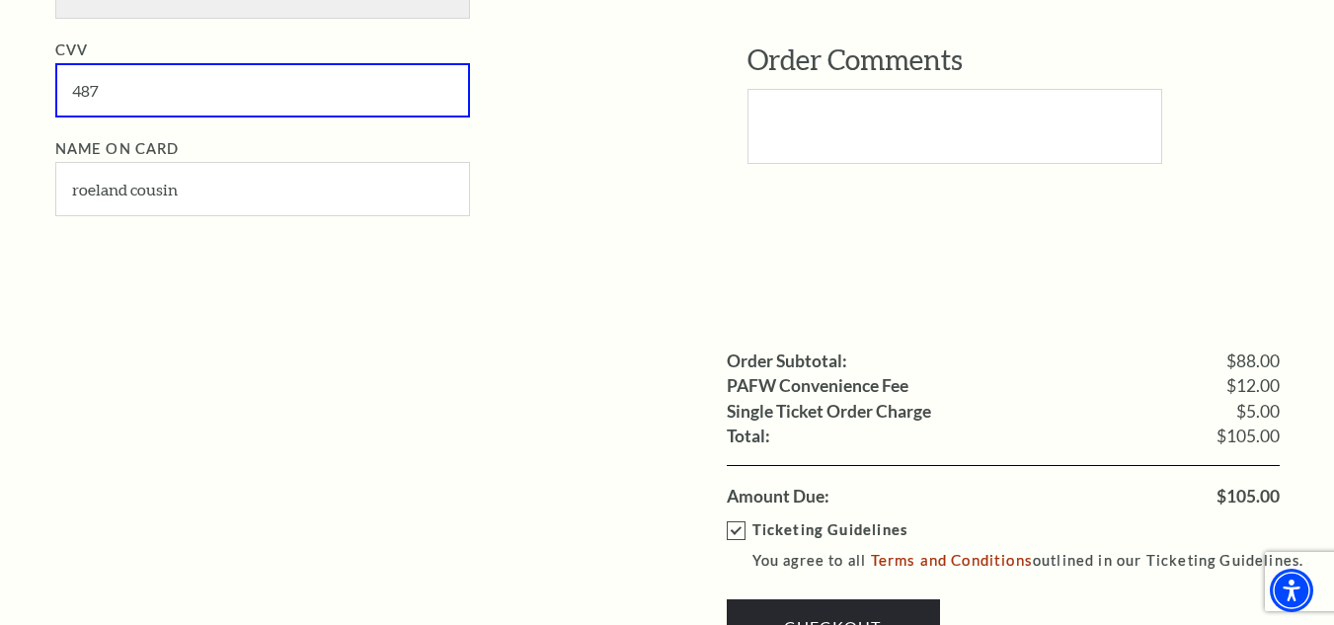
scroll to position [1876, 0]
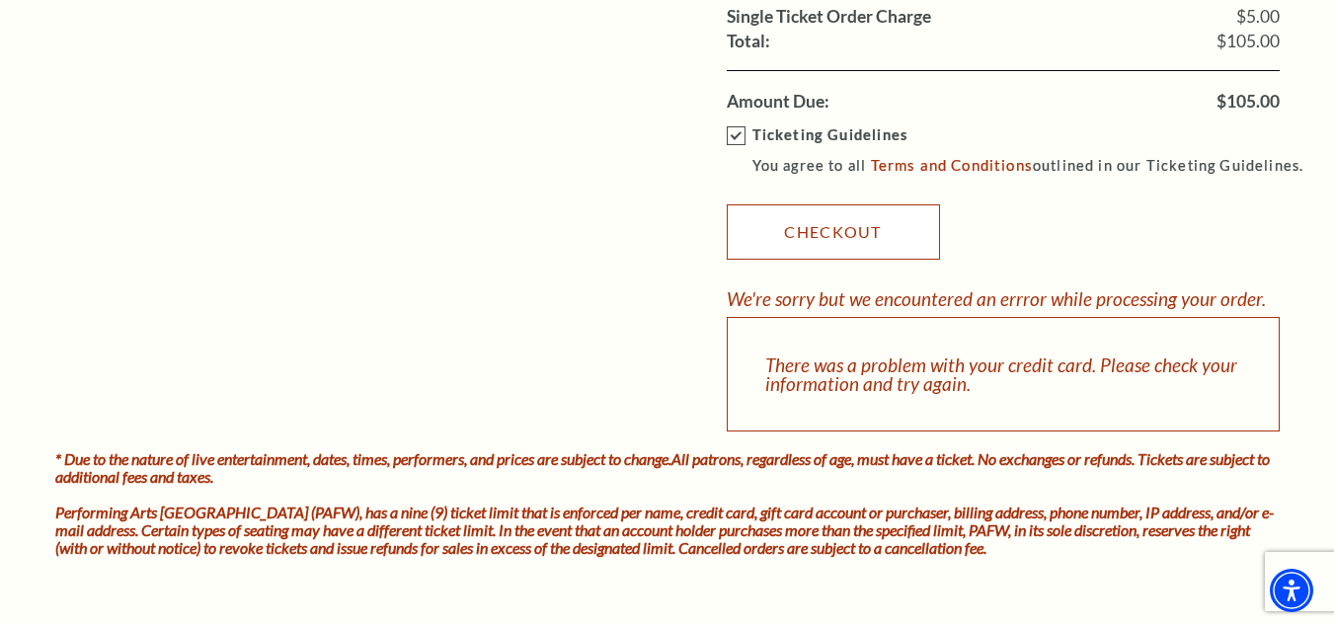
click at [834, 243] on link "Checkout" at bounding box center [833, 231] width 213 height 55
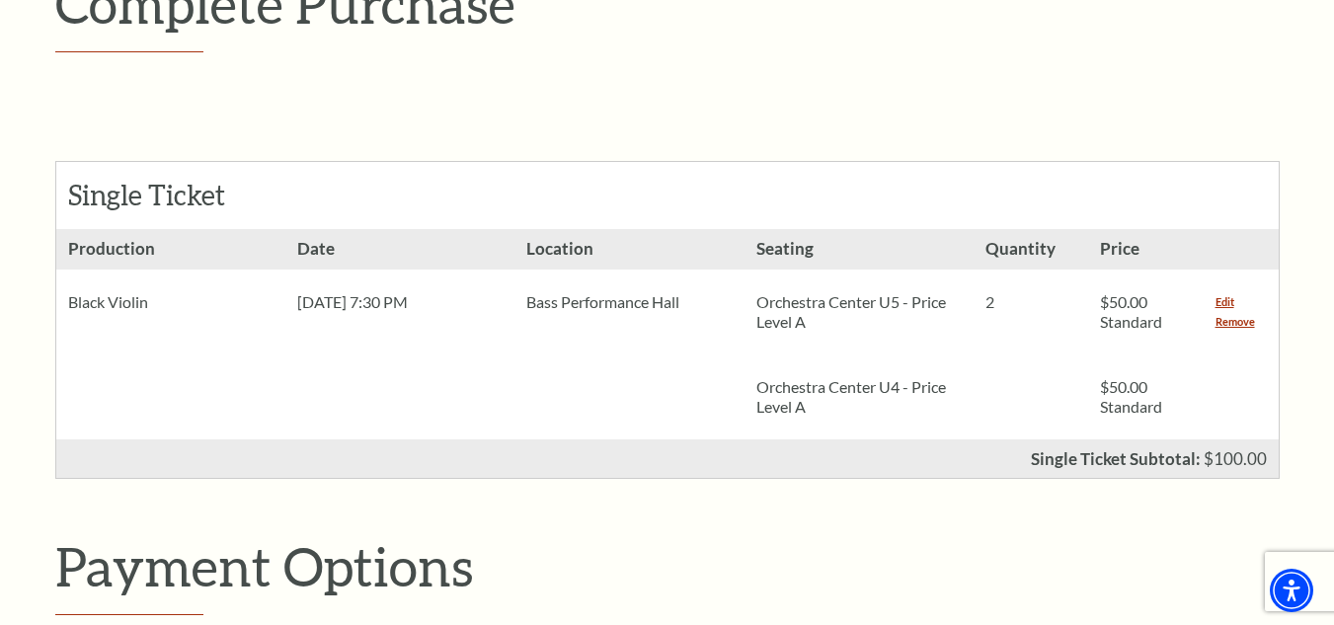
scroll to position [0, 0]
